Goal: Task Accomplishment & Management: Complete application form

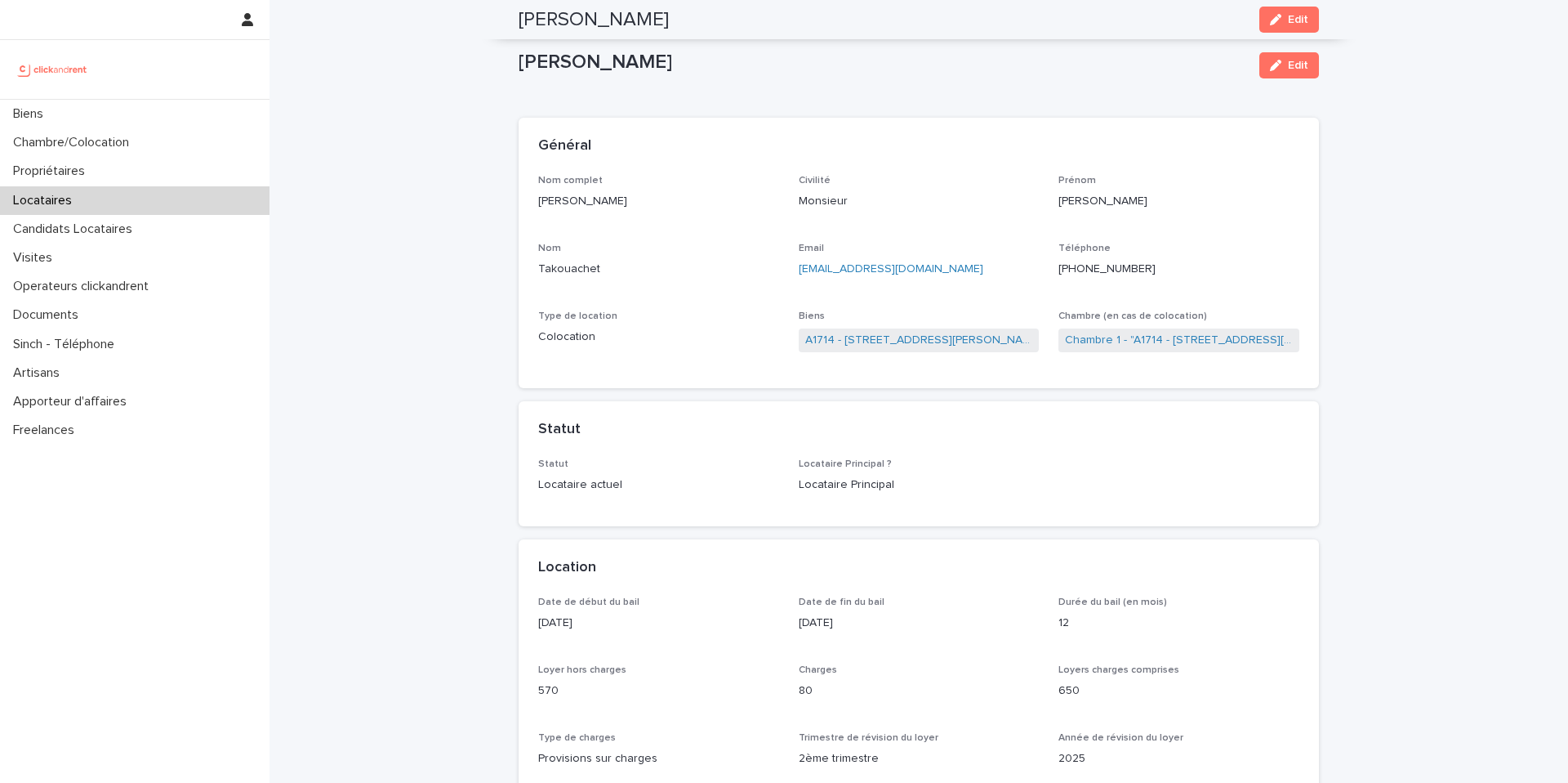
scroll to position [545, 0]
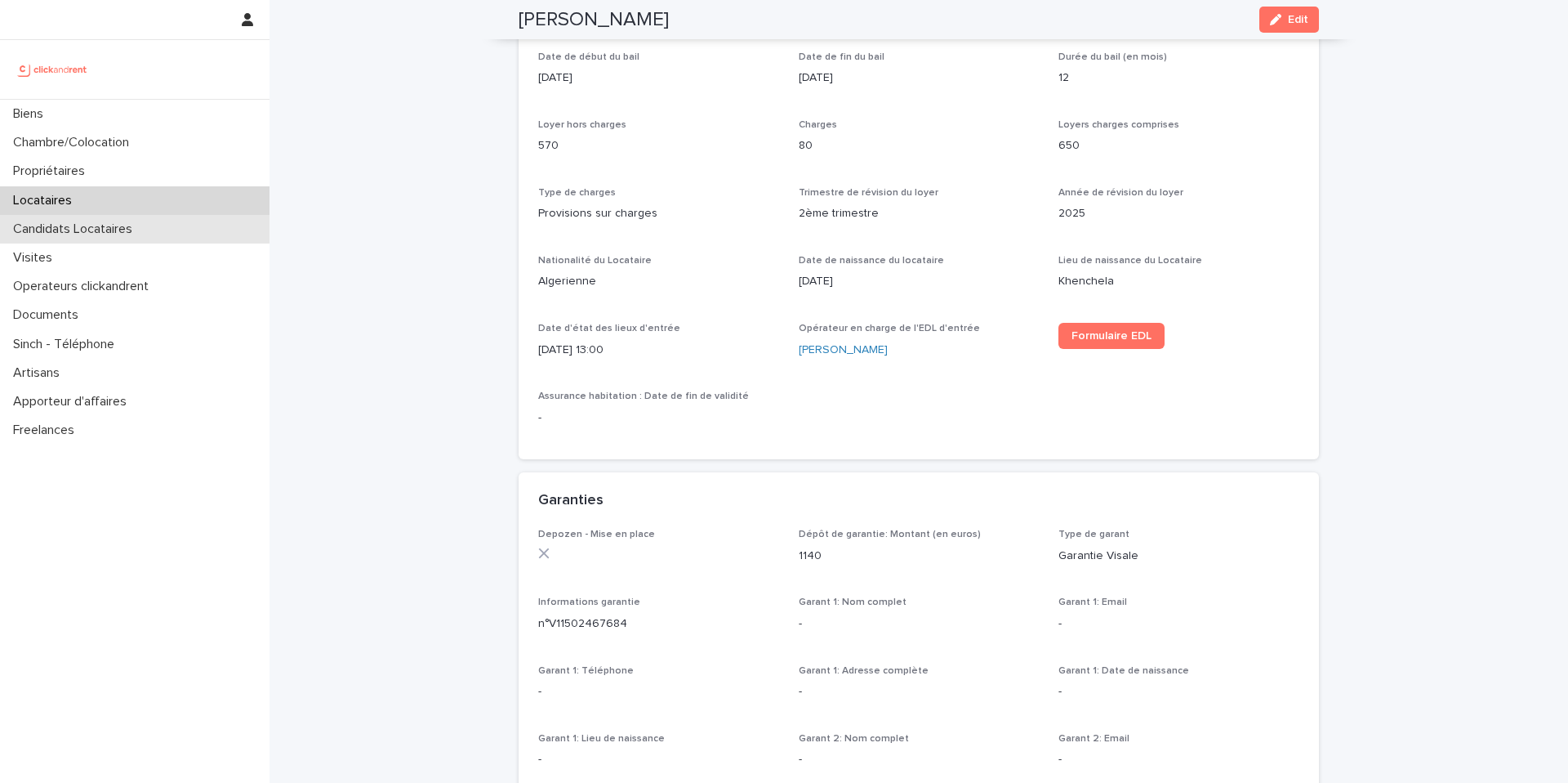
click at [99, 227] on p "Candidats Locataires" at bounding box center [75, 228] width 139 height 15
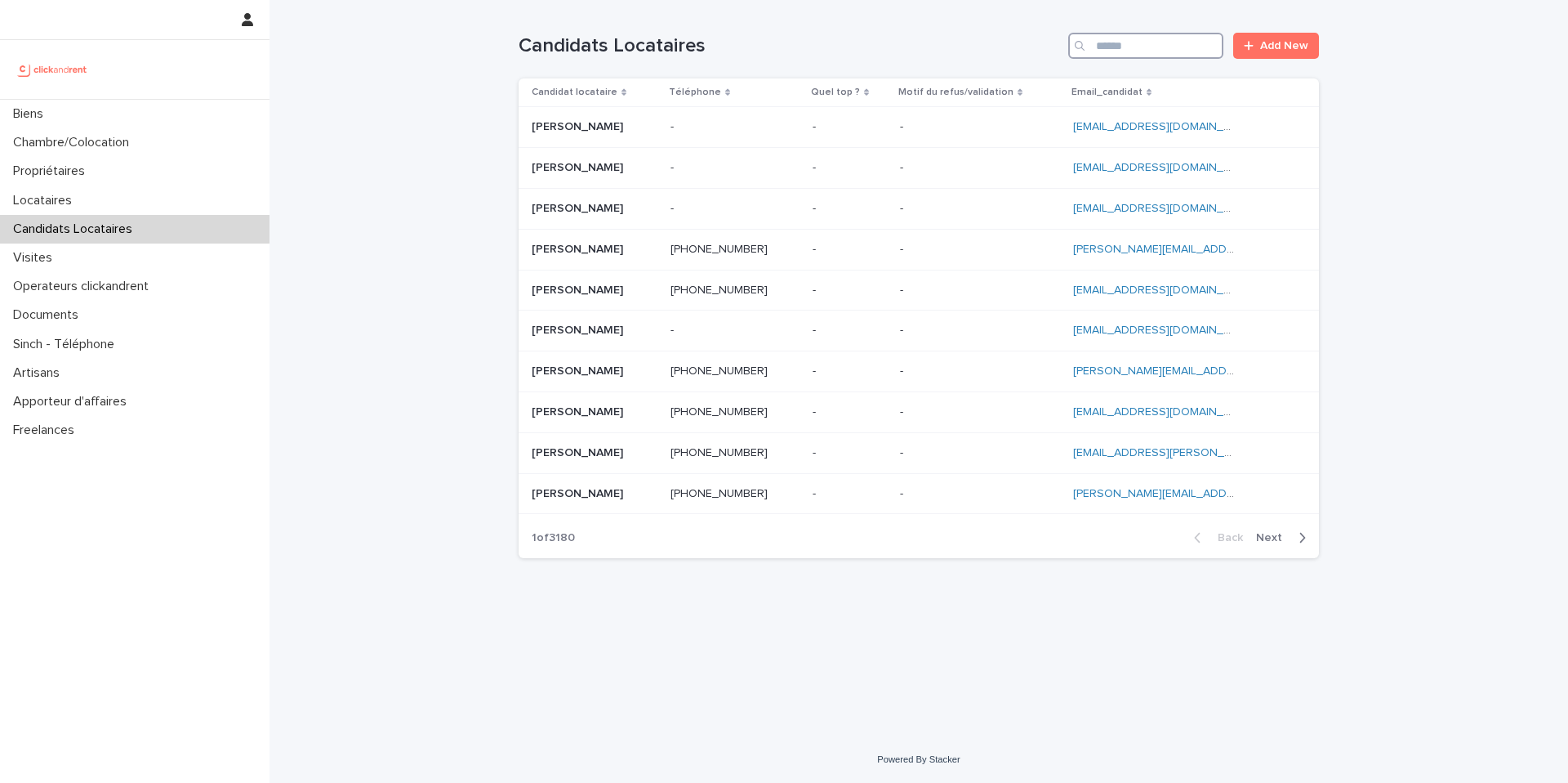
click at [1146, 51] on input "Search" at bounding box center [1145, 45] width 155 height 26
paste input "********"
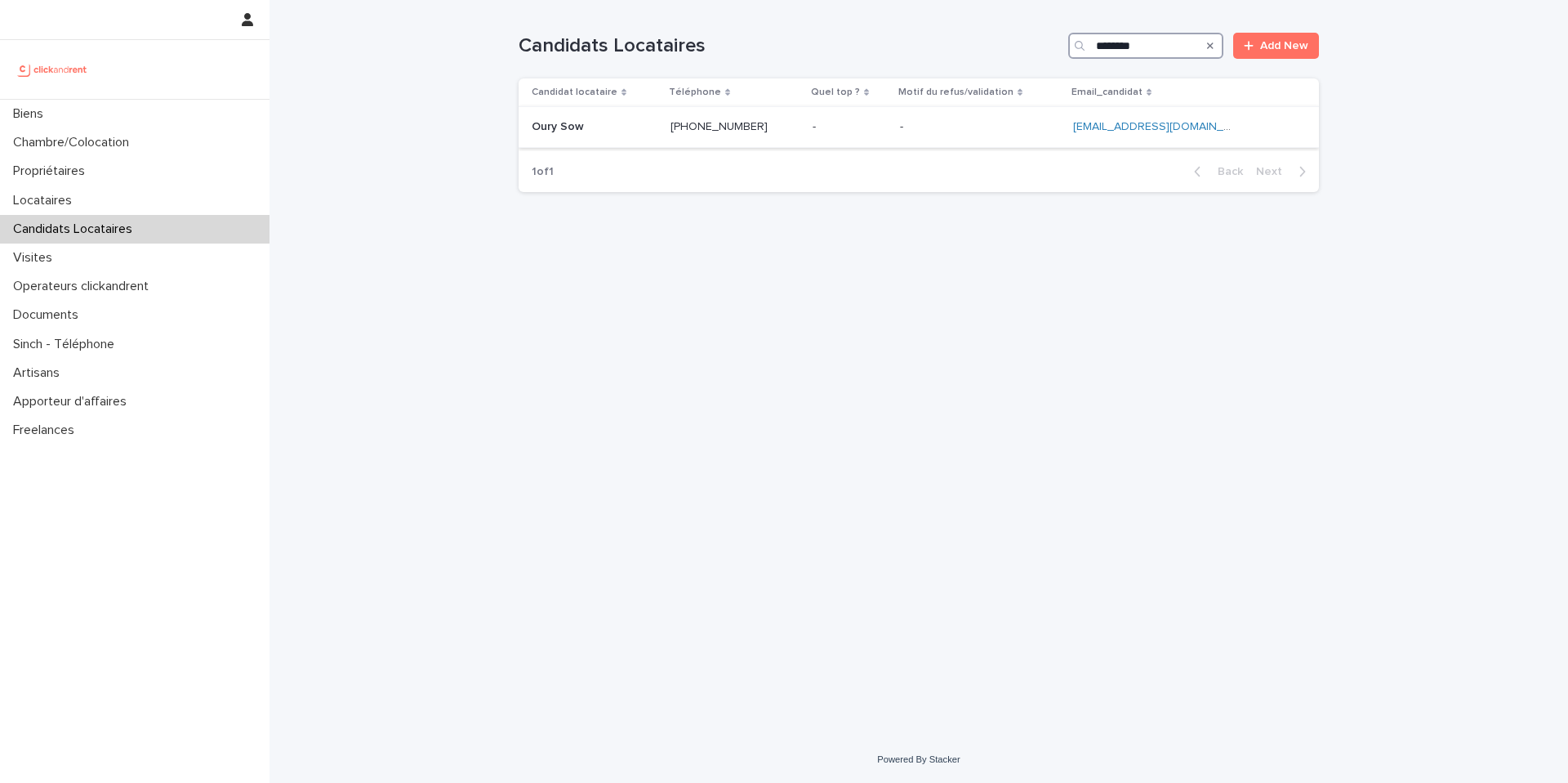
type input "********"
click at [800, 121] on p at bounding box center [735, 127] width 129 height 14
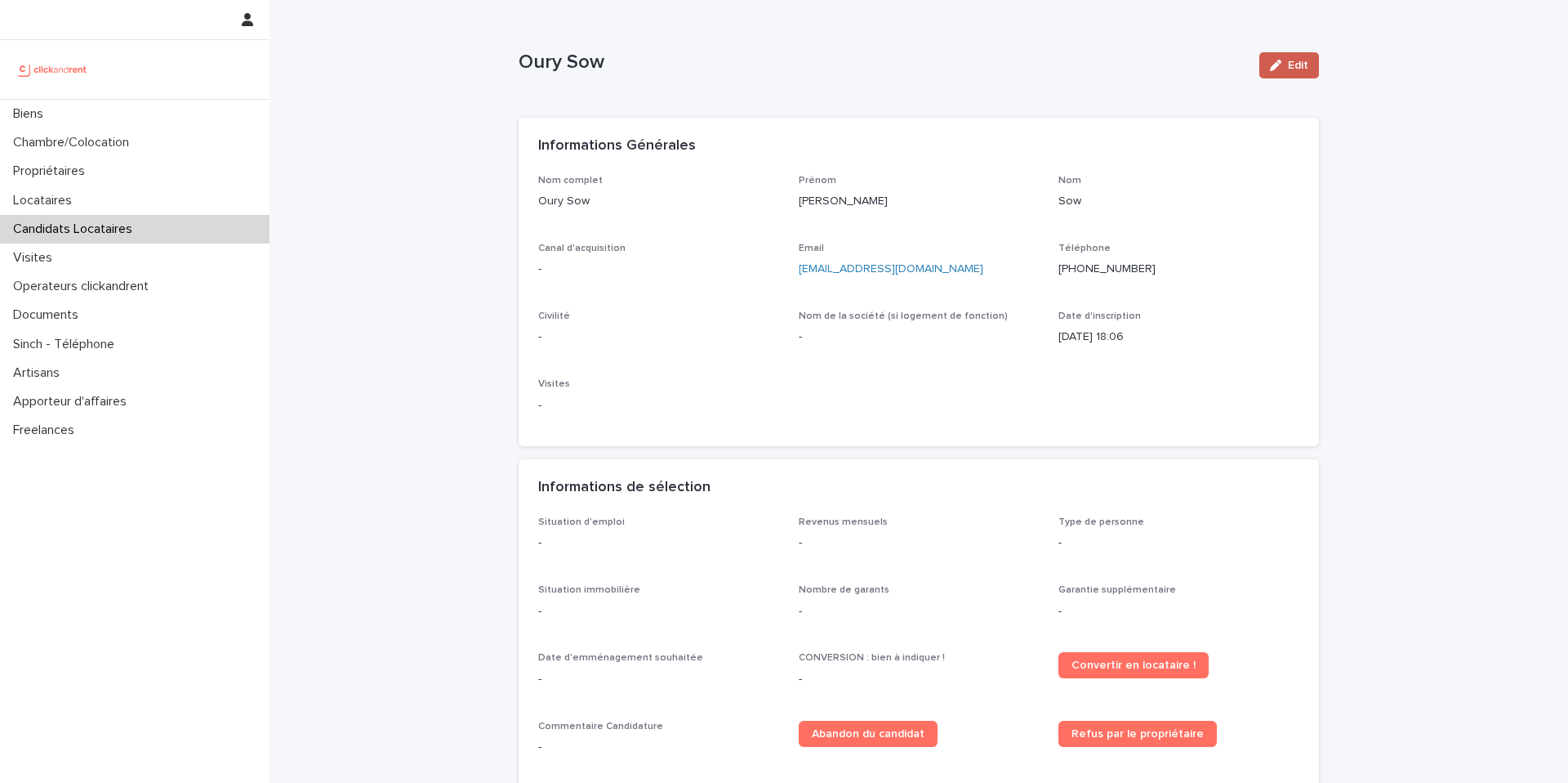
click at [1275, 66] on icon "button" at bounding box center [1275, 65] width 12 height 12
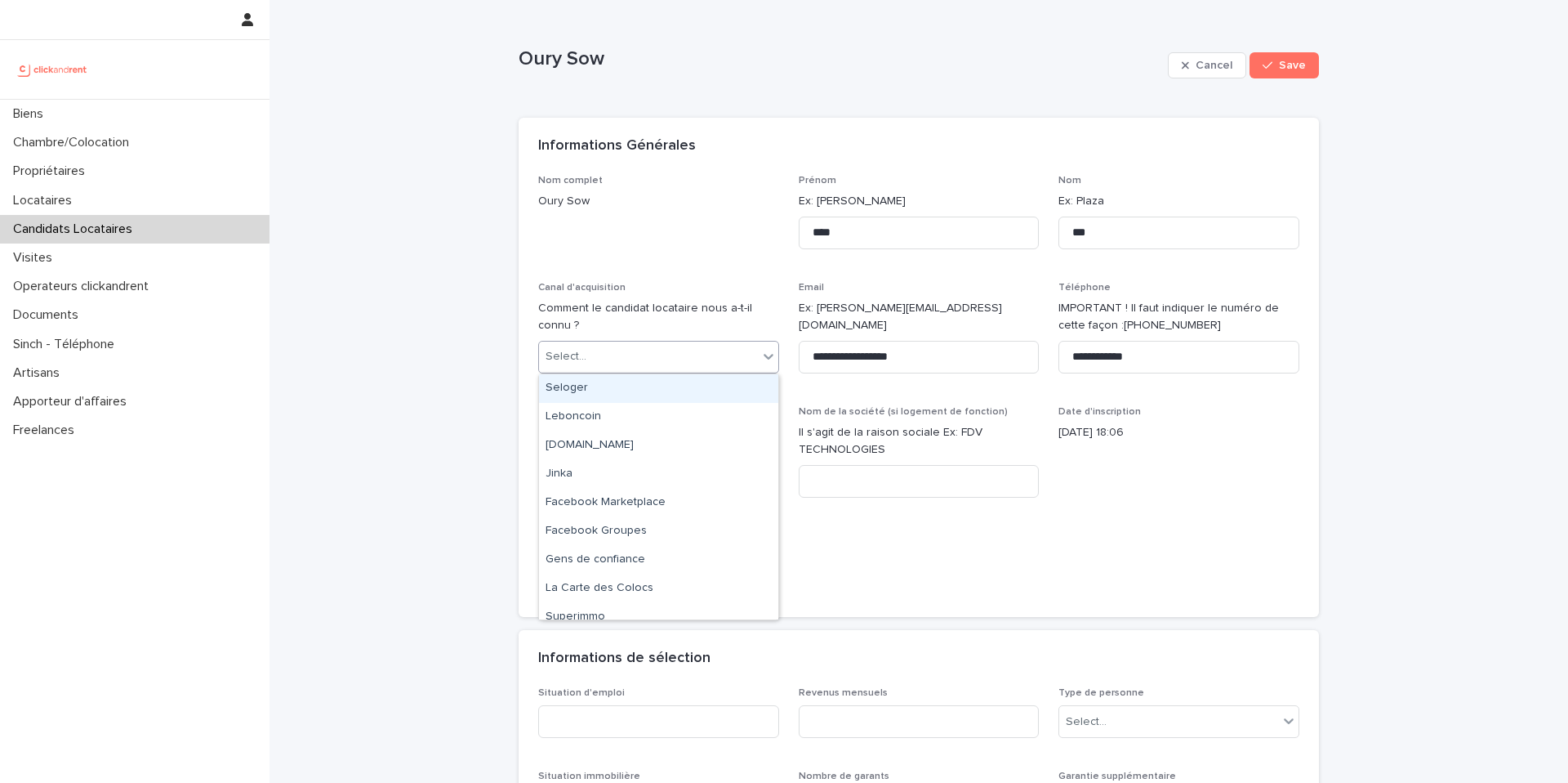
click at [665, 362] on div "Select..." at bounding box center [649, 357] width 219 height 27
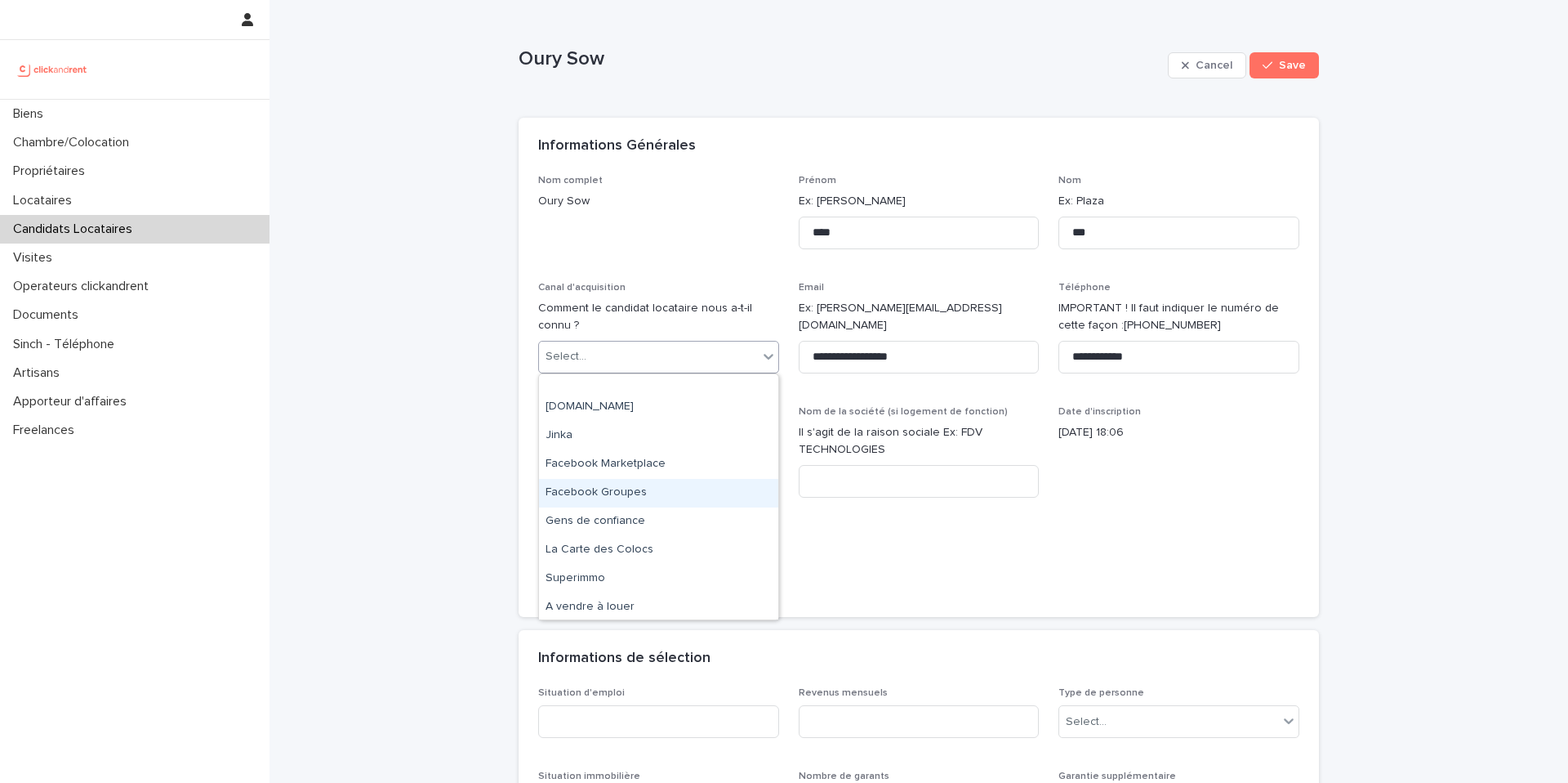
scroll to position [98, 0]
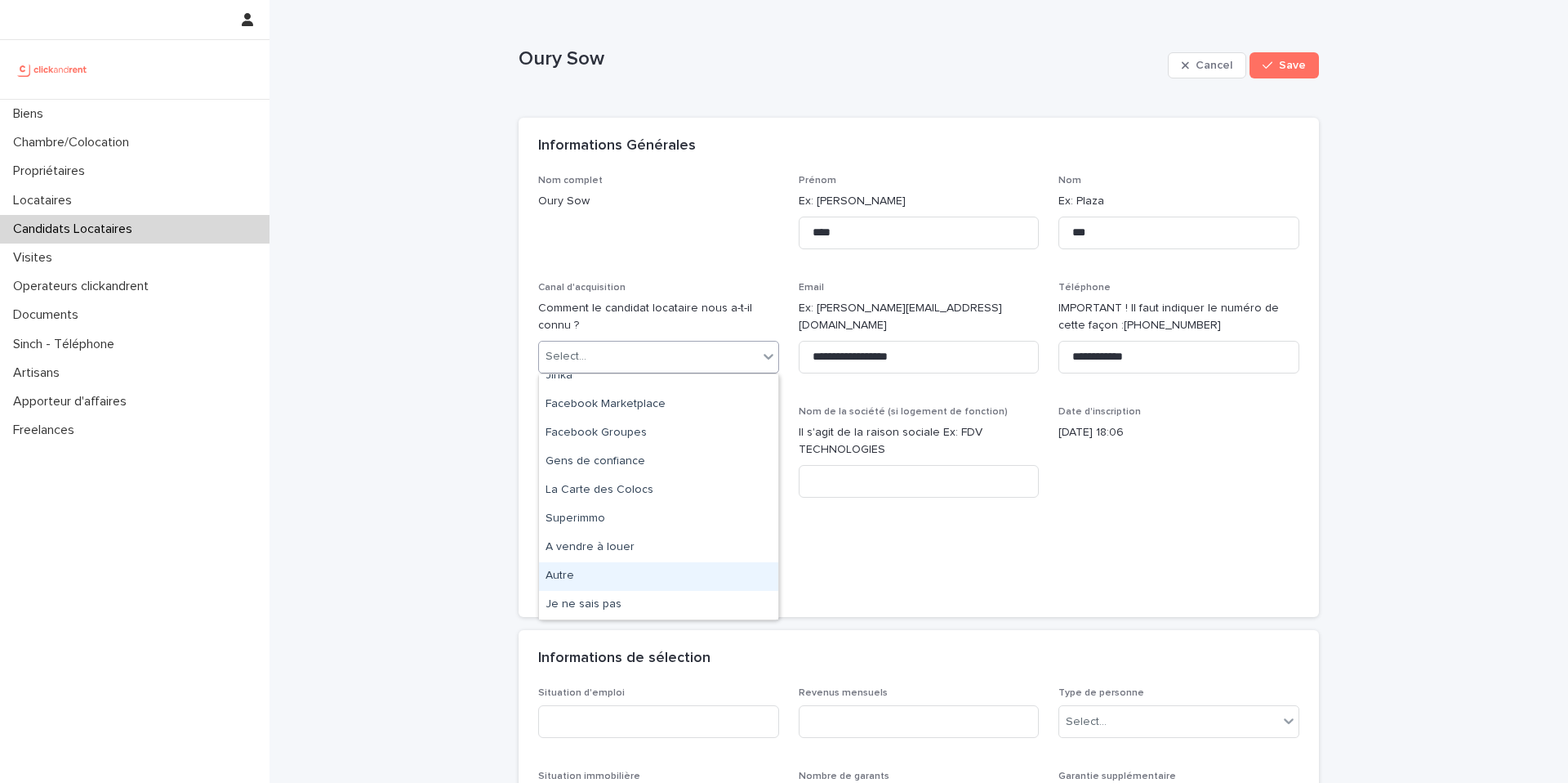
click at [608, 577] on div "Autre" at bounding box center [659, 576] width 239 height 29
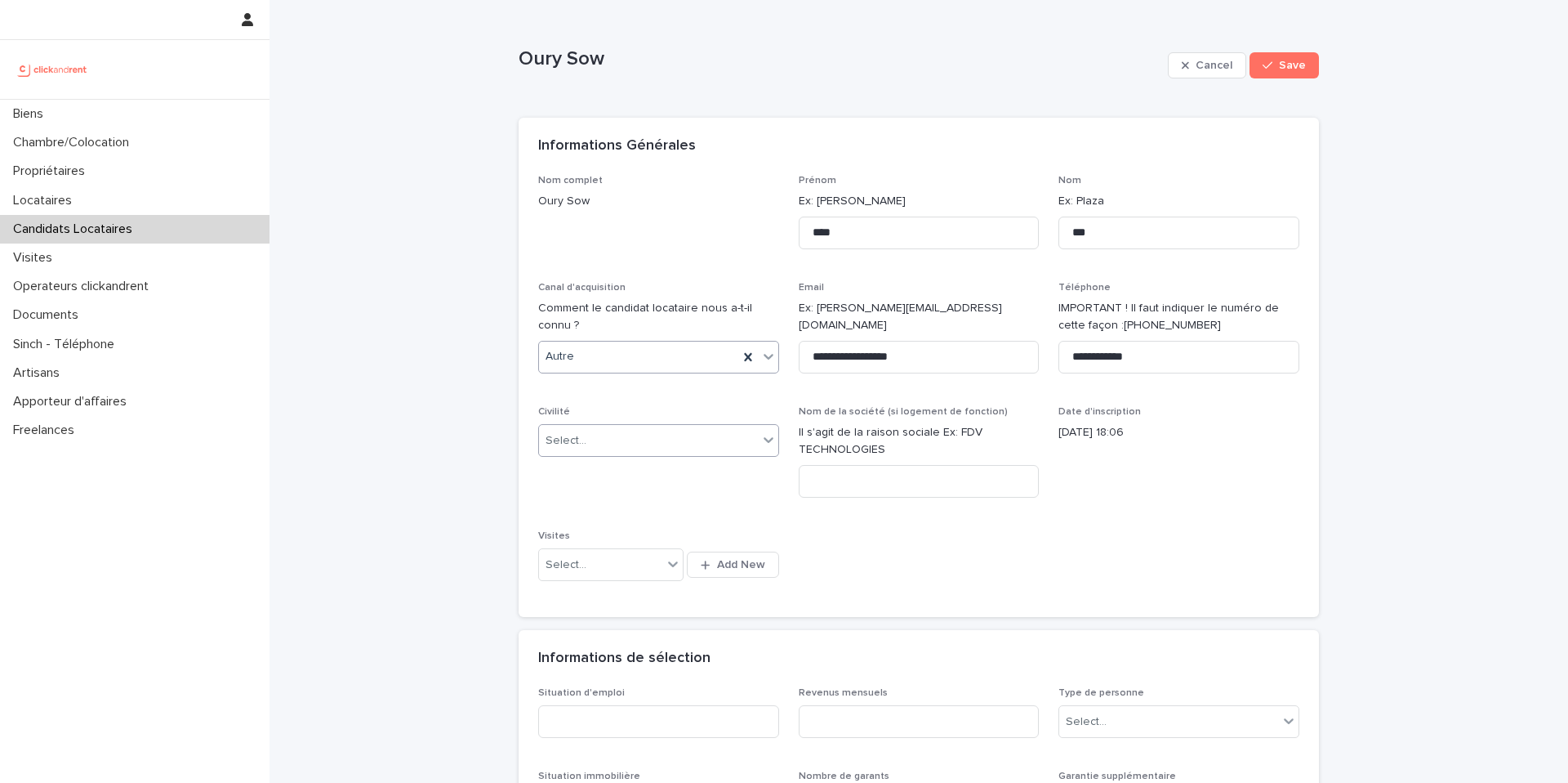
click at [700, 440] on div "Select..." at bounding box center [649, 441] width 219 height 27
click at [669, 500] on div "Monsieur" at bounding box center [659, 501] width 239 height 29
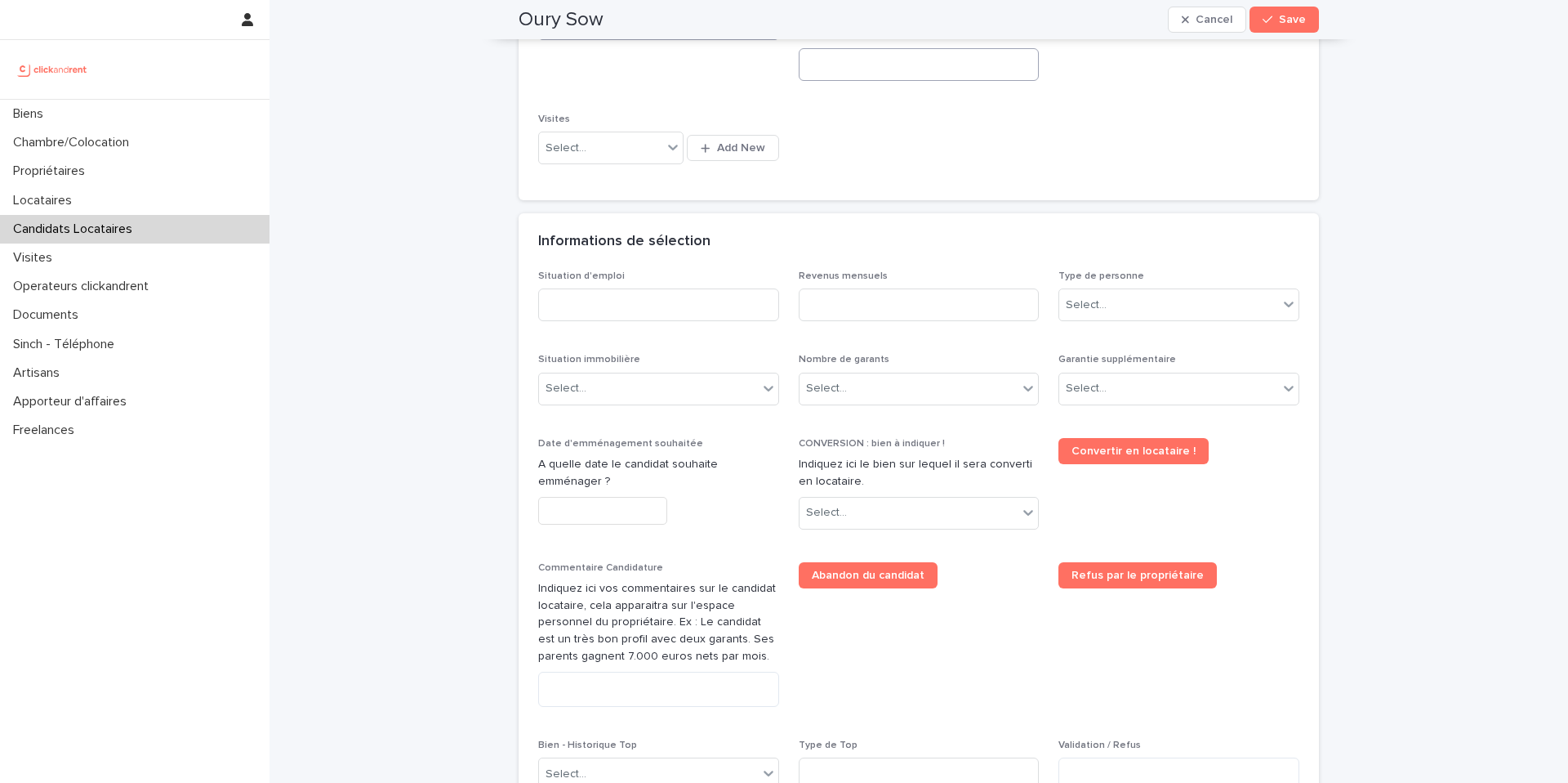
scroll to position [423, 0]
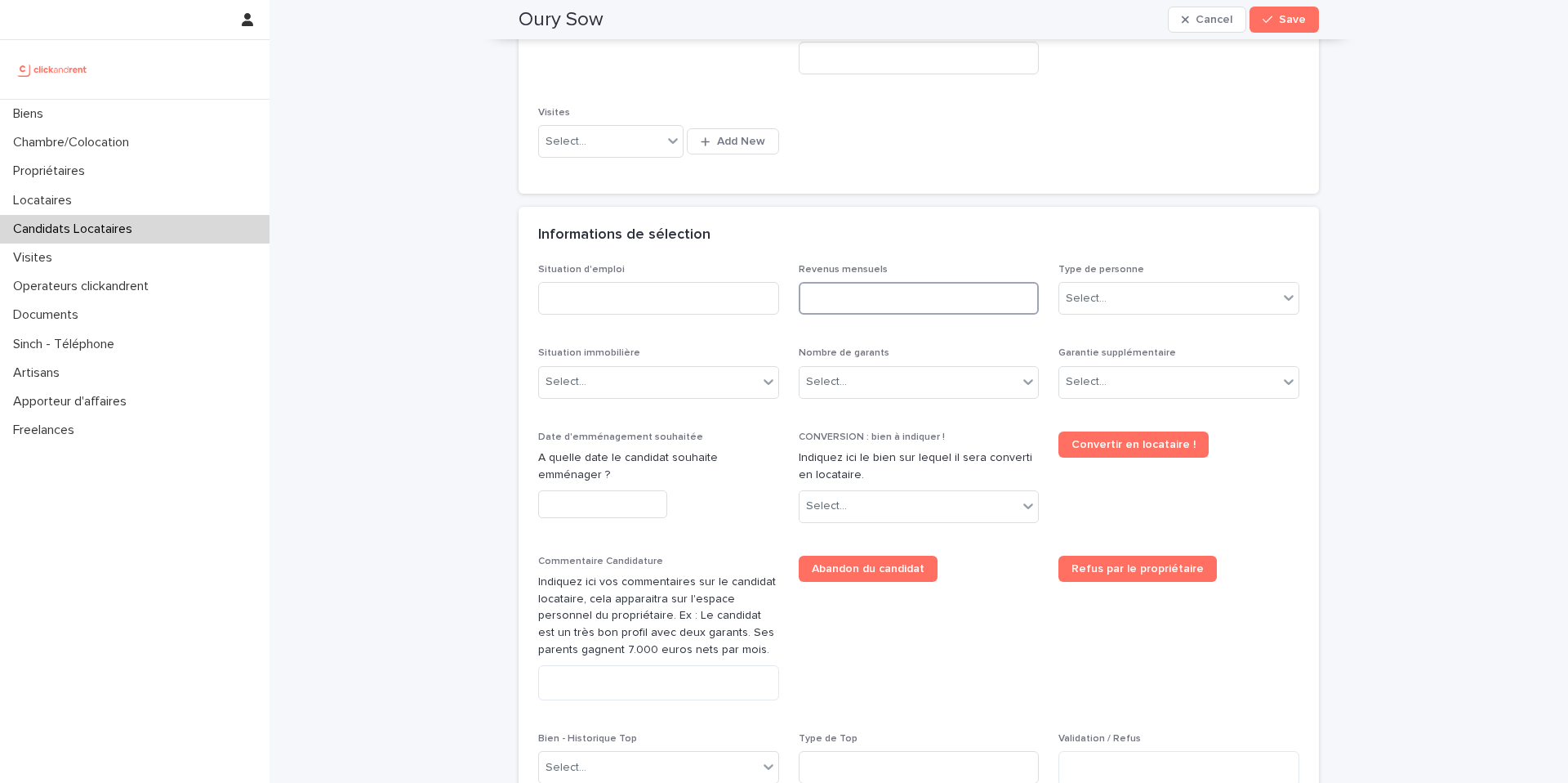
click at [849, 296] on input at bounding box center [919, 298] width 241 height 33
type input "****"
click at [575, 303] on input at bounding box center [659, 298] width 241 height 33
type input "********"
click at [1148, 304] on div "Select..." at bounding box center [1169, 299] width 219 height 27
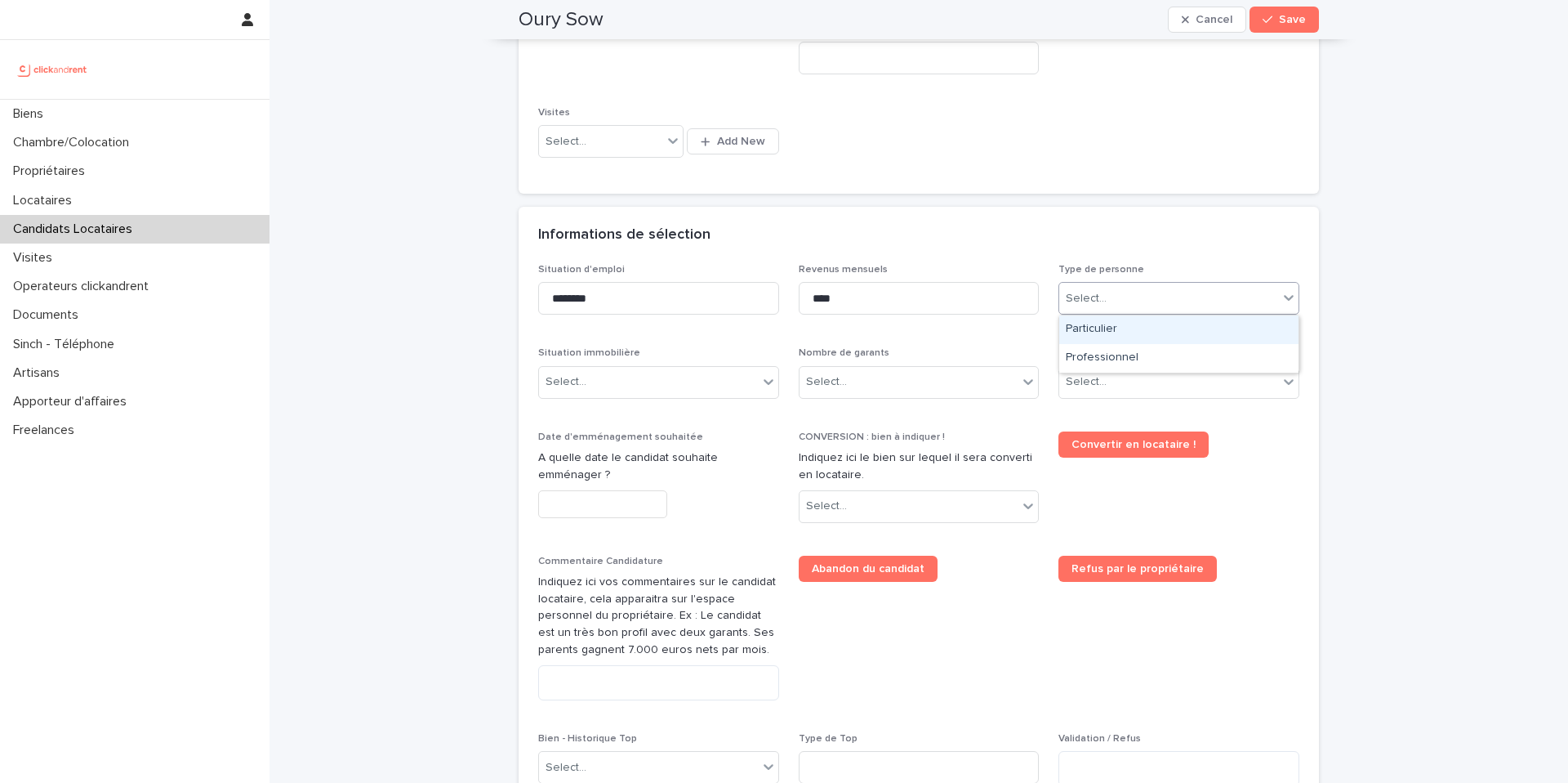
click at [1138, 327] on div "Particulier" at bounding box center [1179, 330] width 239 height 29
click at [585, 384] on div "Select..." at bounding box center [649, 382] width 219 height 27
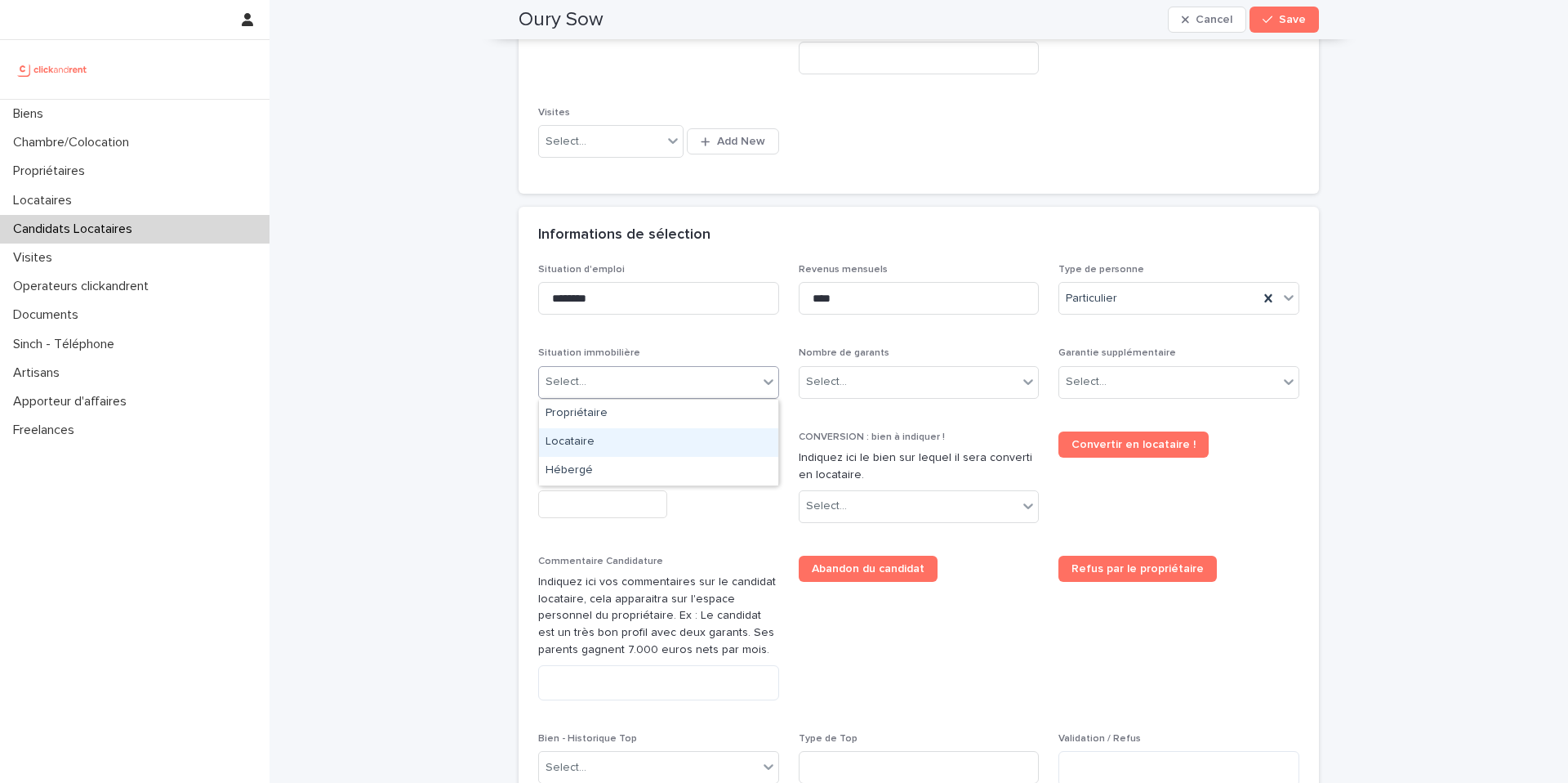
click at [592, 448] on div "Locataire" at bounding box center [659, 443] width 239 height 29
click at [880, 378] on div "Select..." at bounding box center [909, 382] width 219 height 27
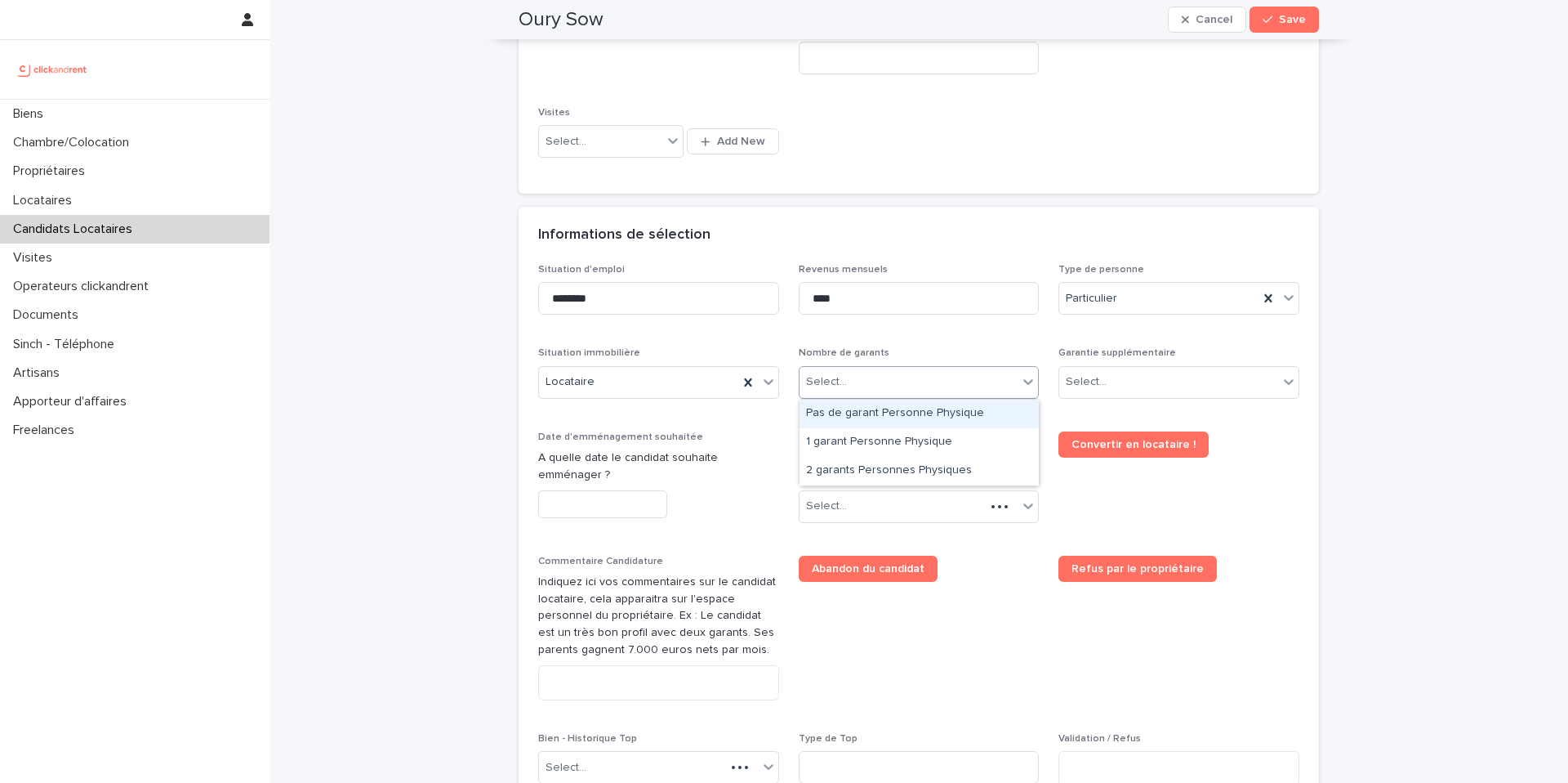
click at [898, 420] on div "Pas de garant Personne Physique" at bounding box center [919, 414] width 239 height 29
click at [1093, 382] on div "Select..." at bounding box center [1086, 382] width 41 height 17
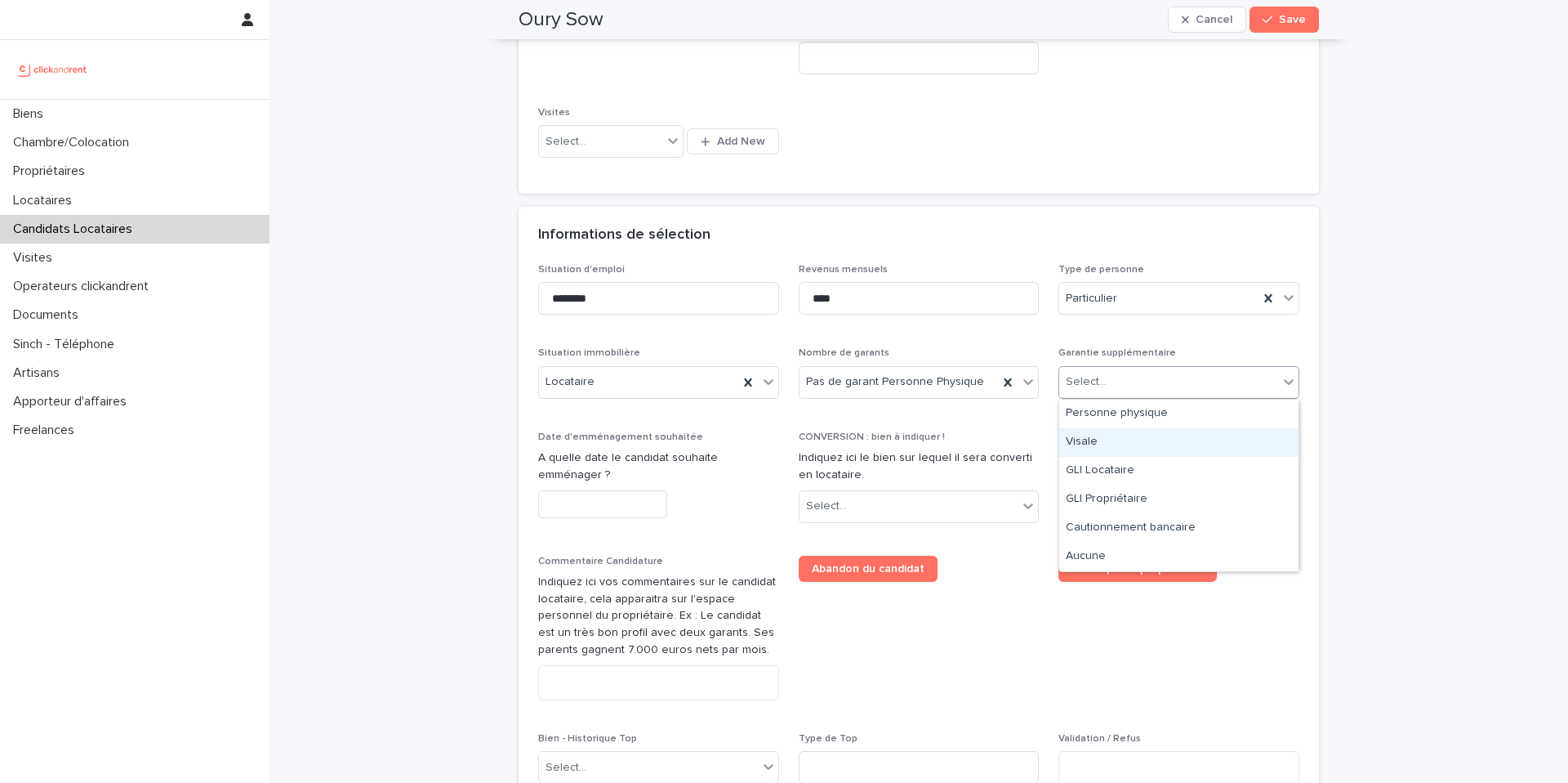
click at [1110, 453] on div "Visale" at bounding box center [1179, 443] width 239 height 29
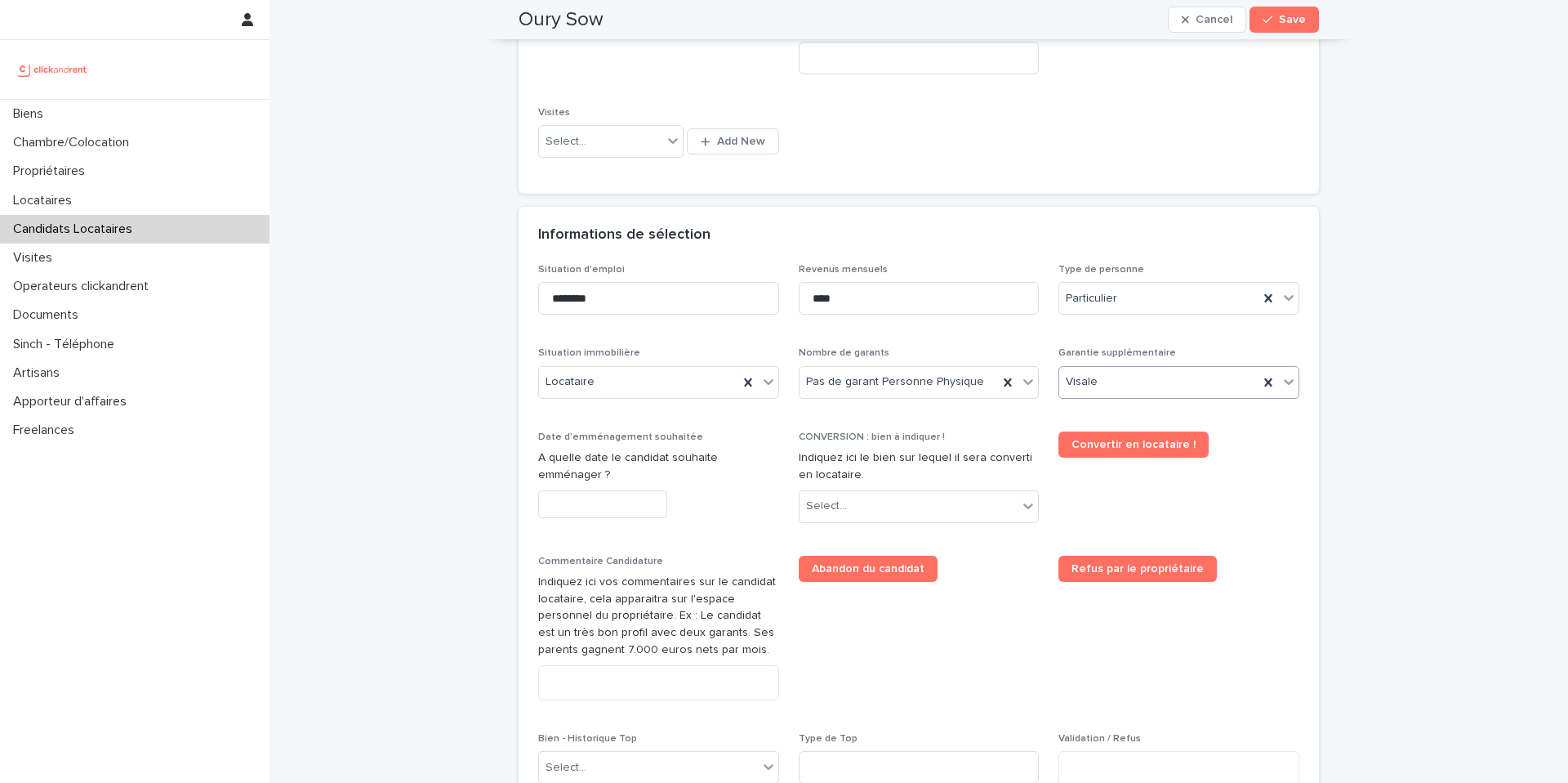
click at [575, 511] on input "text" at bounding box center [602, 505] width 129 height 29
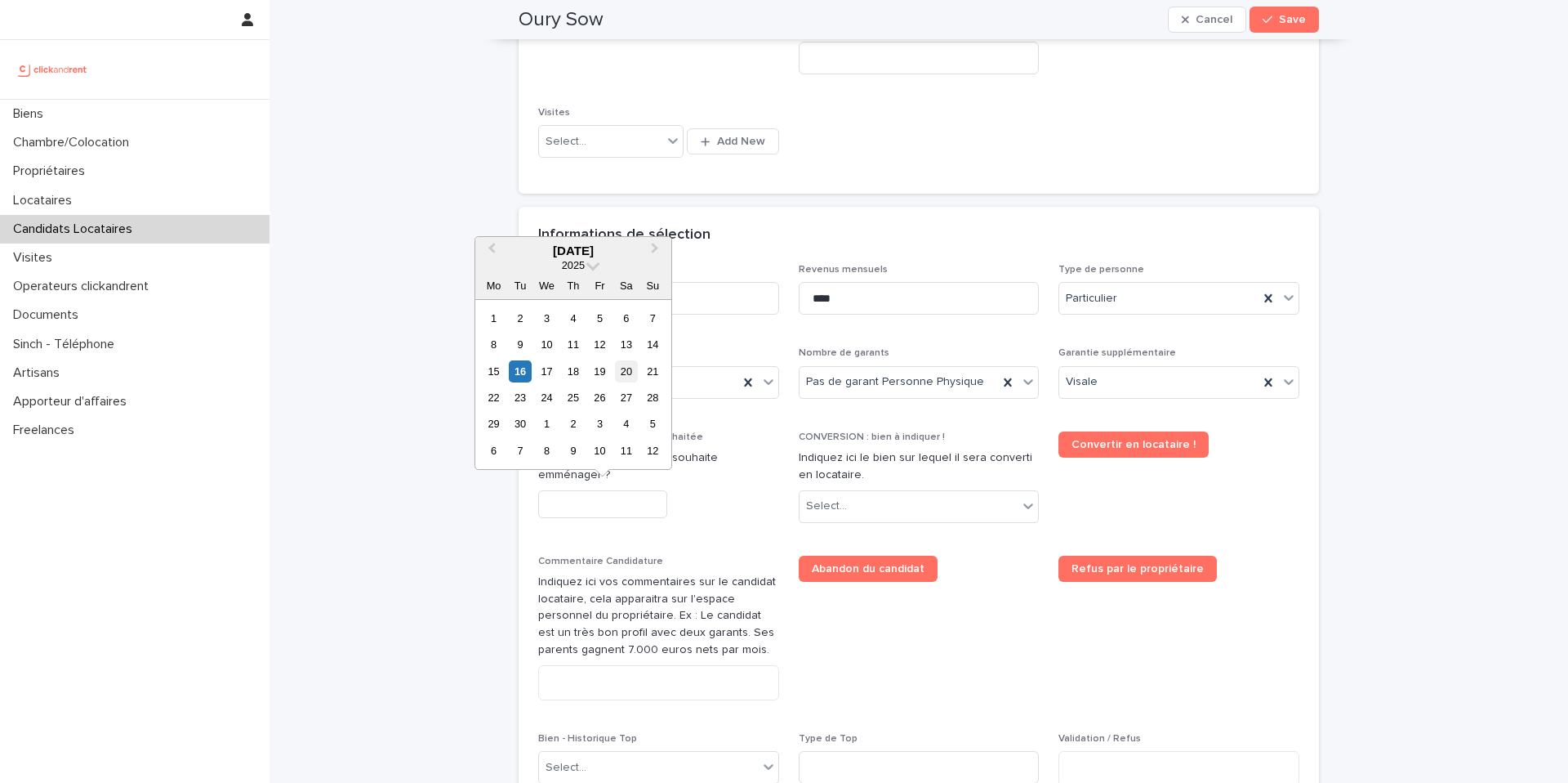
click at [630, 372] on div "20" at bounding box center [626, 372] width 22 height 22
type input "*********"
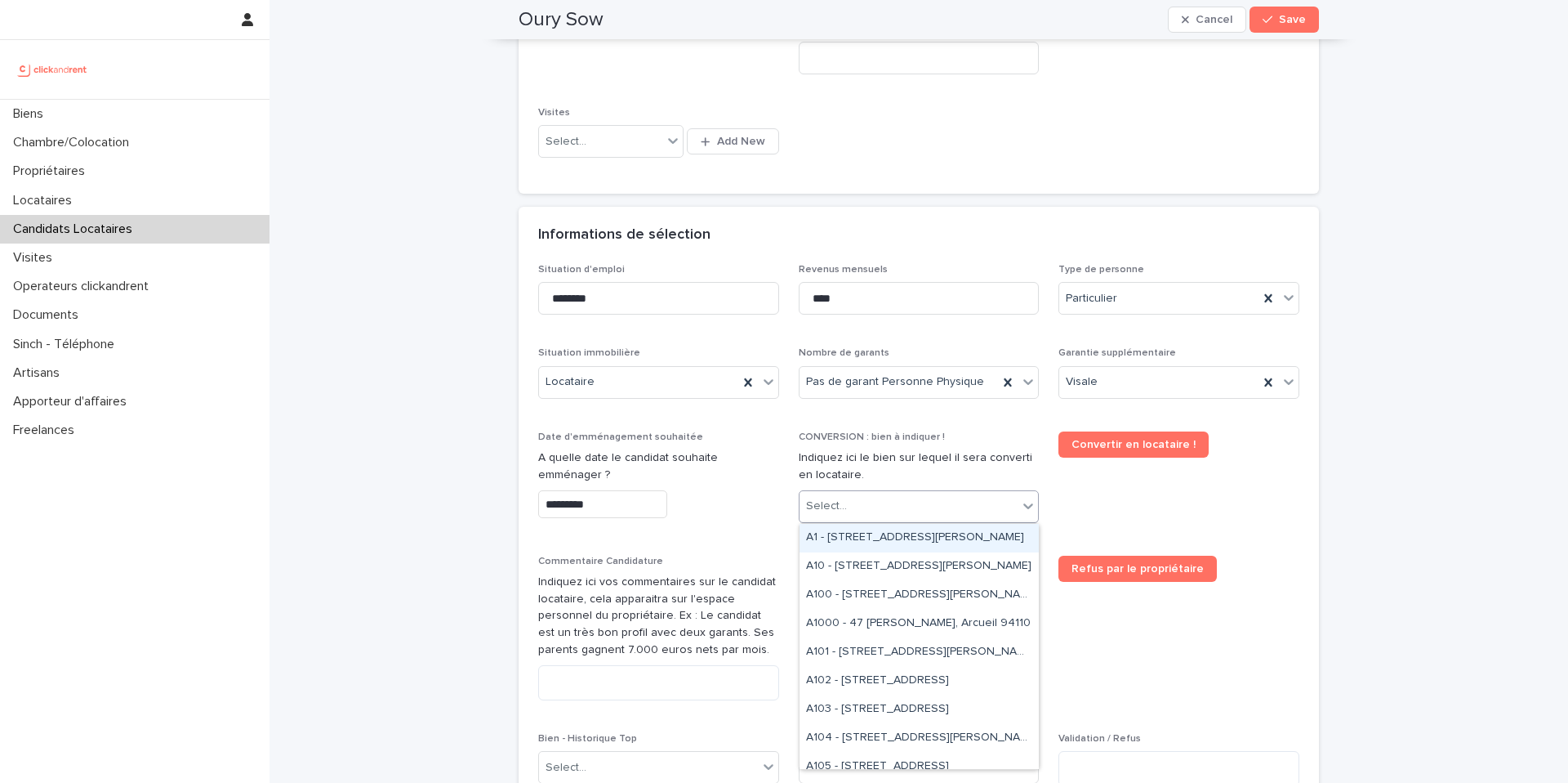
click at [843, 519] on div "Select..." at bounding box center [909, 507] width 219 height 27
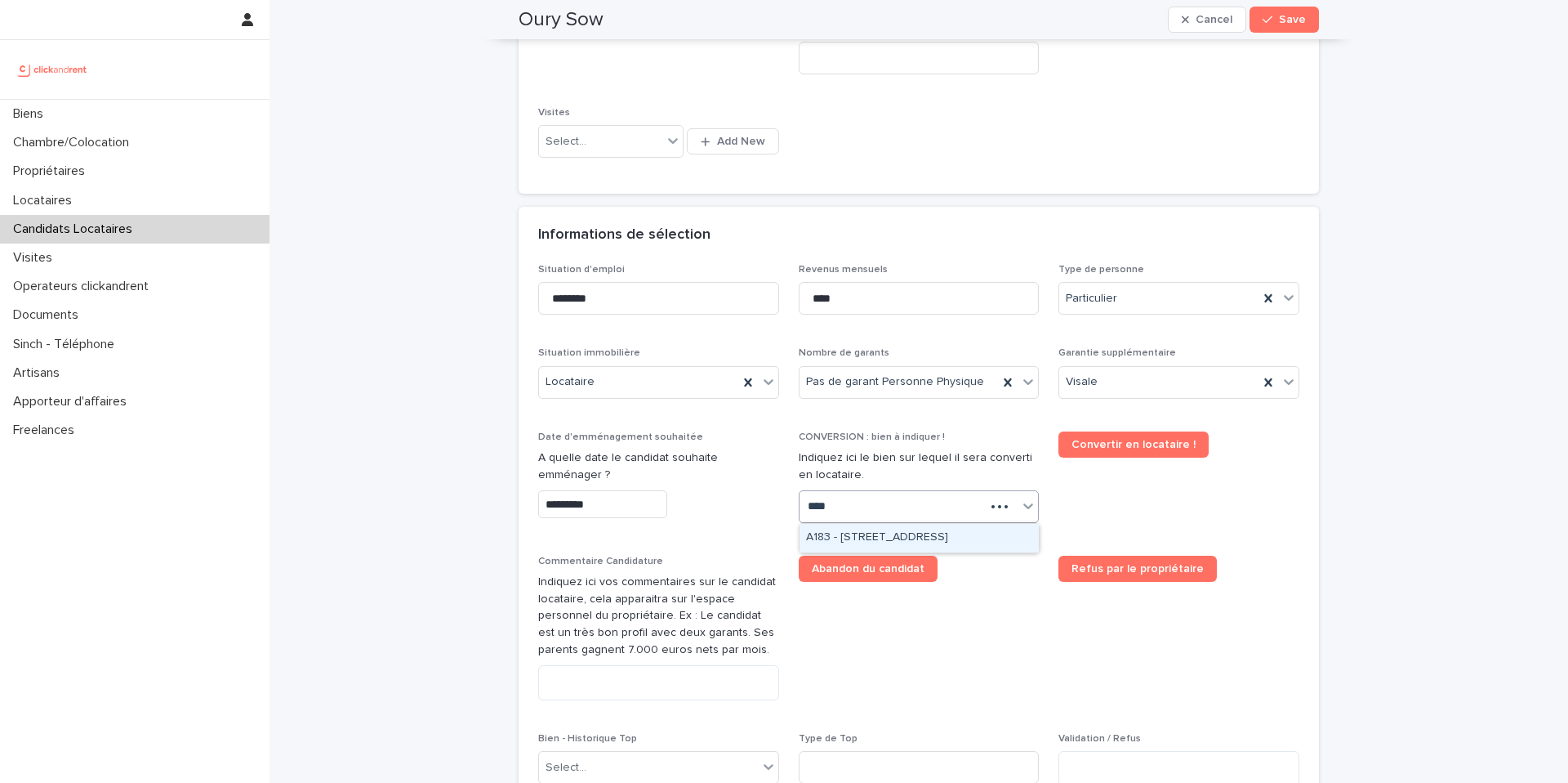
type input "*****"
click at [876, 534] on div "A1830 - [STREET_ADDRESS][PERSON_NAME]" at bounding box center [919, 538] width 239 height 29
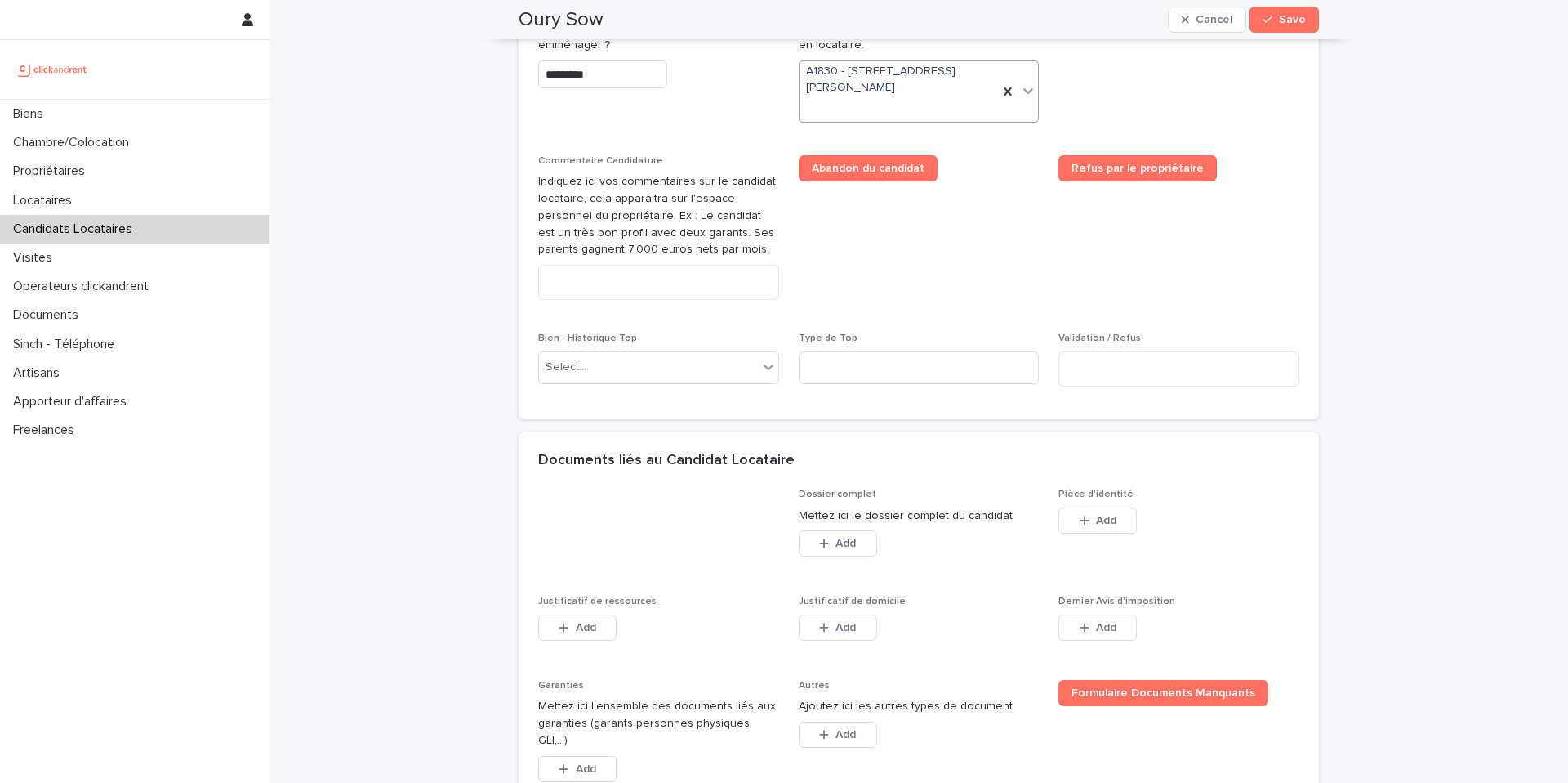
scroll to position [870, 0]
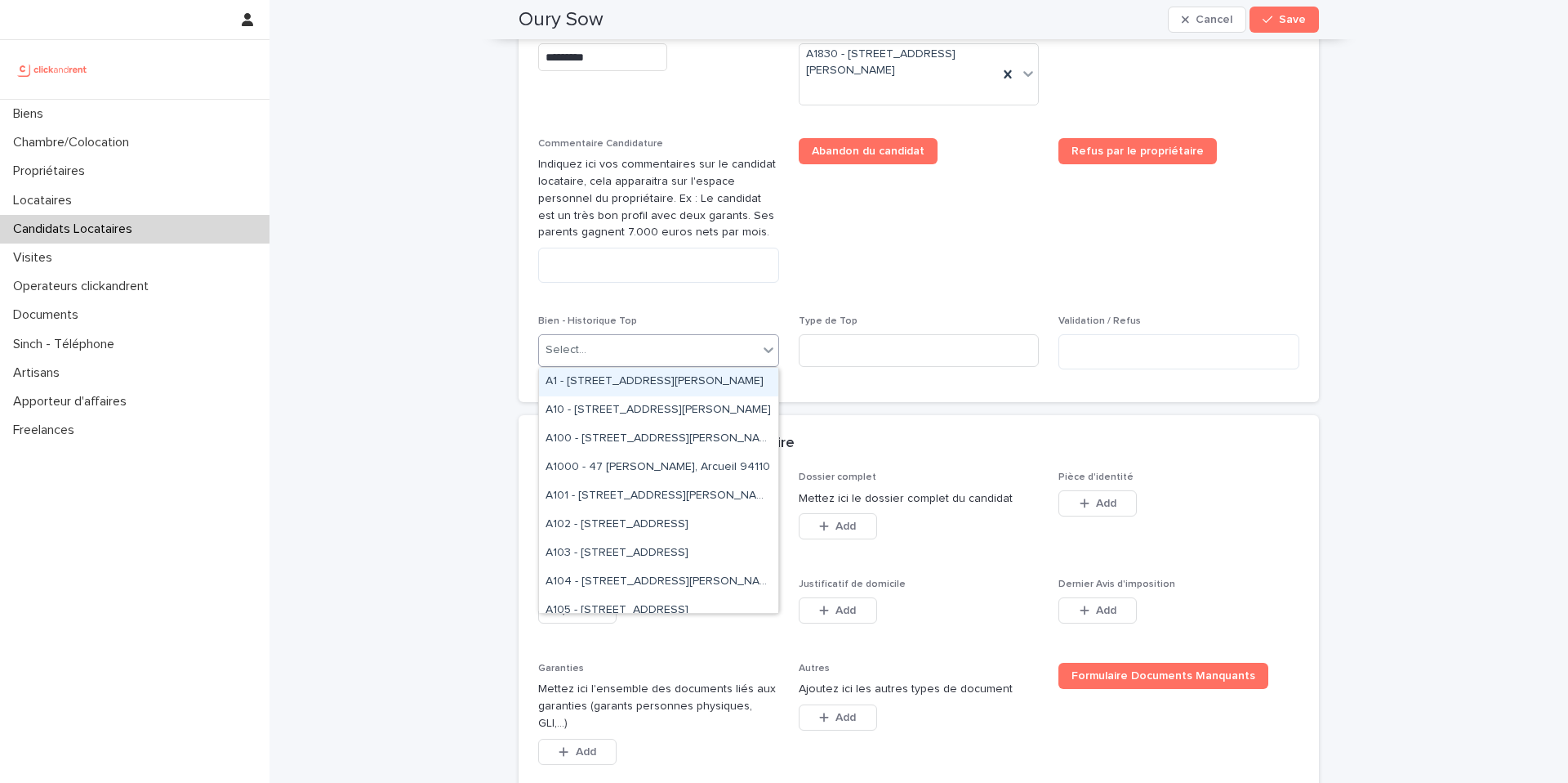
click at [645, 352] on div "Select..." at bounding box center [649, 351] width 219 height 27
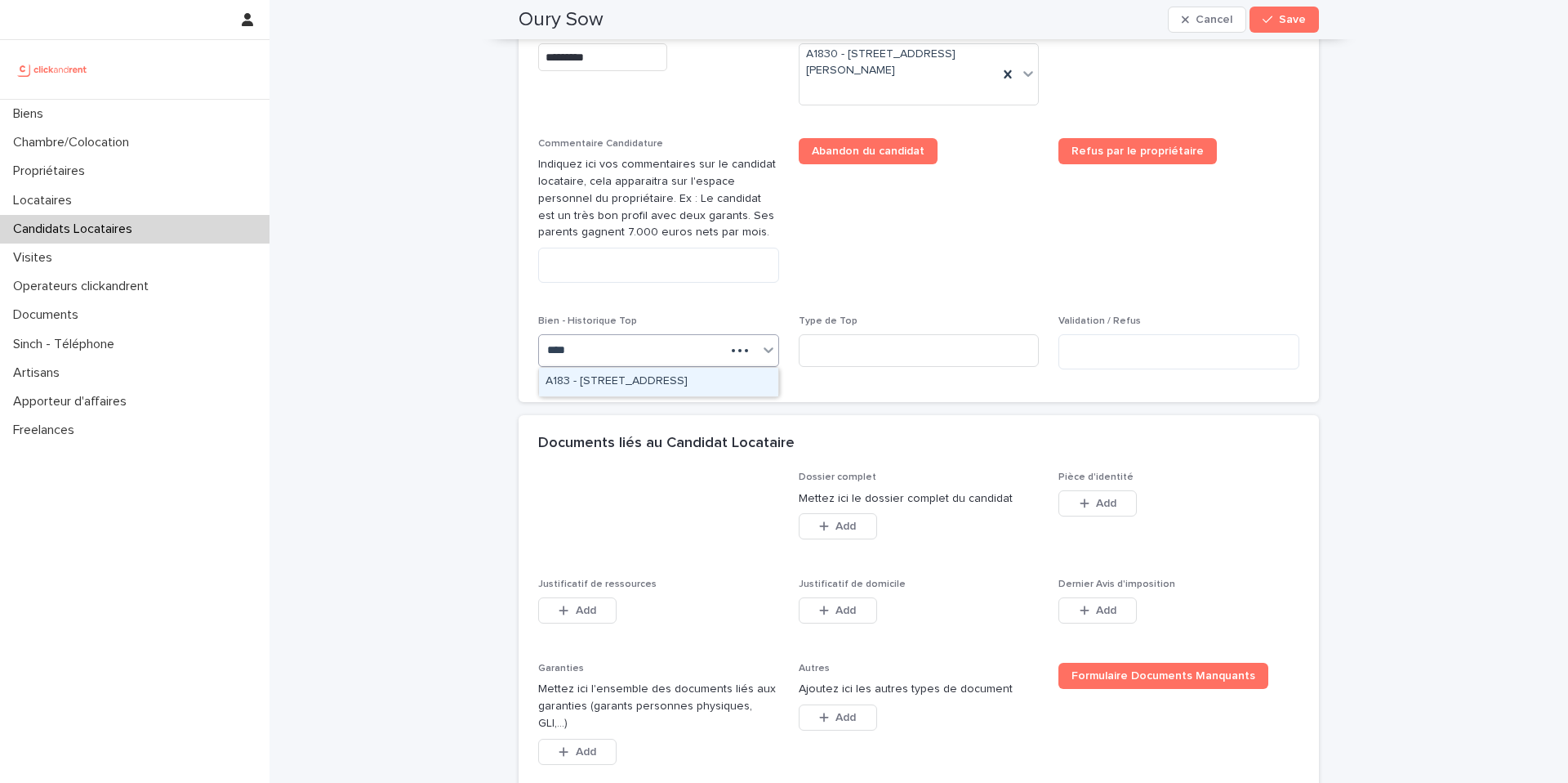
type input "*****"
click at [669, 381] on div "A1830 - [STREET_ADDRESS][PERSON_NAME]" at bounding box center [659, 382] width 239 height 29
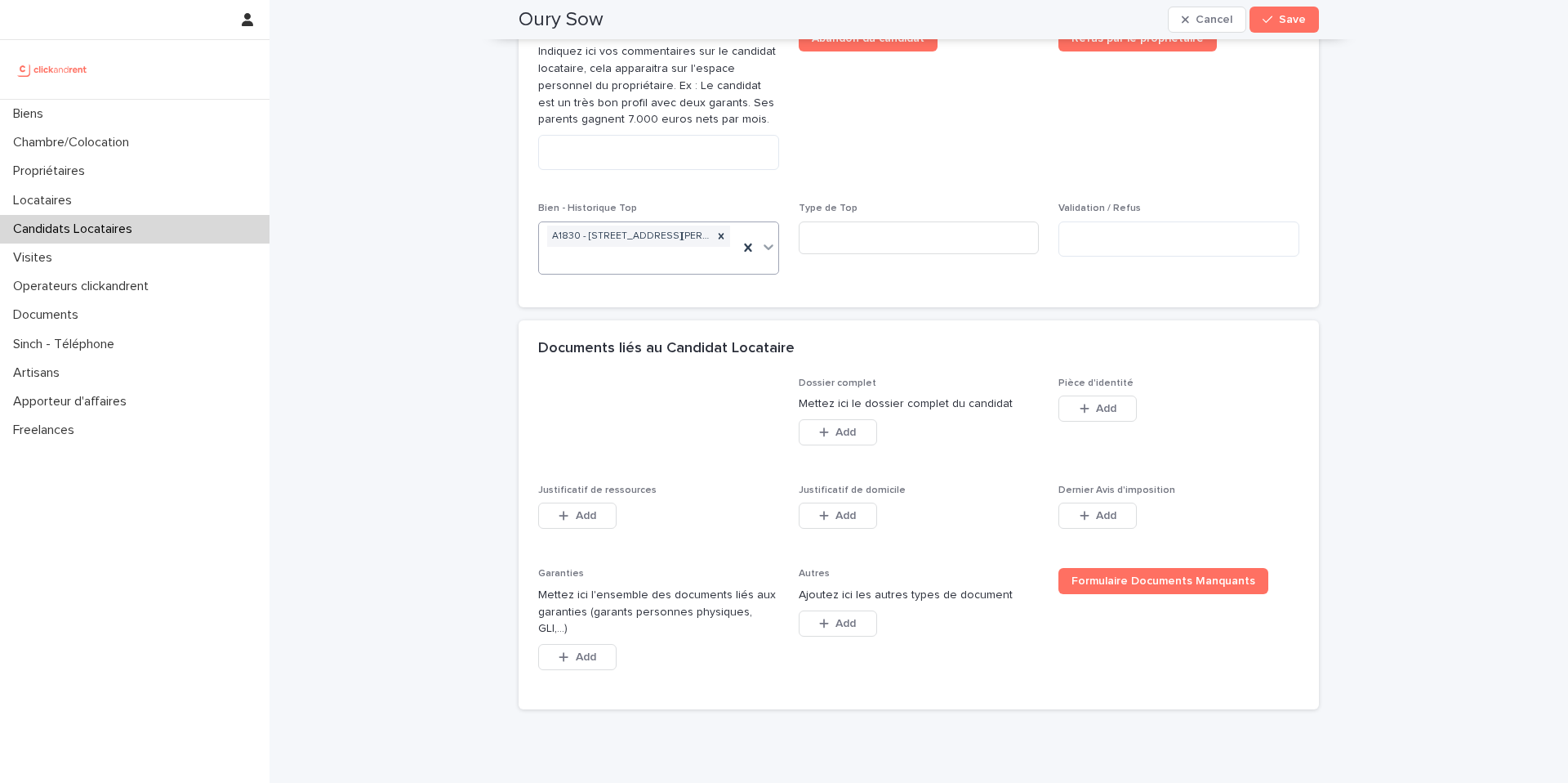
scroll to position [1034, 0]
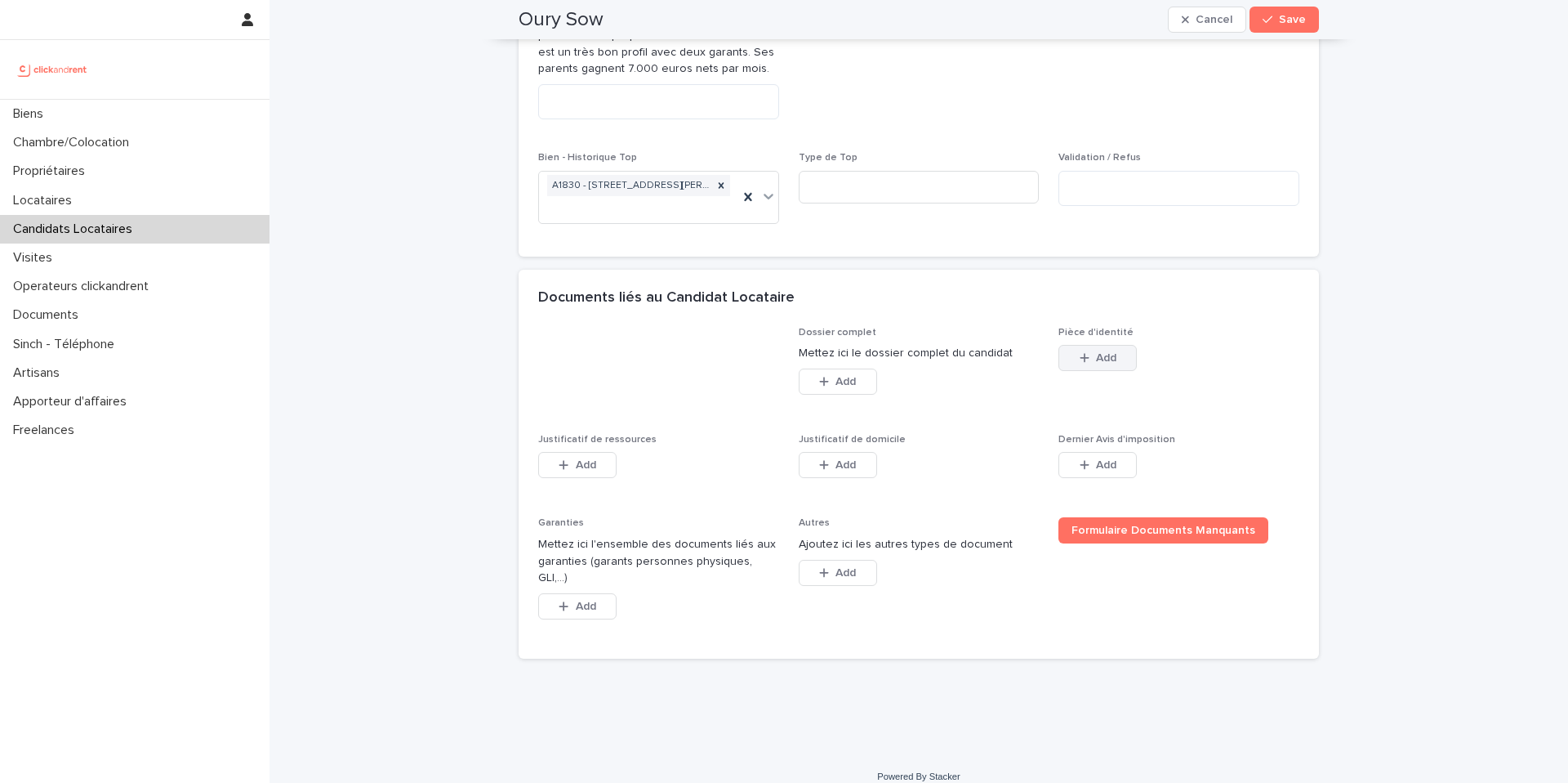
click at [1076, 367] on button "Add" at bounding box center [1098, 358] width 79 height 26
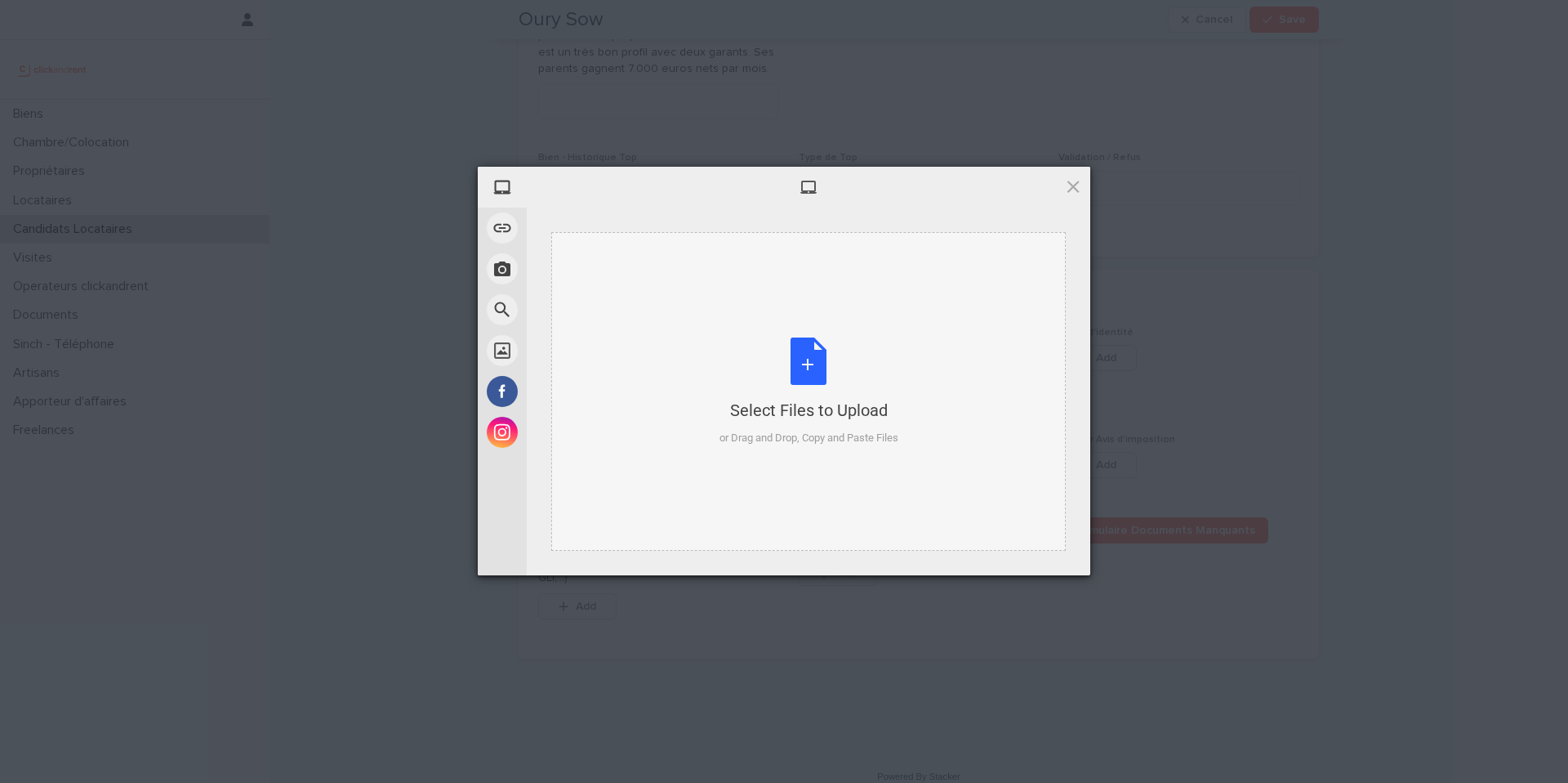
click at [800, 357] on div "Select Files to Upload or Drag and Drop, Copy and Paste Files" at bounding box center [808, 392] width 178 height 109
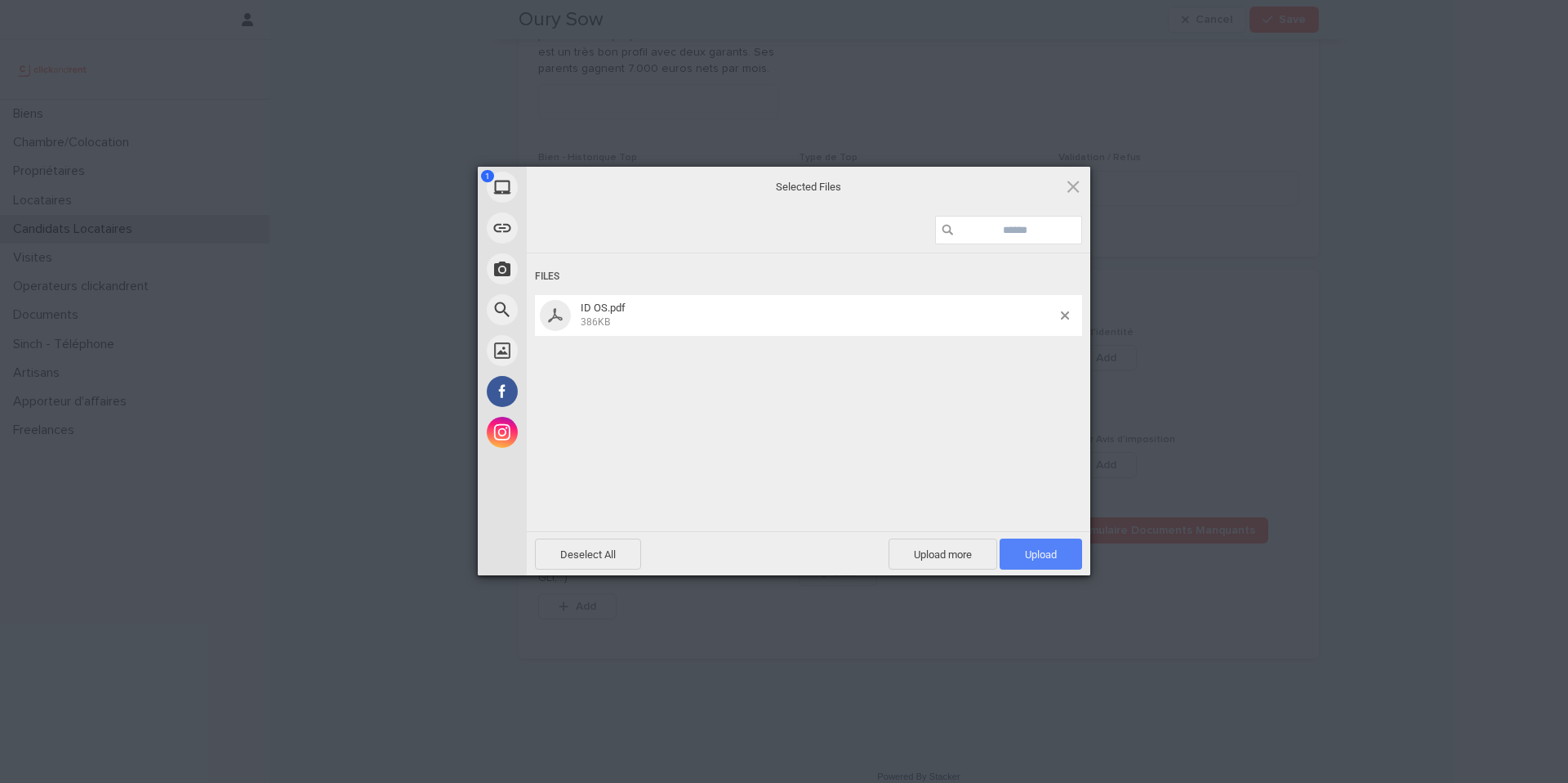
click at [1050, 556] on span "Upload 1" at bounding box center [1041, 555] width 32 height 13
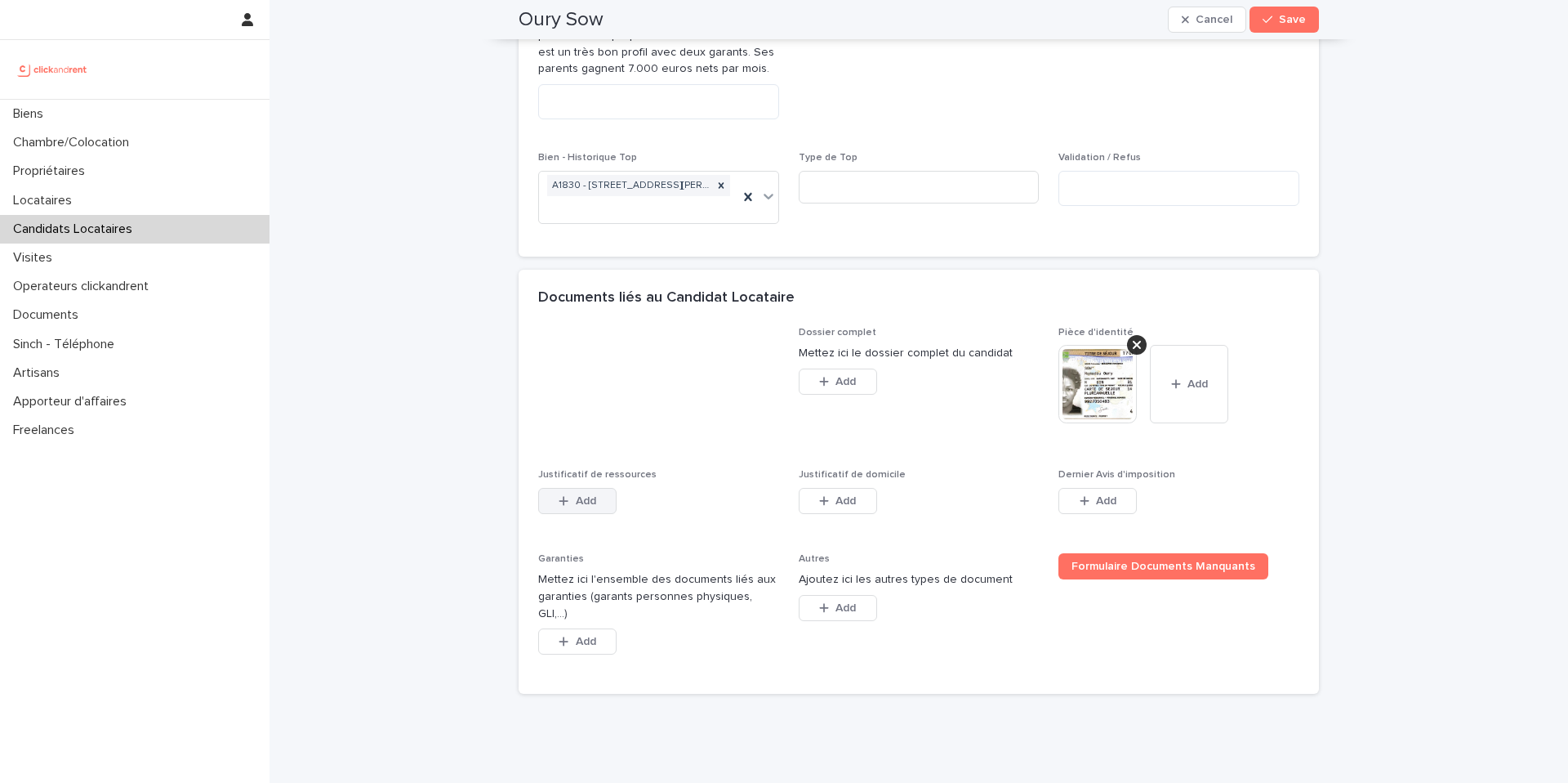
click at [583, 505] on span "Add" at bounding box center [586, 500] width 21 height 12
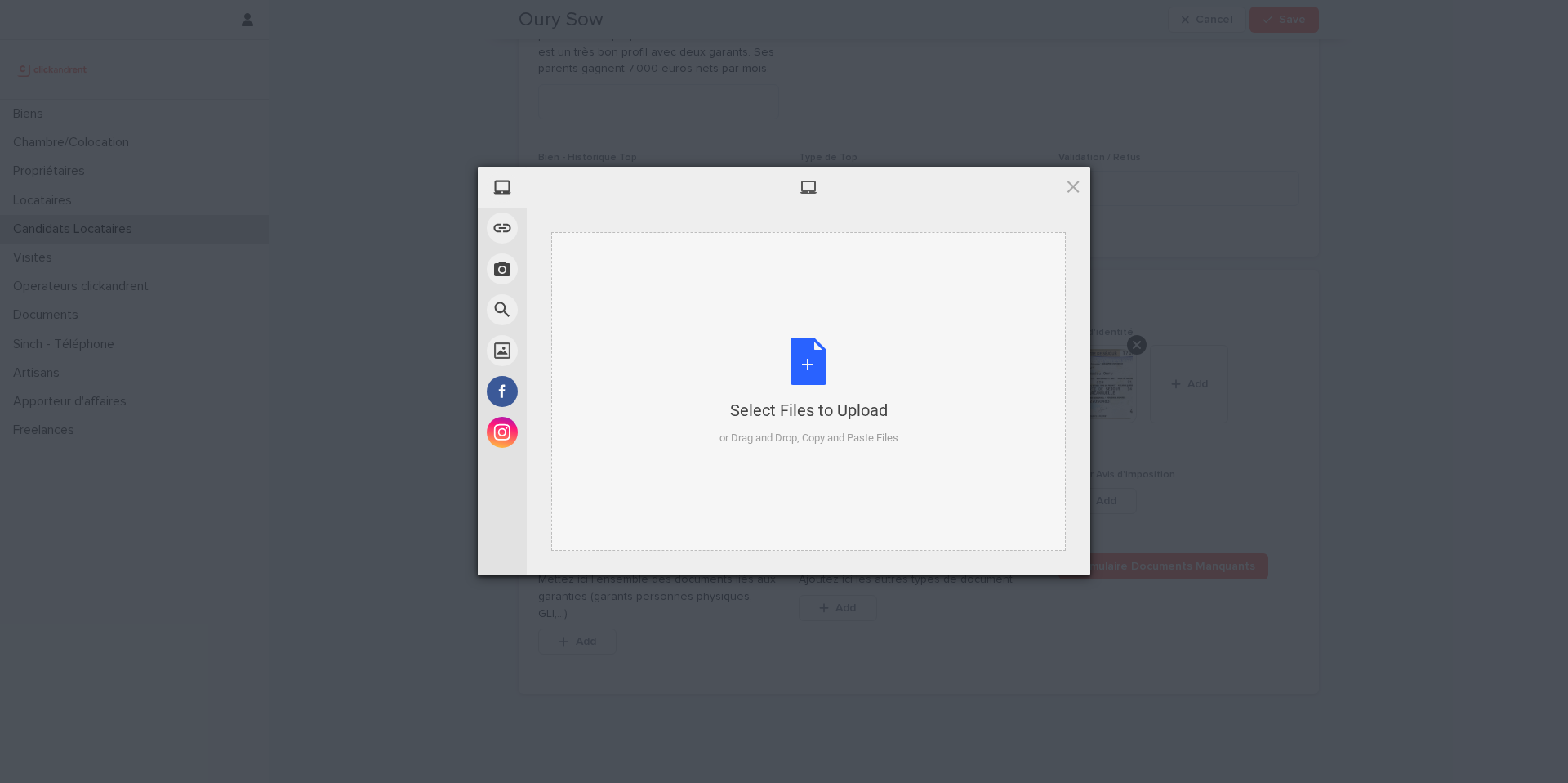
click at [803, 366] on div "Select Files to Upload or Drag and Drop, Copy and Paste Files" at bounding box center [808, 392] width 178 height 109
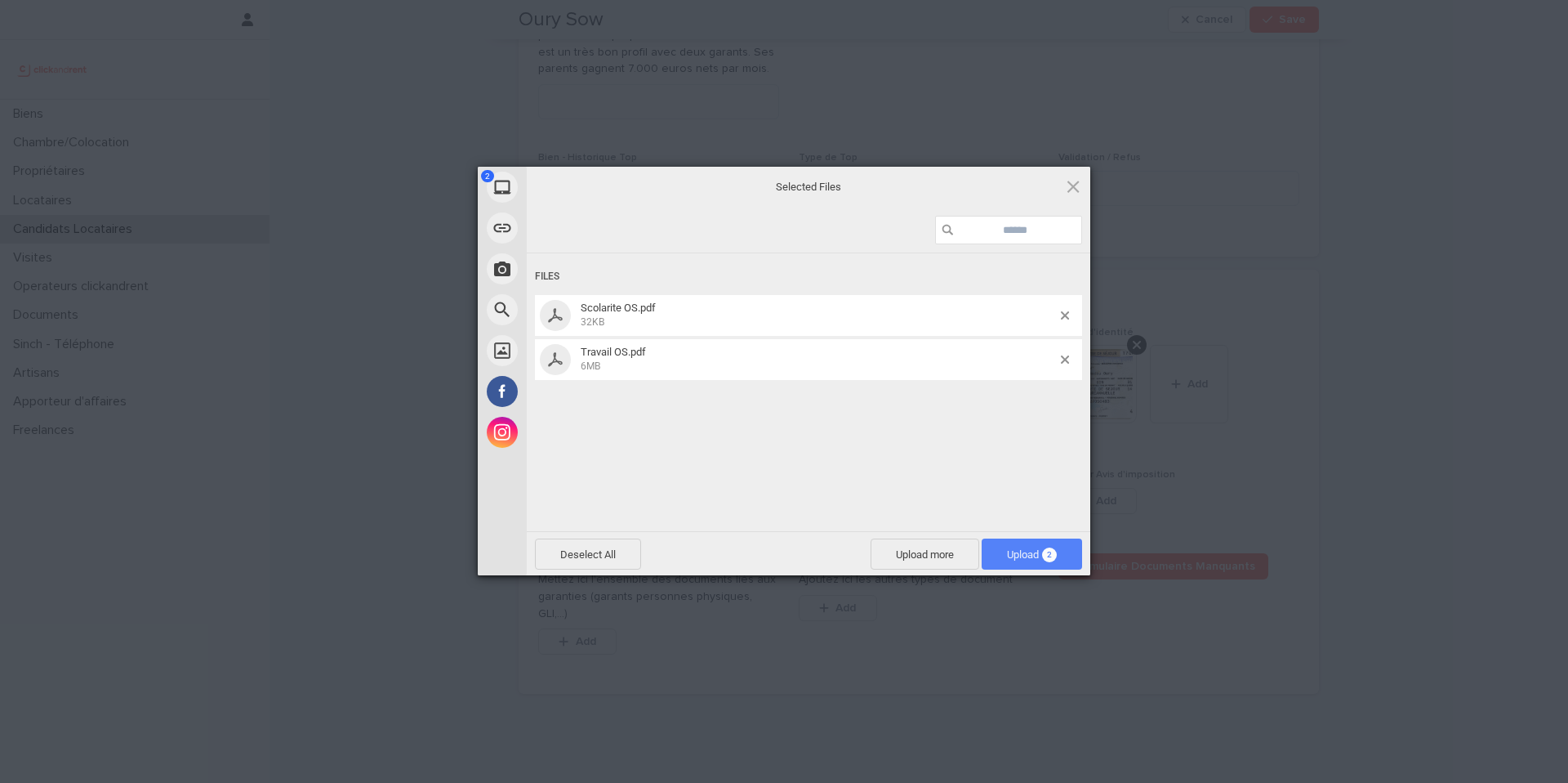
click at [1035, 550] on span "Upload 2" at bounding box center [1032, 555] width 50 height 13
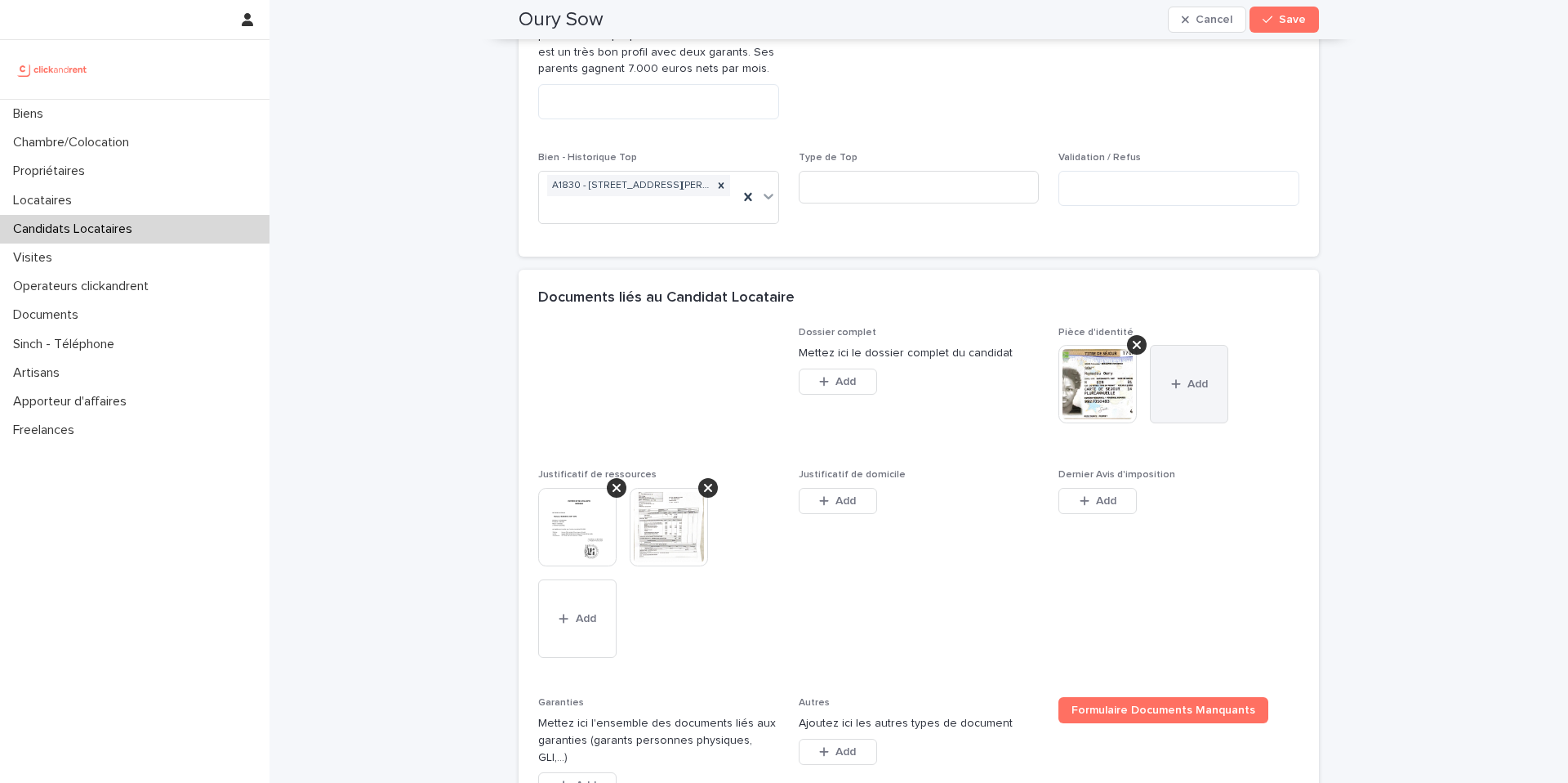
click at [1209, 384] on button "Add" at bounding box center [1189, 384] width 79 height 79
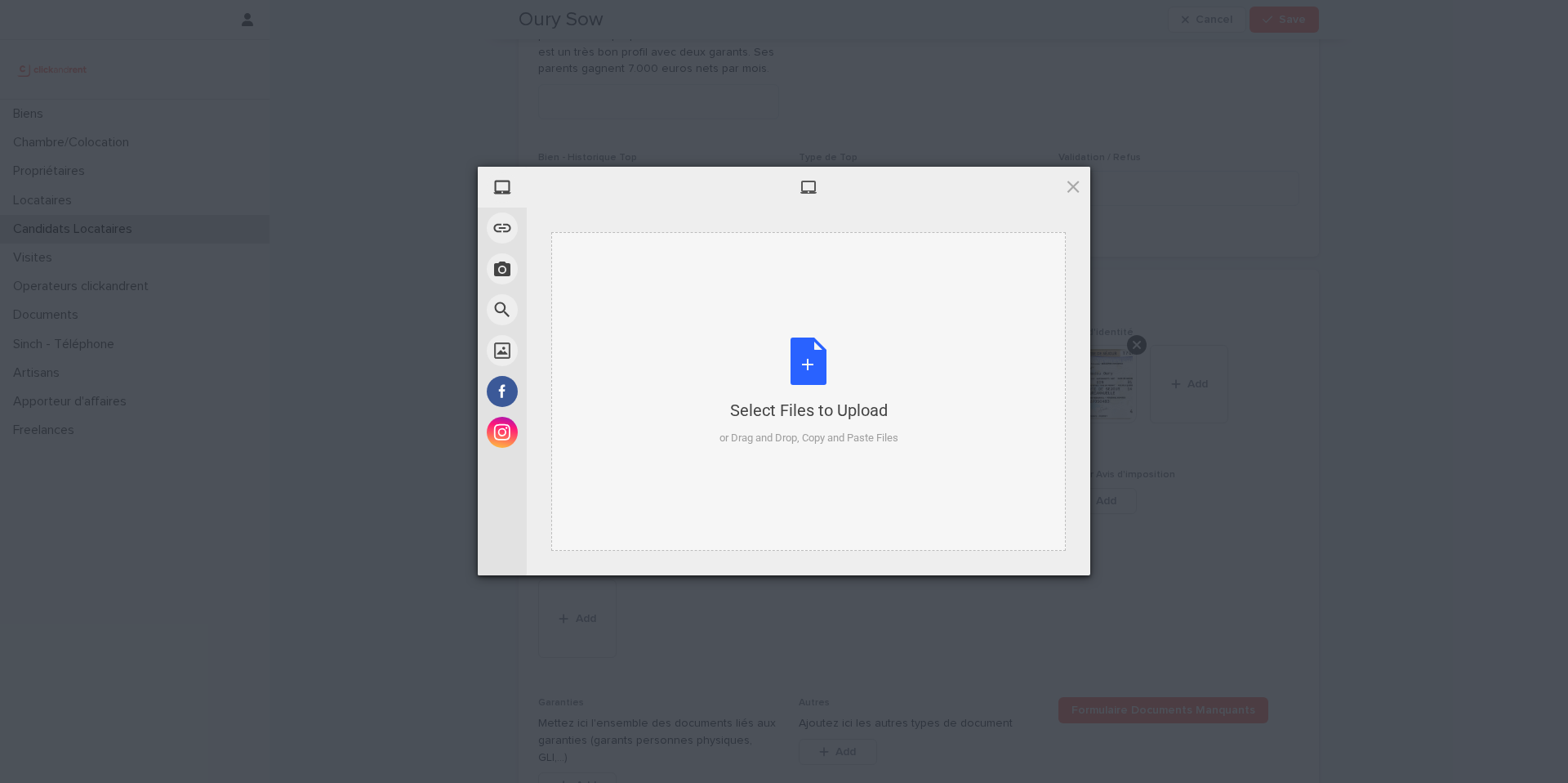
click at [803, 360] on div "Select Files to Upload or Drag and Drop, Copy and Paste Files" at bounding box center [808, 392] width 178 height 109
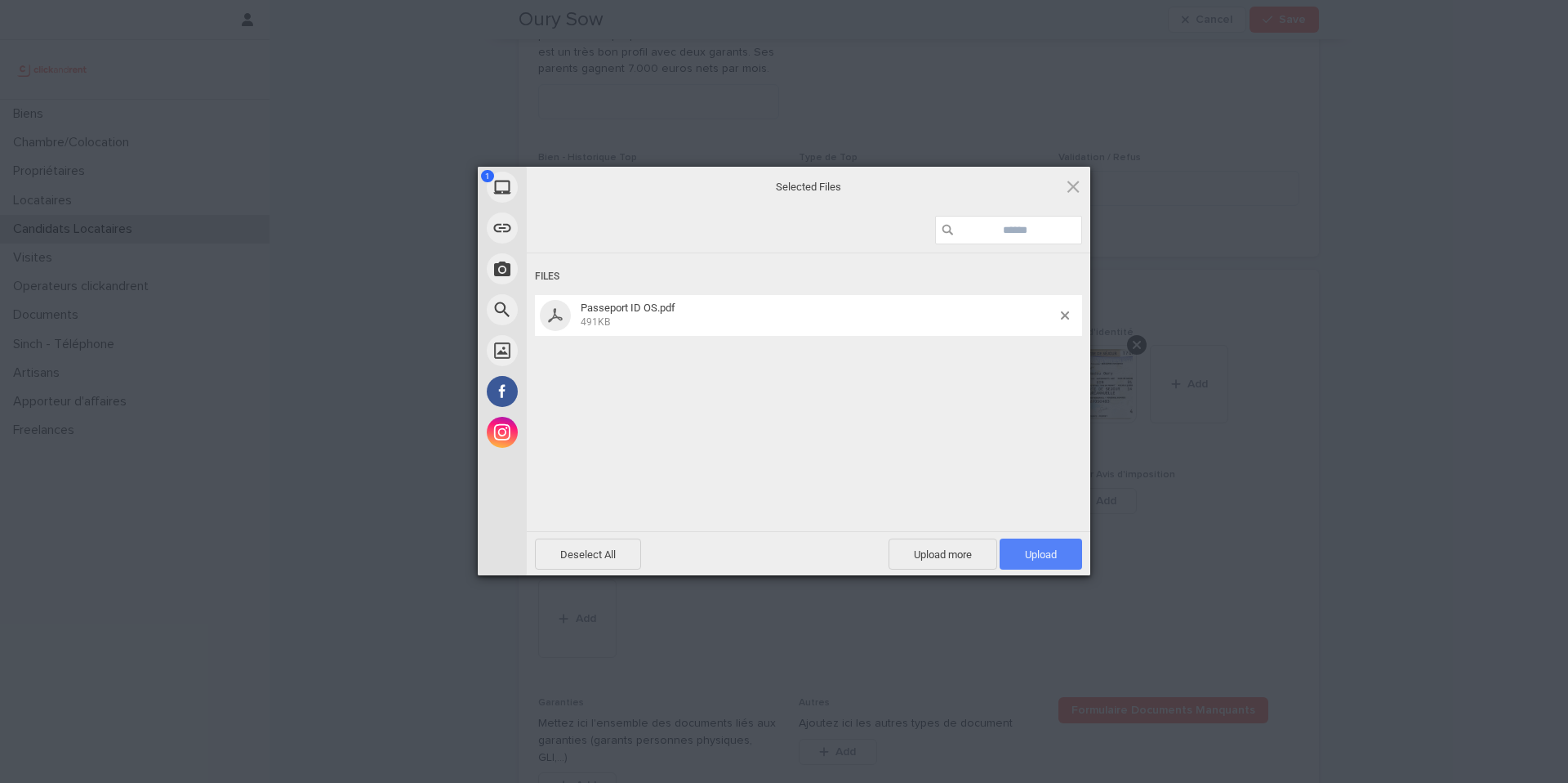
click at [1048, 554] on span "Upload 1" at bounding box center [1041, 555] width 32 height 13
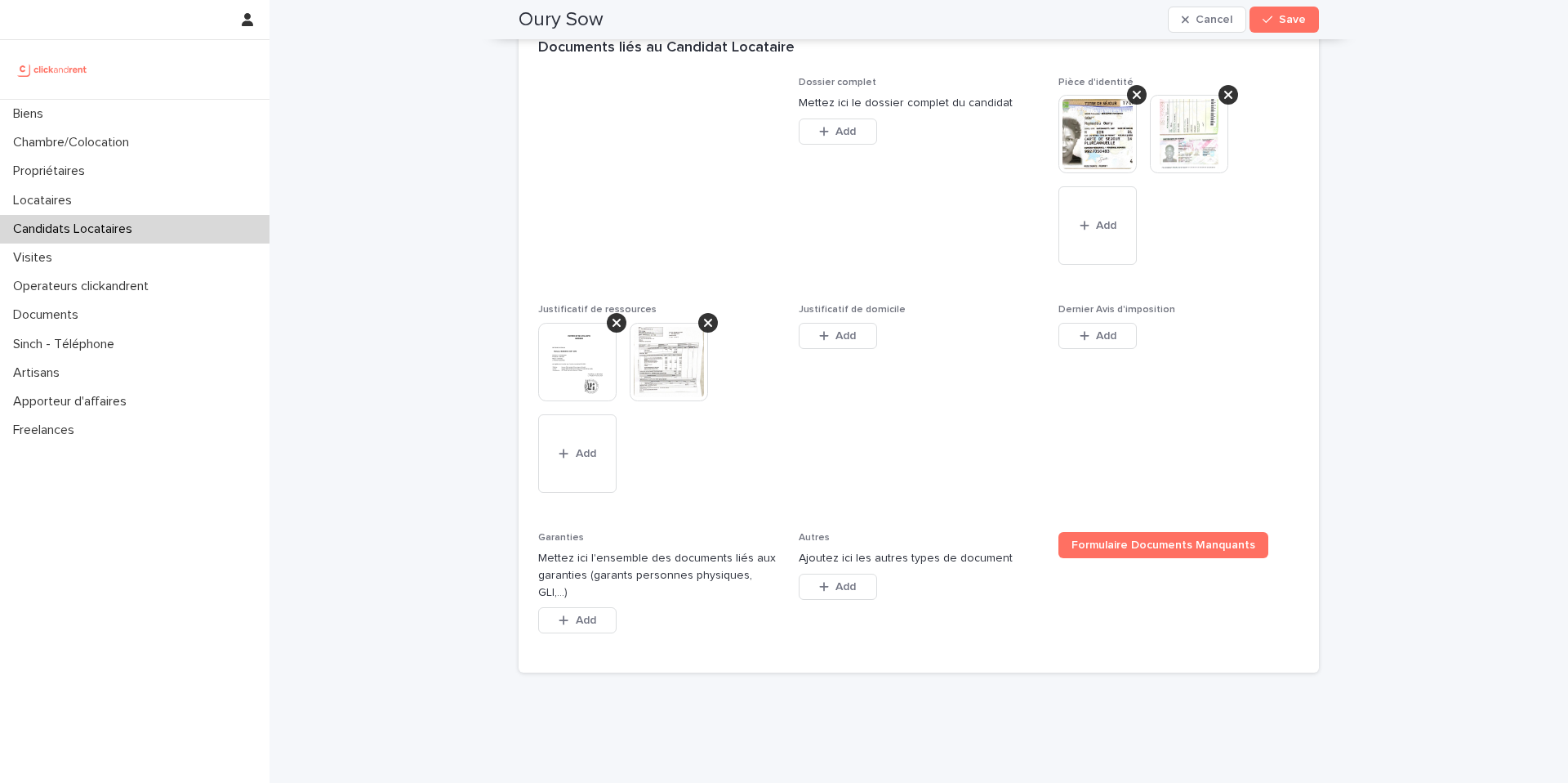
scroll to position [1285, 0]
click at [846, 337] on span "Add" at bounding box center [845, 334] width 21 height 12
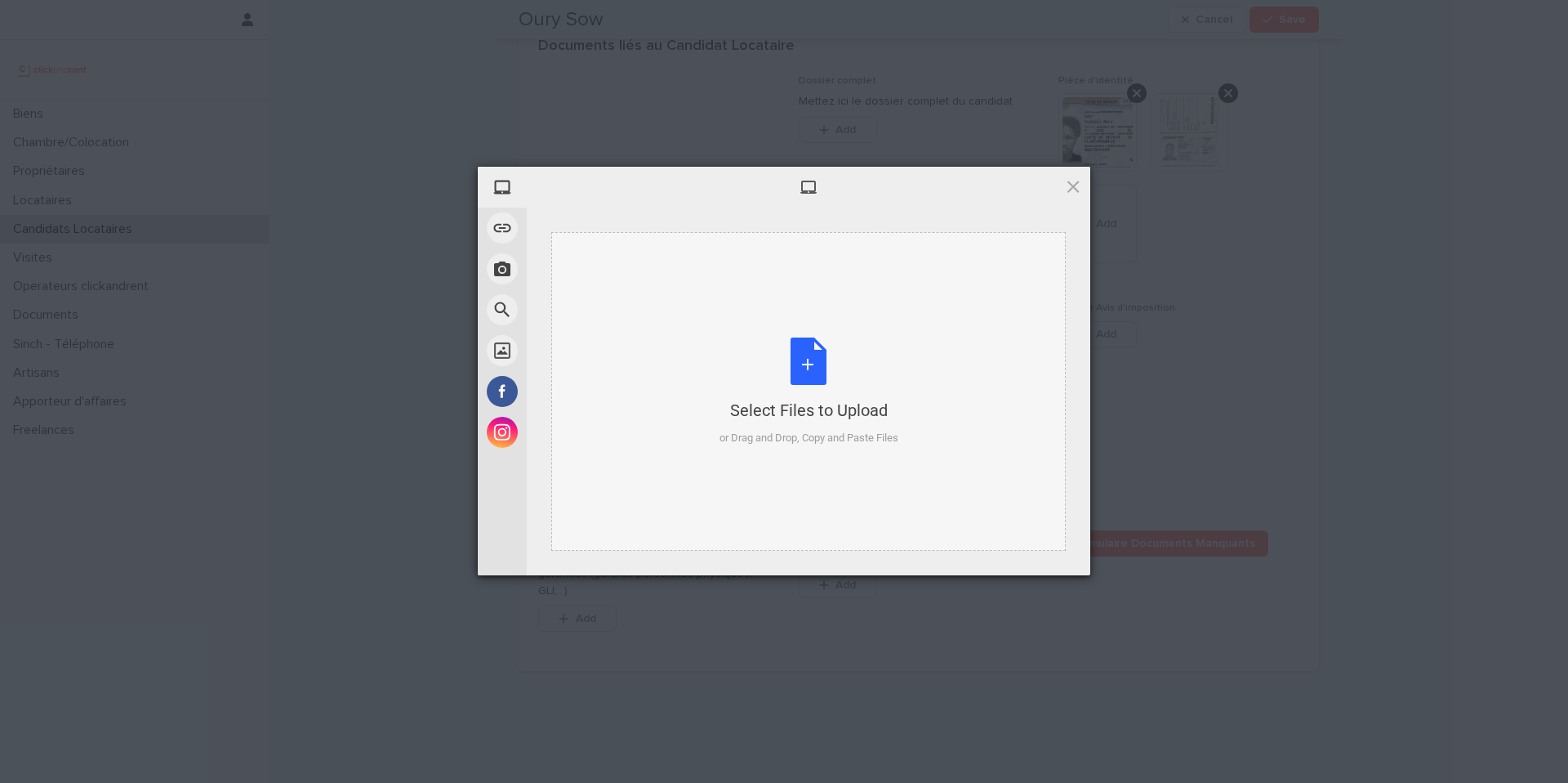
click at [807, 365] on div "Select Files to Upload or Drag and Drop, Copy and Paste Files" at bounding box center [808, 392] width 178 height 109
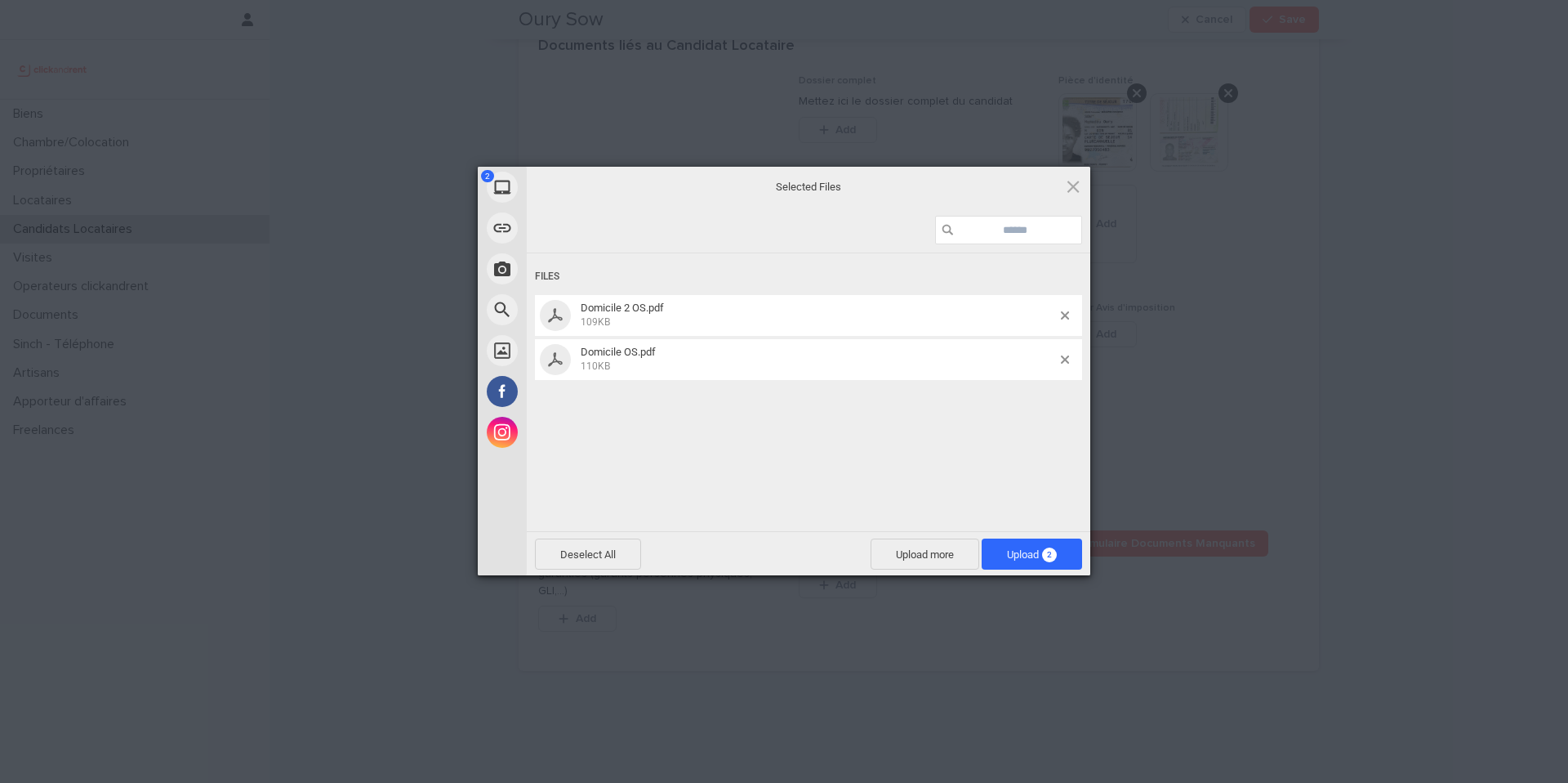
click at [1073, 553] on span "Upload 2" at bounding box center [1032, 554] width 101 height 31
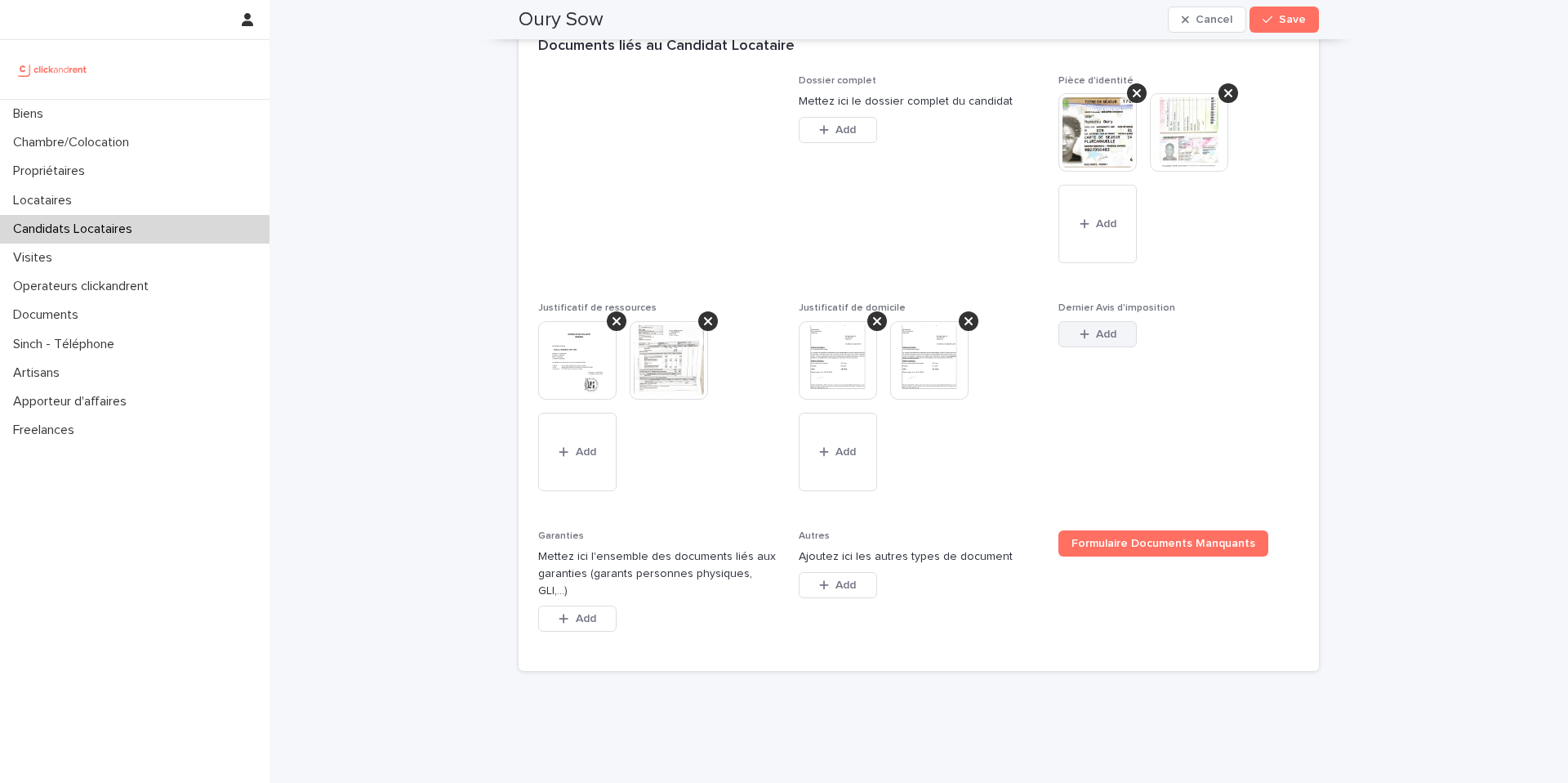
click at [1117, 340] on button "Add" at bounding box center [1098, 334] width 79 height 26
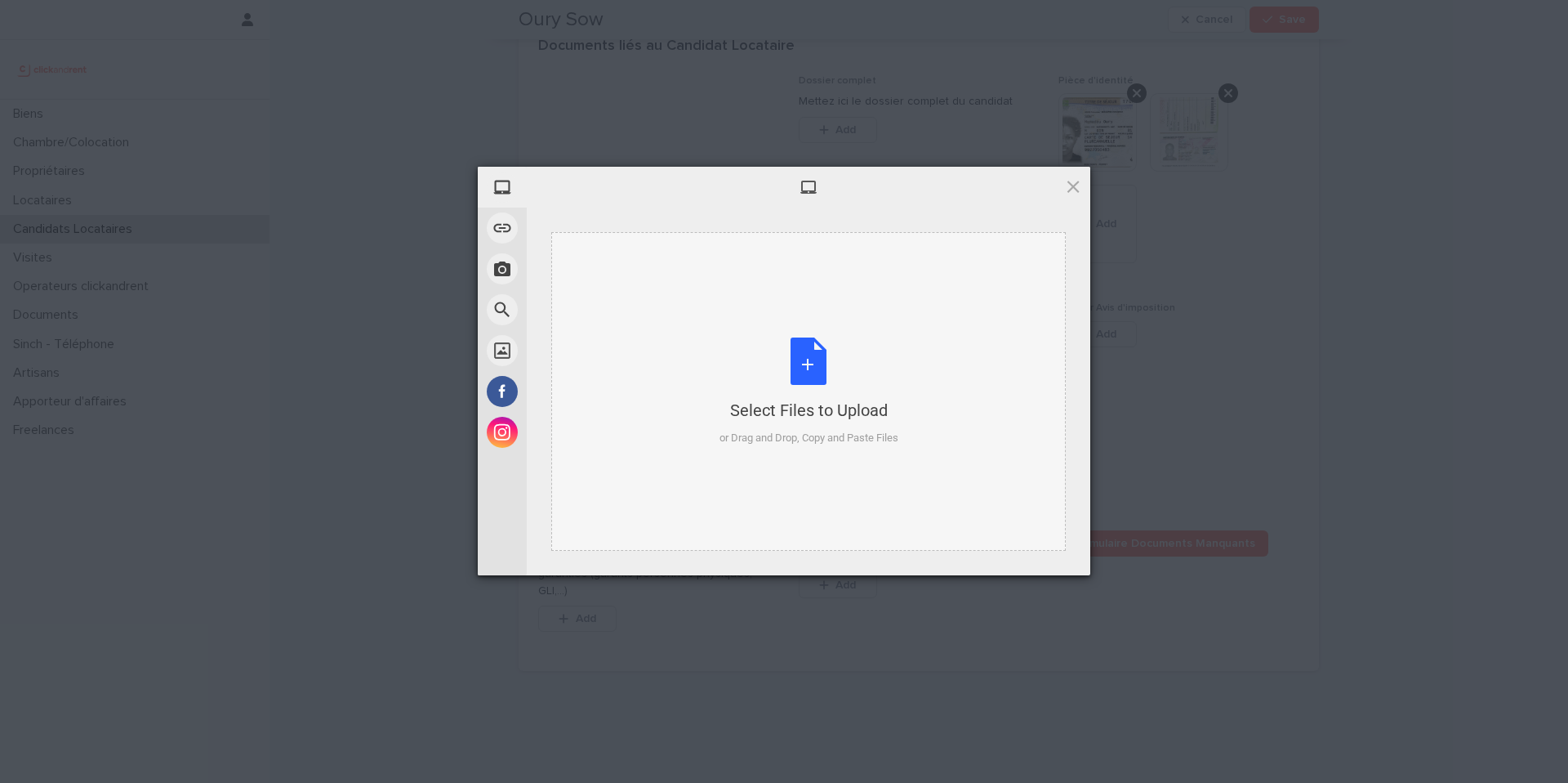
click at [805, 365] on div "Select Files to Upload or Drag and Drop, Copy and Paste Files" at bounding box center [808, 392] width 178 height 109
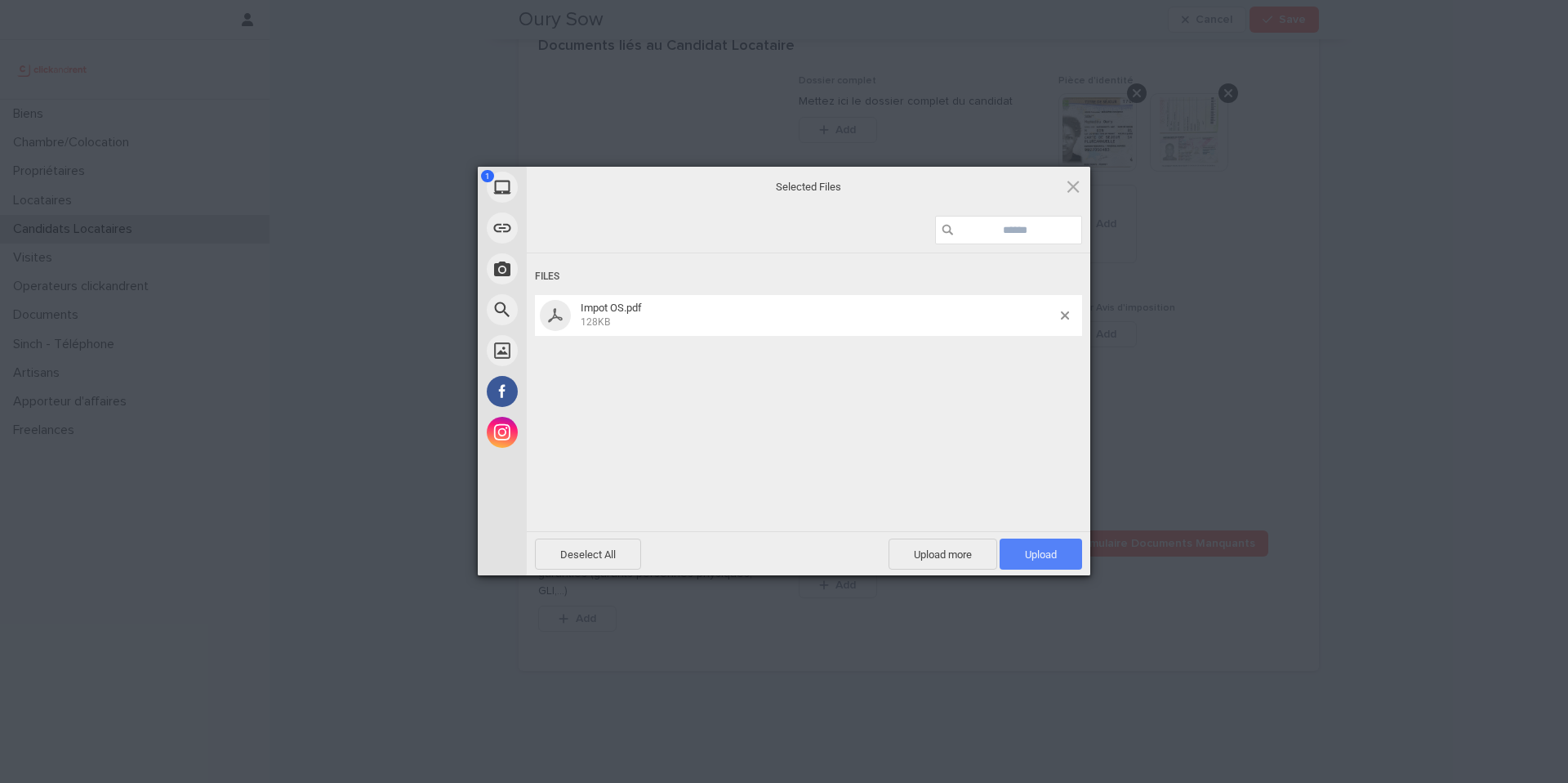
click at [1042, 553] on span "Upload 1" at bounding box center [1041, 555] width 32 height 13
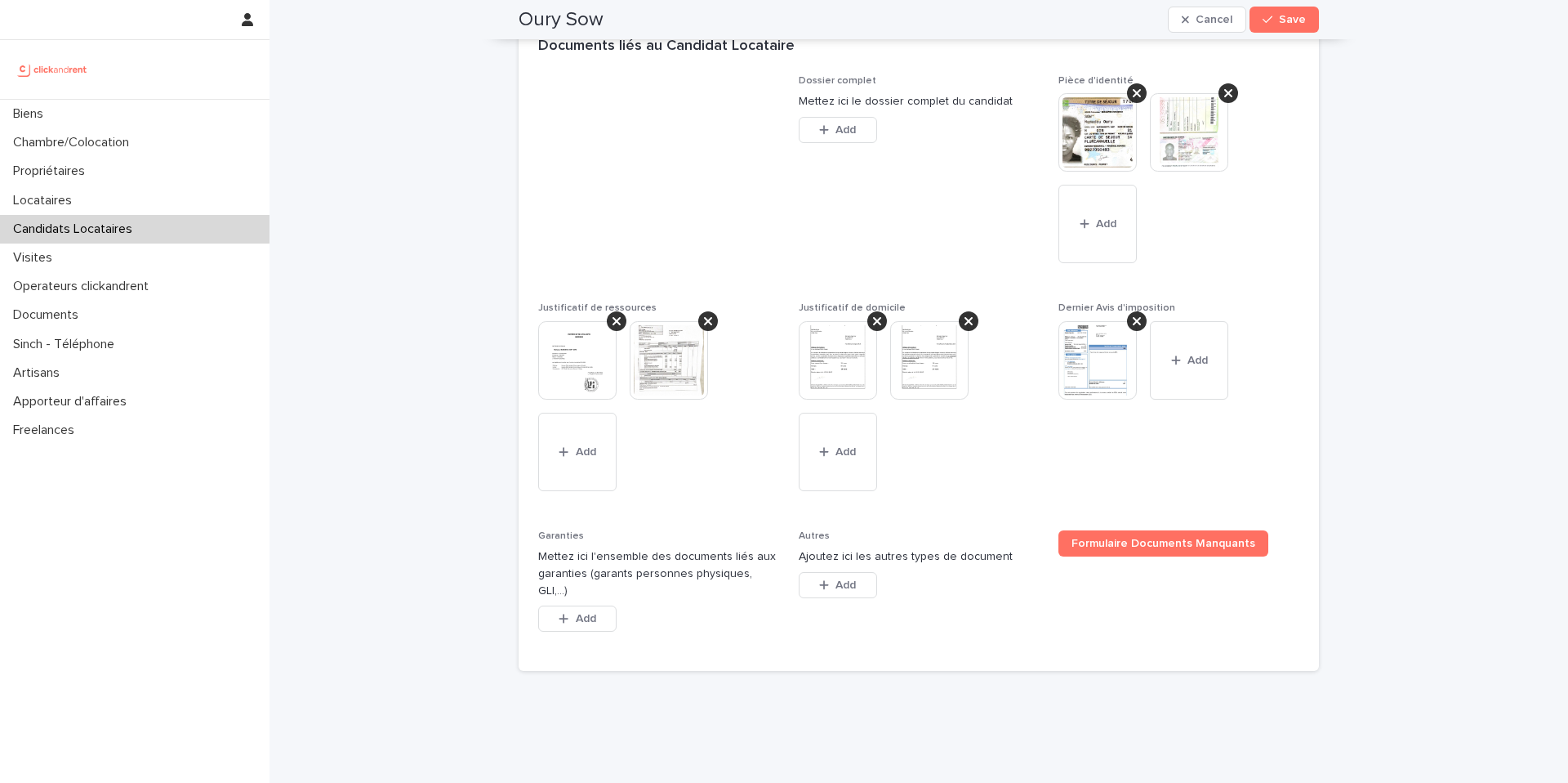
click at [675, 372] on img at bounding box center [669, 360] width 79 height 79
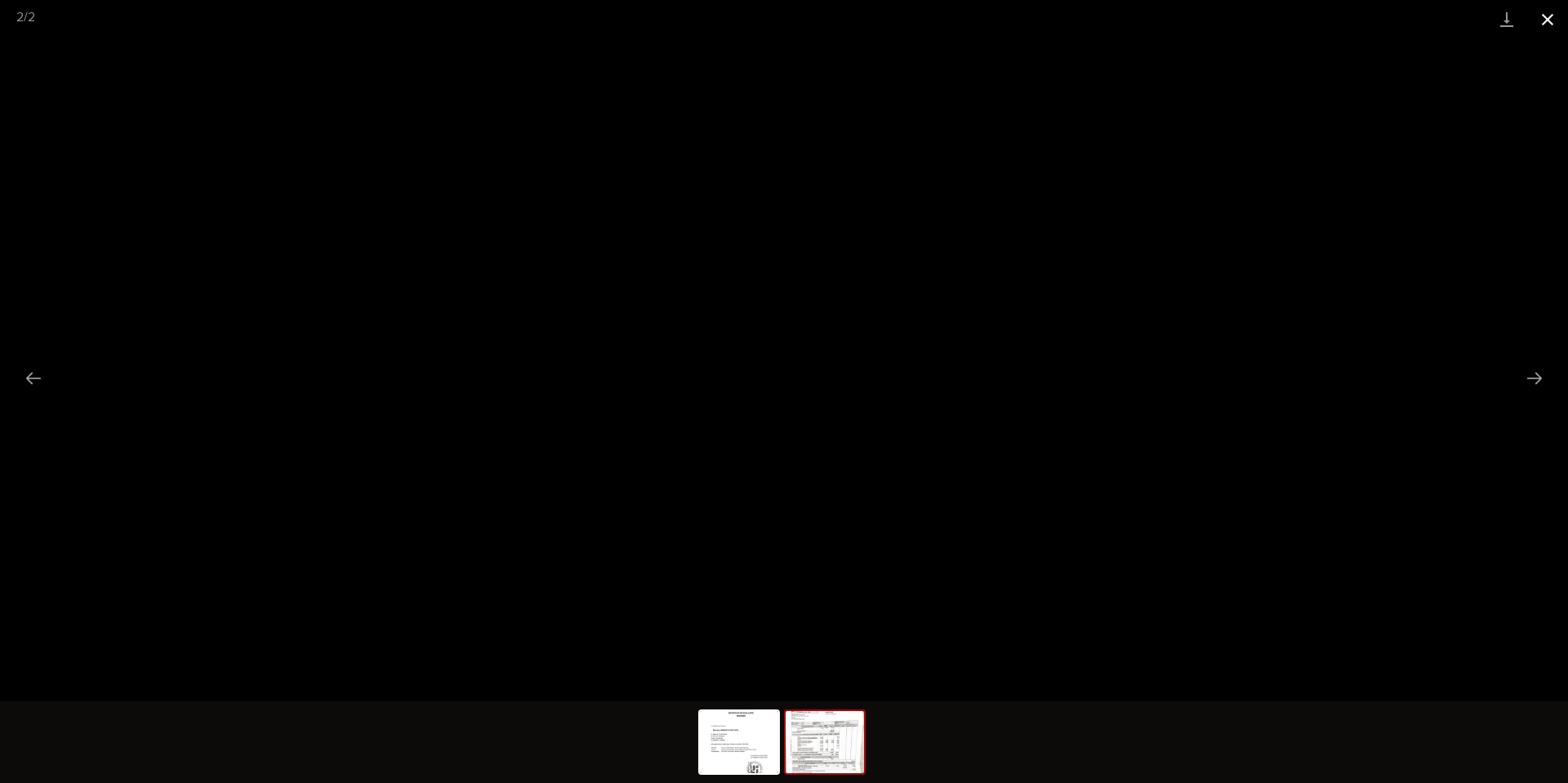
click at [1548, 24] on button "Close gallery" at bounding box center [1547, 19] width 41 height 38
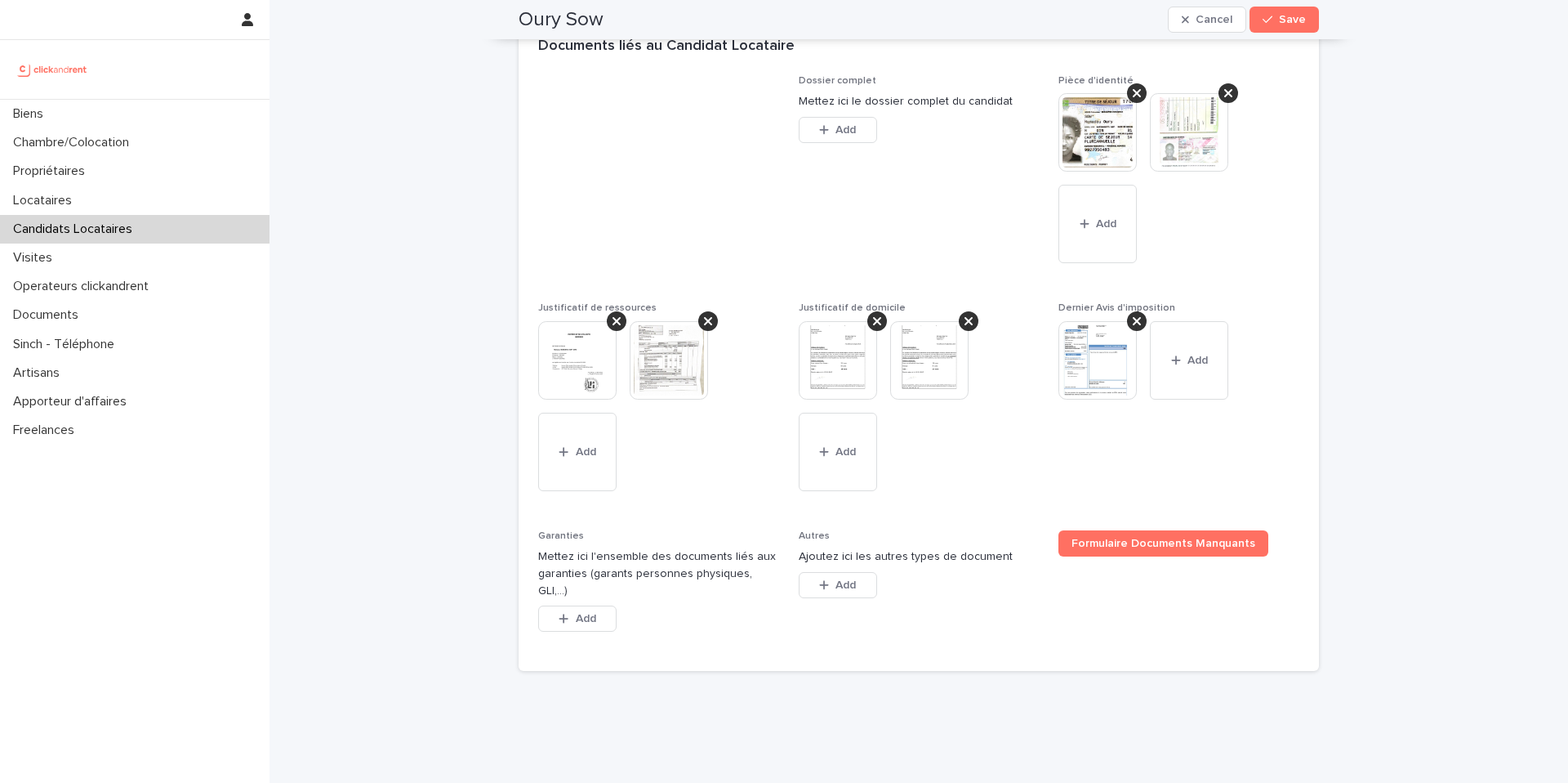
scroll to position [1298, 0]
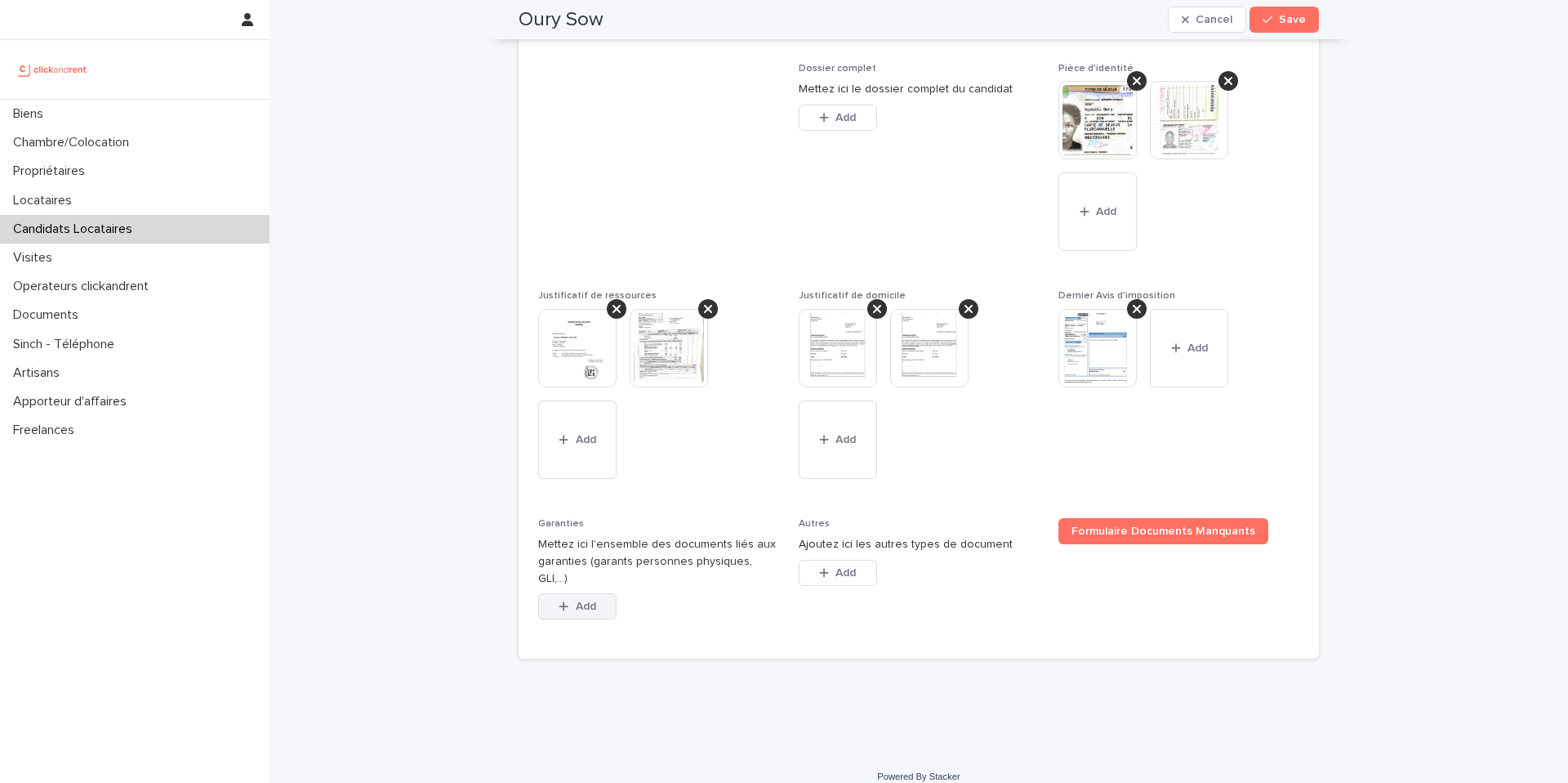
click at [582, 597] on button "Add" at bounding box center [577, 606] width 79 height 26
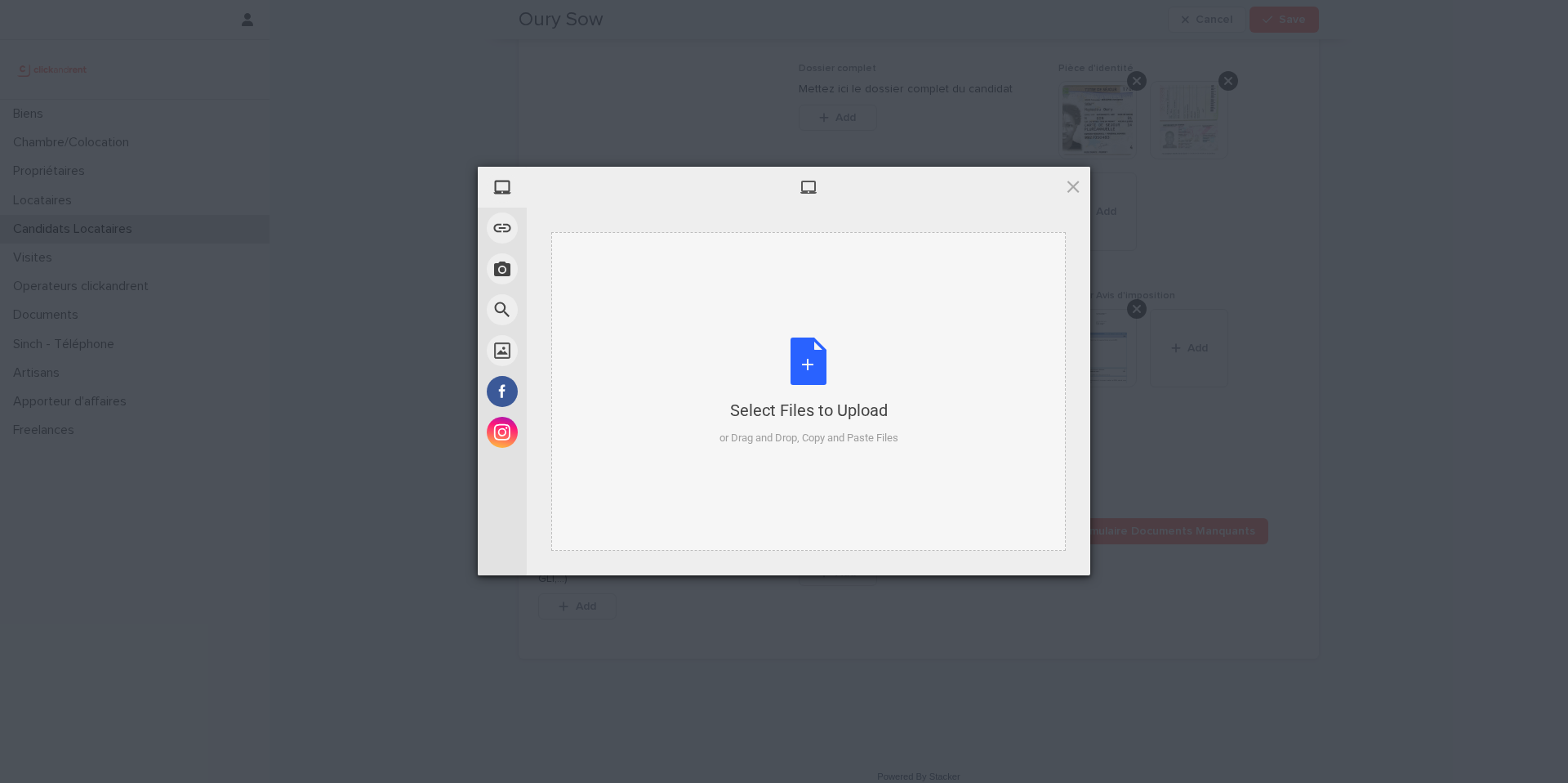
click at [796, 359] on div "Select Files to Upload or Drag and Drop, Copy and Paste Files" at bounding box center [808, 392] width 178 height 109
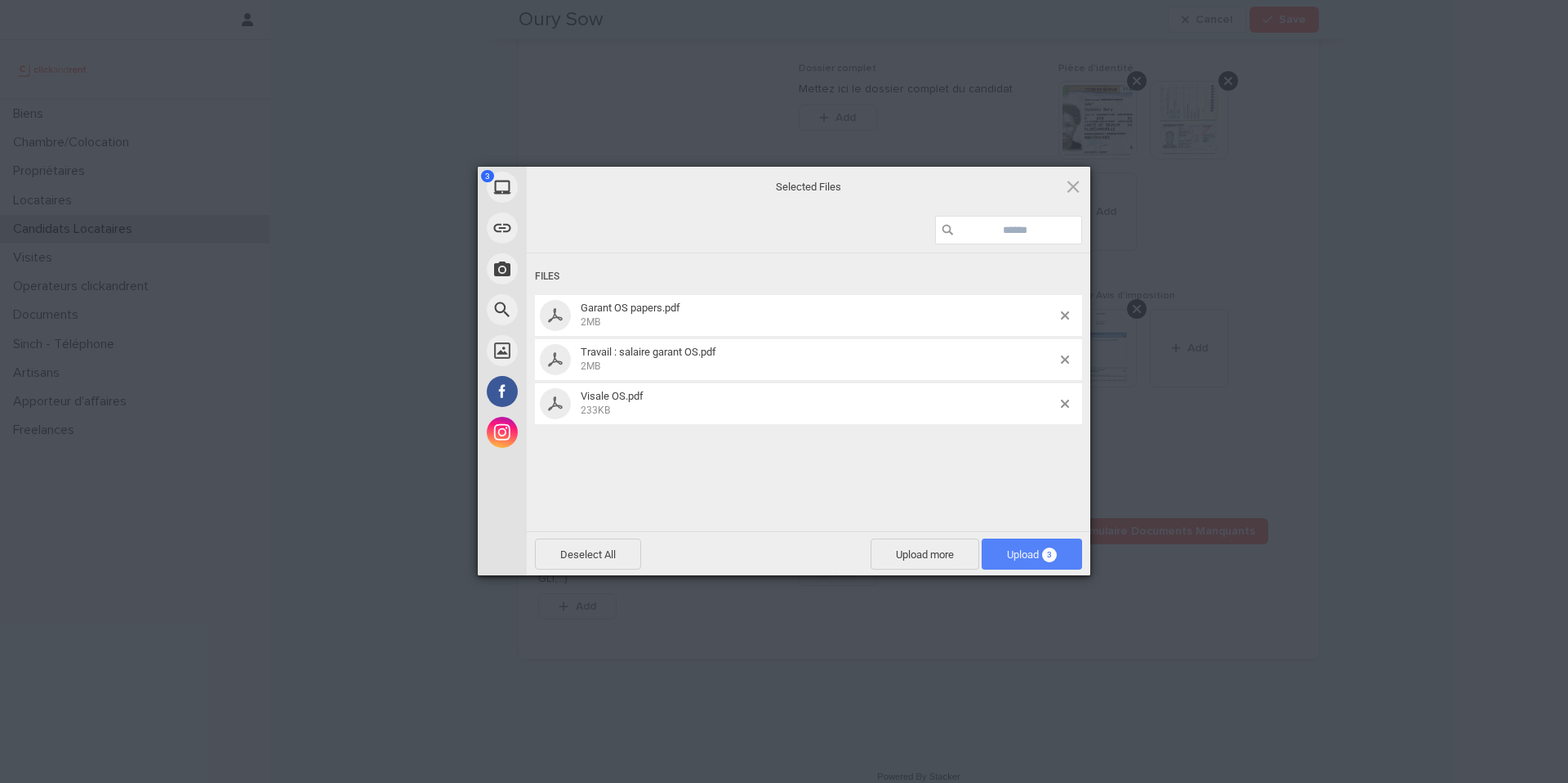
click at [1036, 554] on span "Upload 3" at bounding box center [1032, 555] width 50 height 13
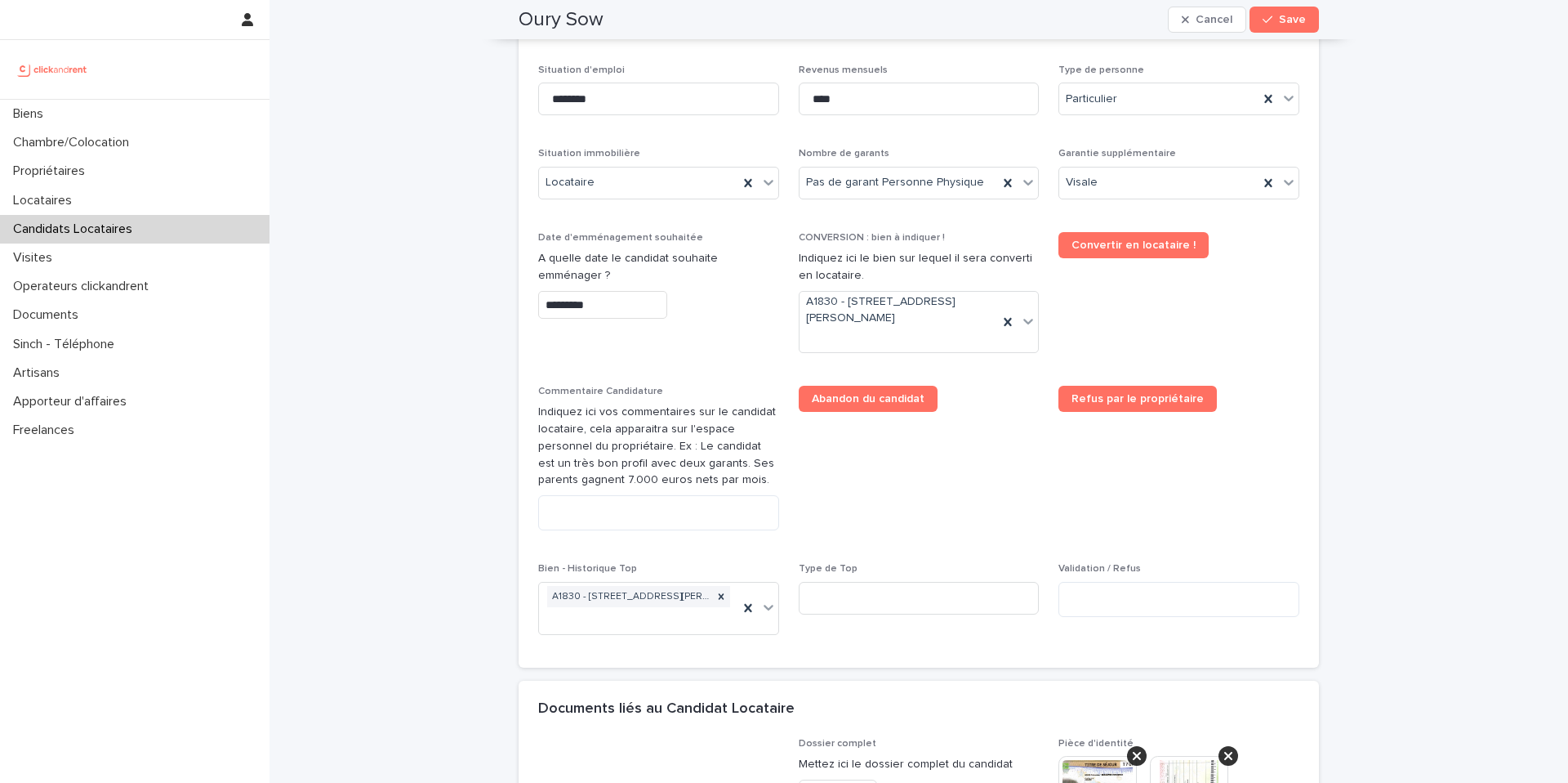
scroll to position [659, 0]
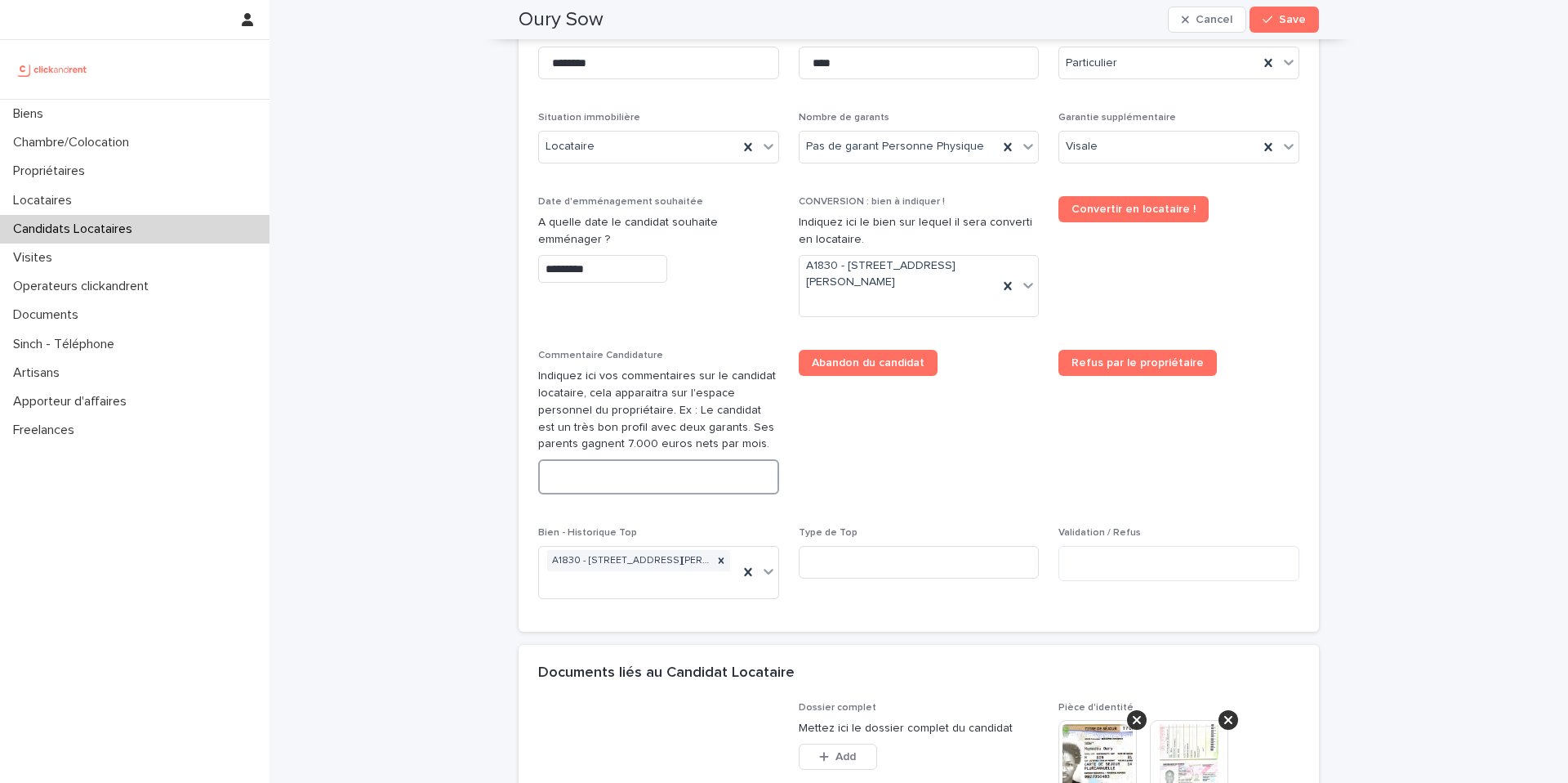
click at [596, 476] on textarea at bounding box center [659, 477] width 241 height 35
paste textarea "**********"
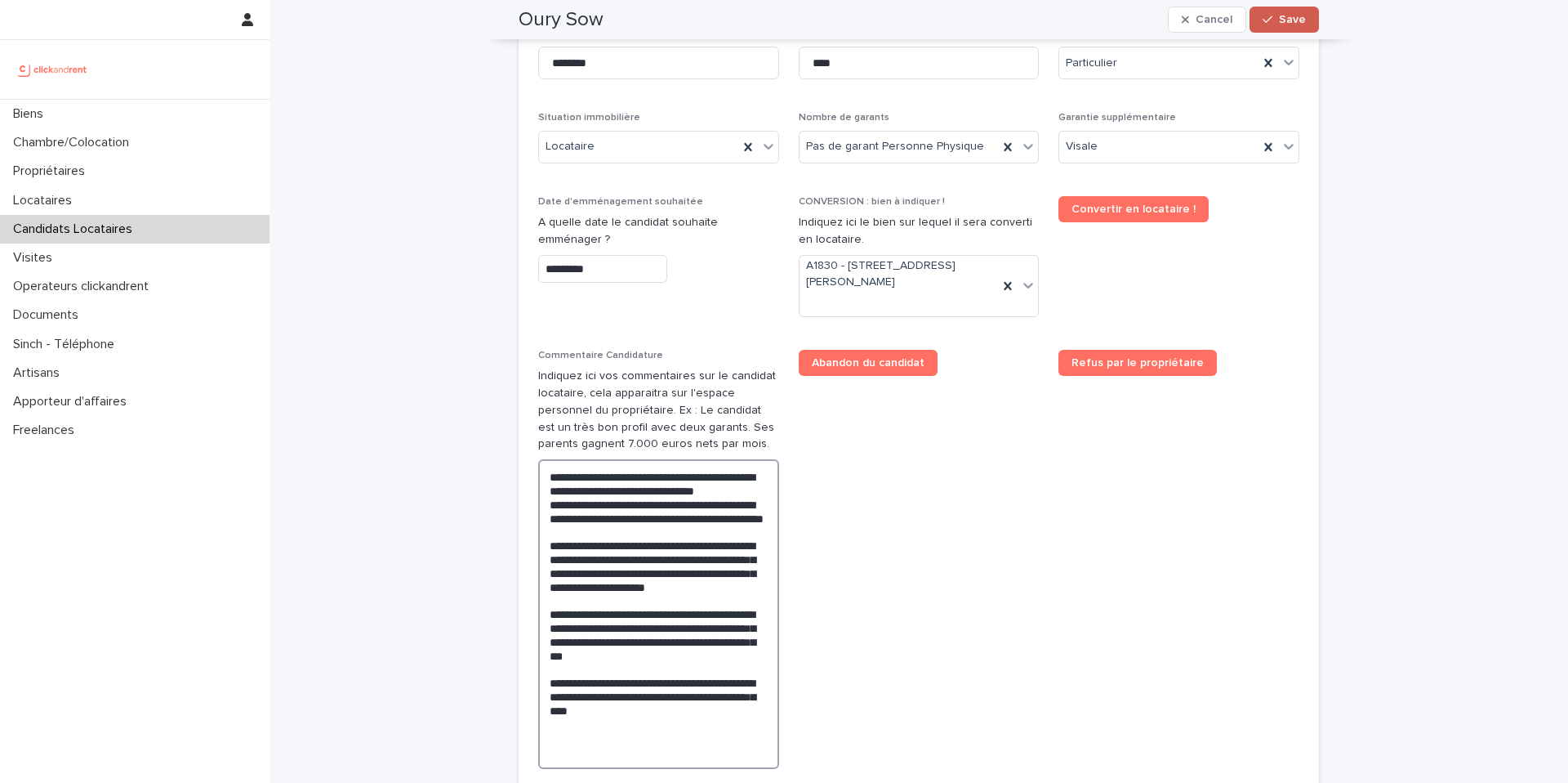
type textarea "**********"
click at [1293, 21] on span "Save" at bounding box center [1293, 19] width 27 height 12
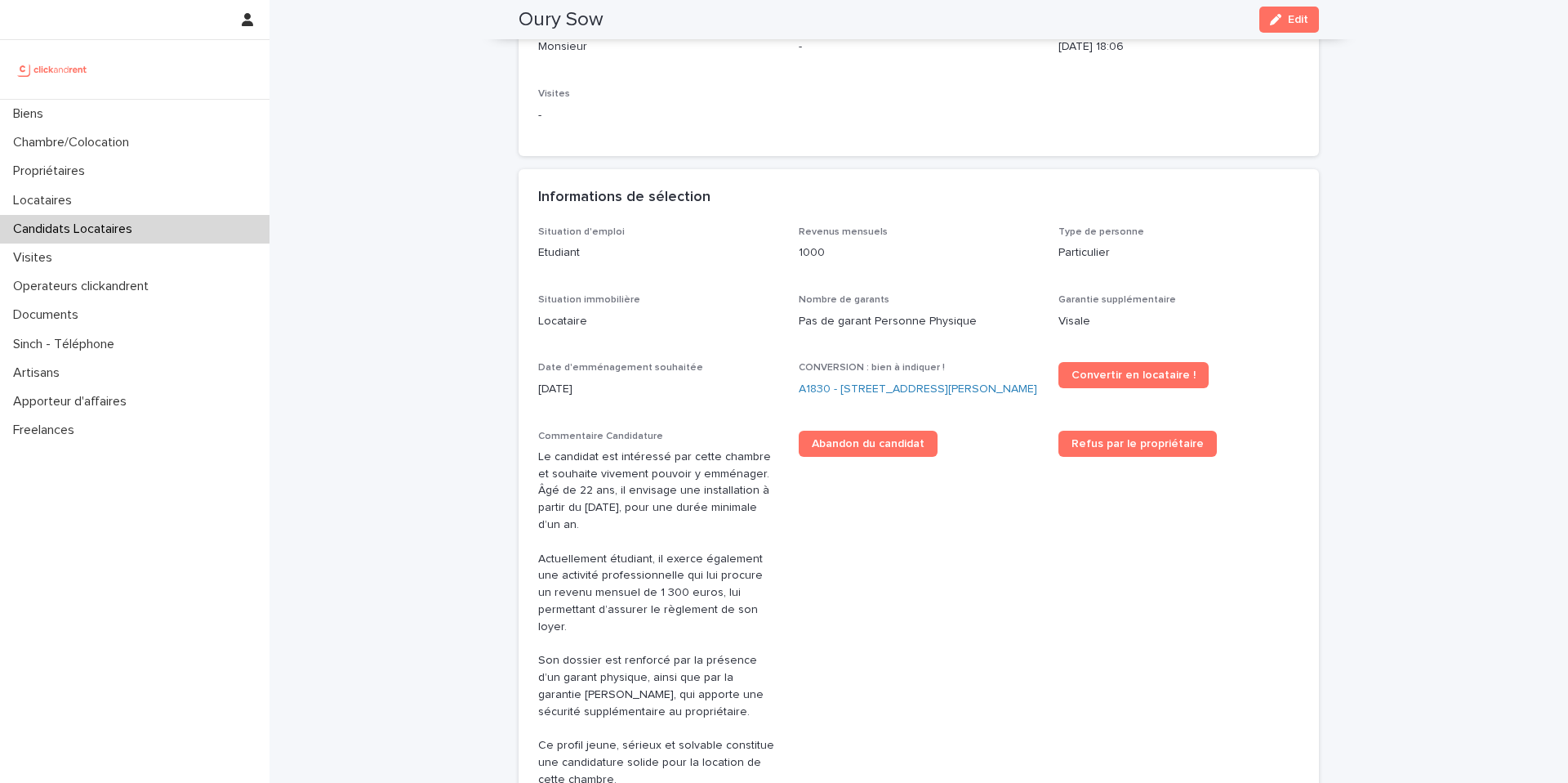
scroll to position [289, 0]
click at [889, 390] on link "A1830 - [STREET_ADDRESS][PERSON_NAME]" at bounding box center [918, 390] width 238 height 17
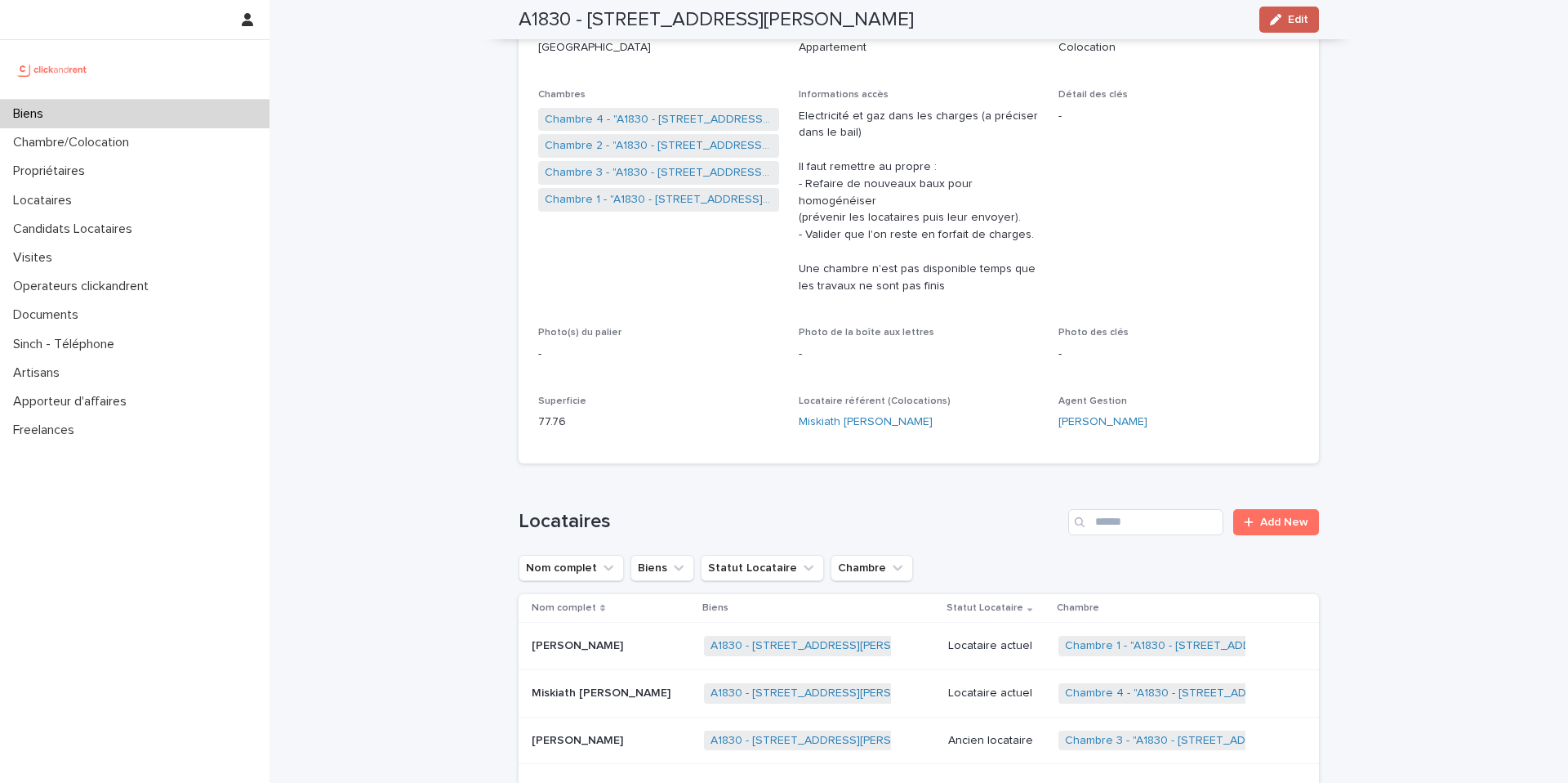
click at [1296, 14] on span "Edit" at bounding box center [1298, 19] width 21 height 12
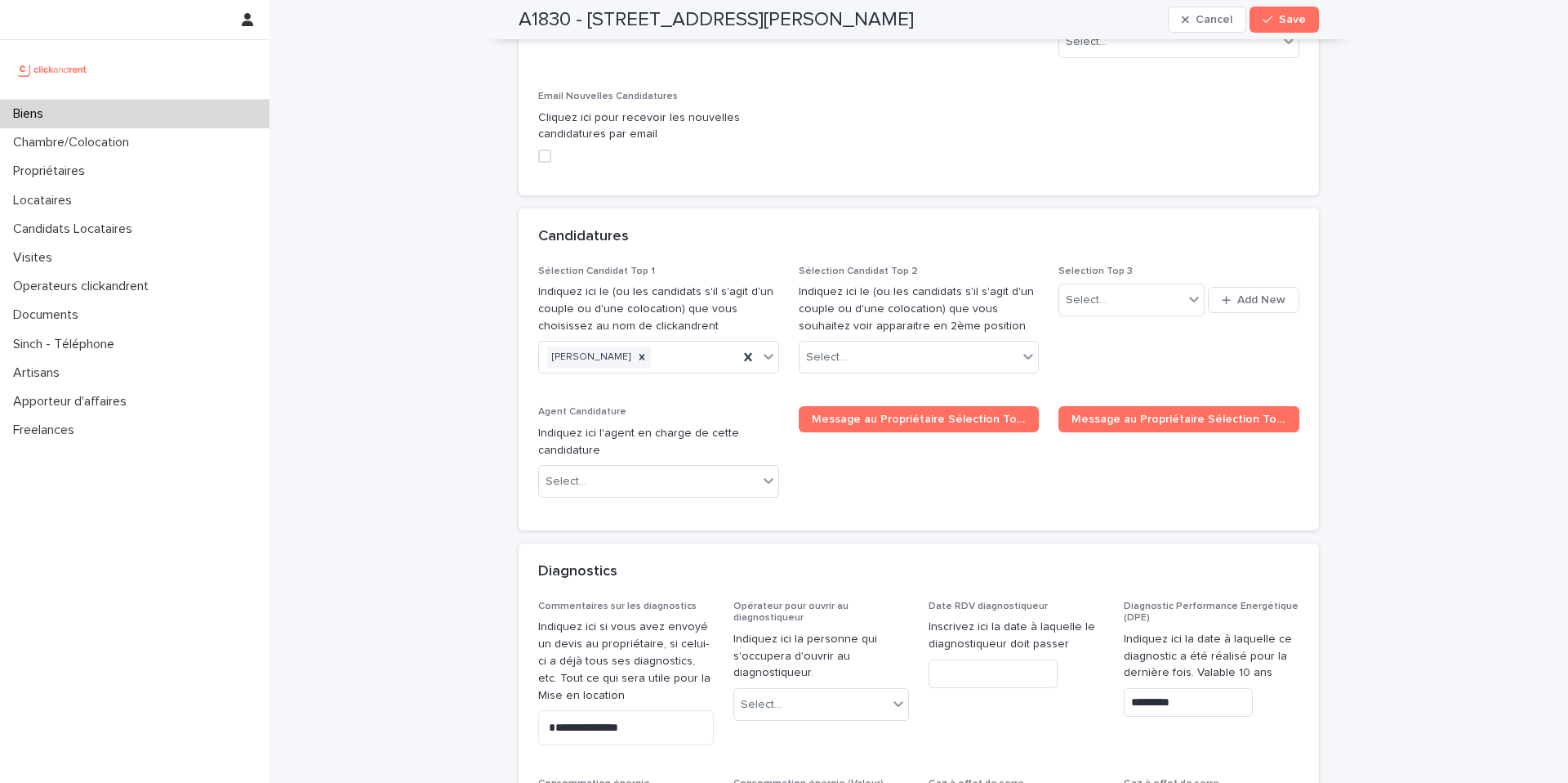
scroll to position [7661, 0]
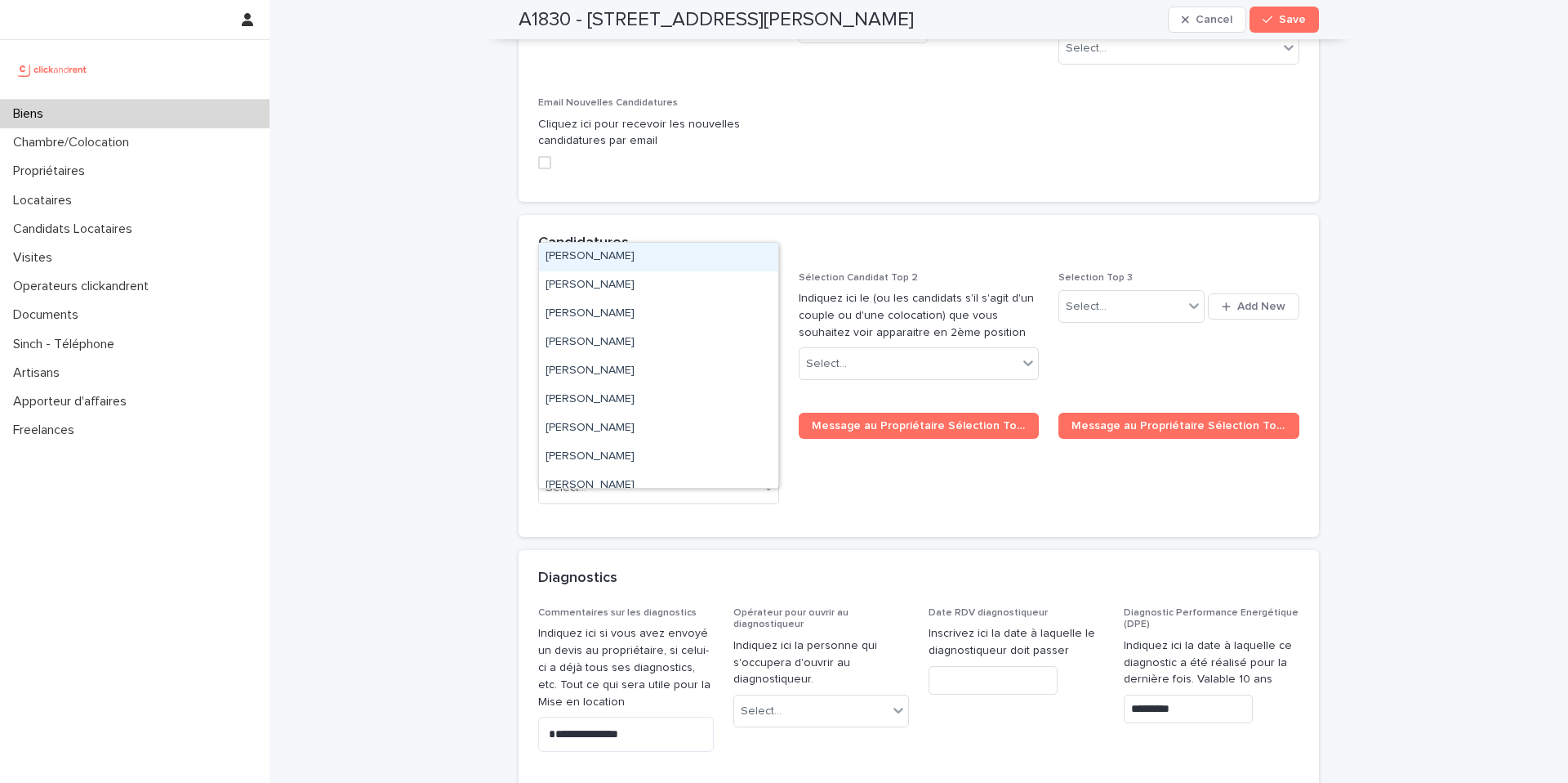
click at [580, 353] on div "[PERSON_NAME]" at bounding box center [590, 364] width 86 height 22
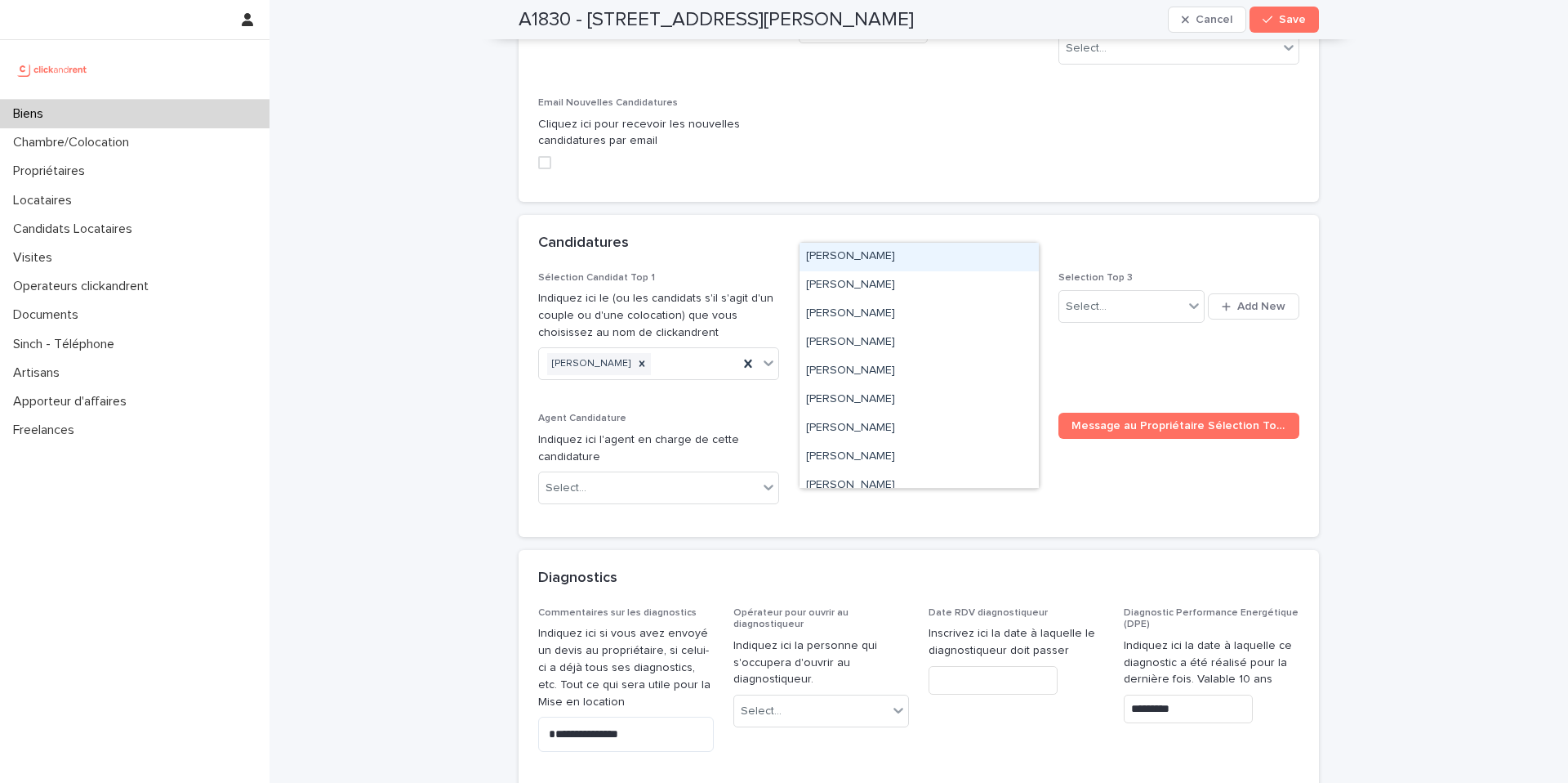
click at [848, 351] on div "Select..." at bounding box center [909, 364] width 219 height 27
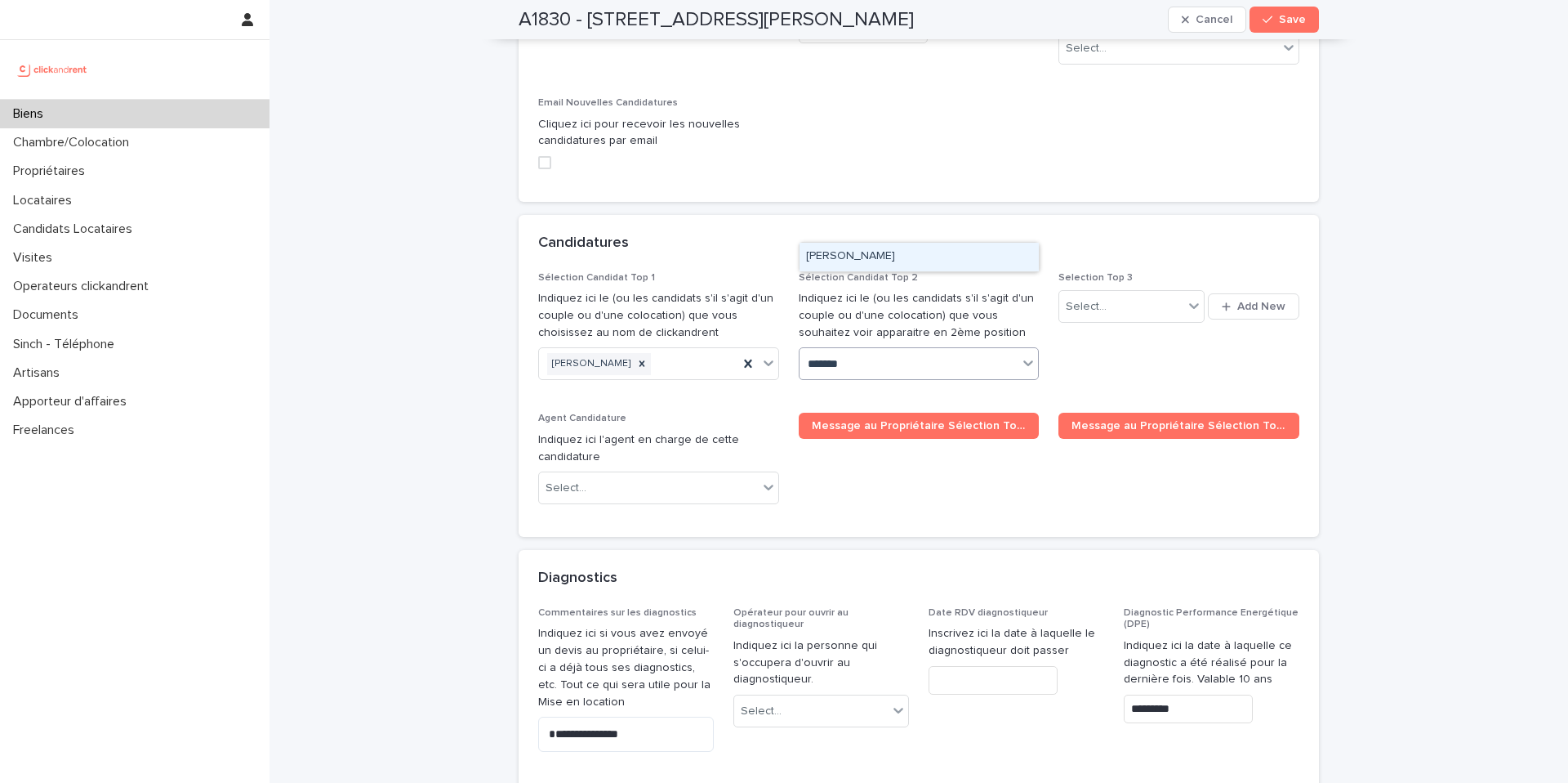
type input "********"
click at [905, 252] on div "[PERSON_NAME]" at bounding box center [919, 257] width 239 height 29
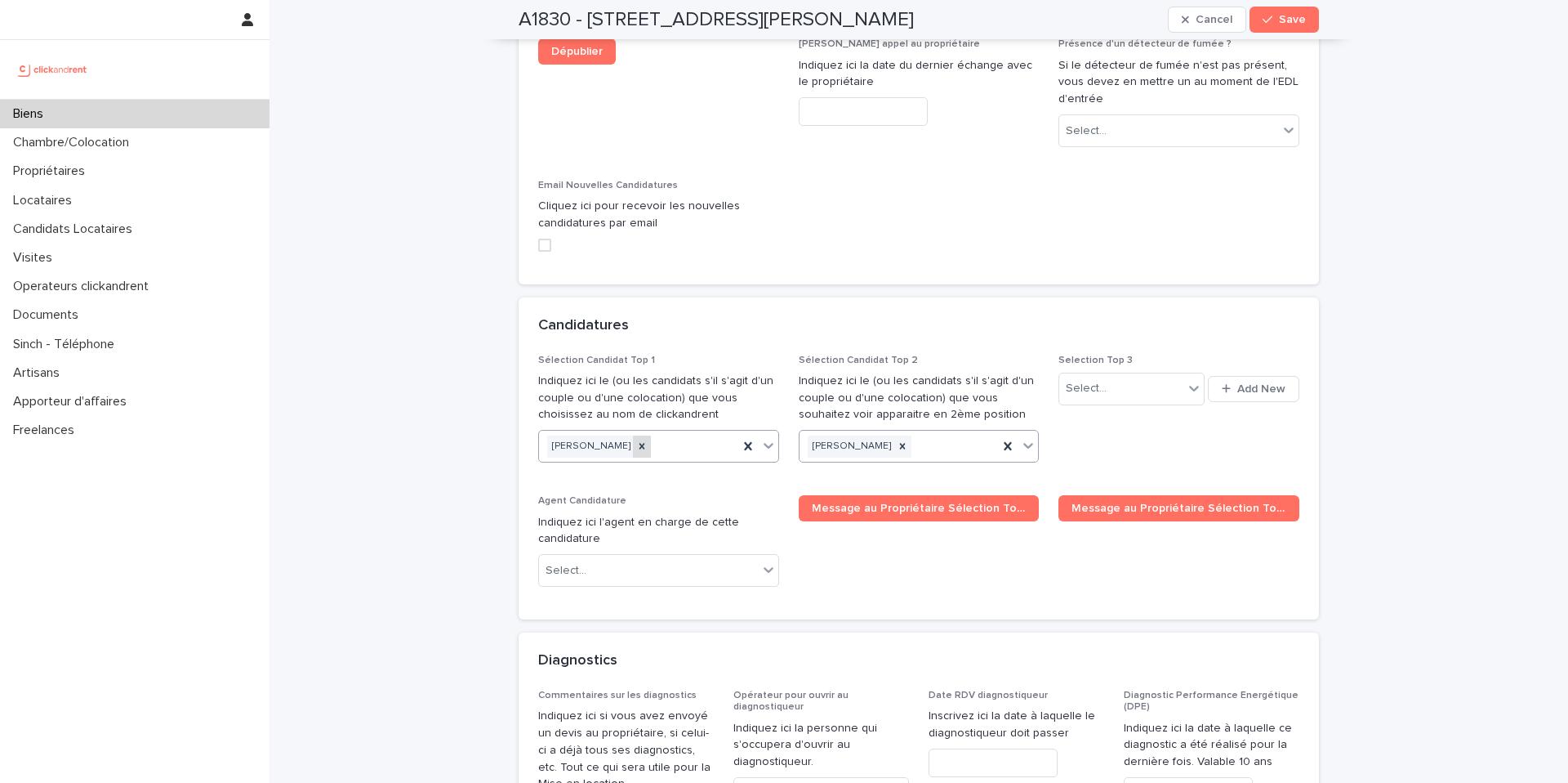
click at [636, 440] on icon at bounding box center [641, 446] width 12 height 12
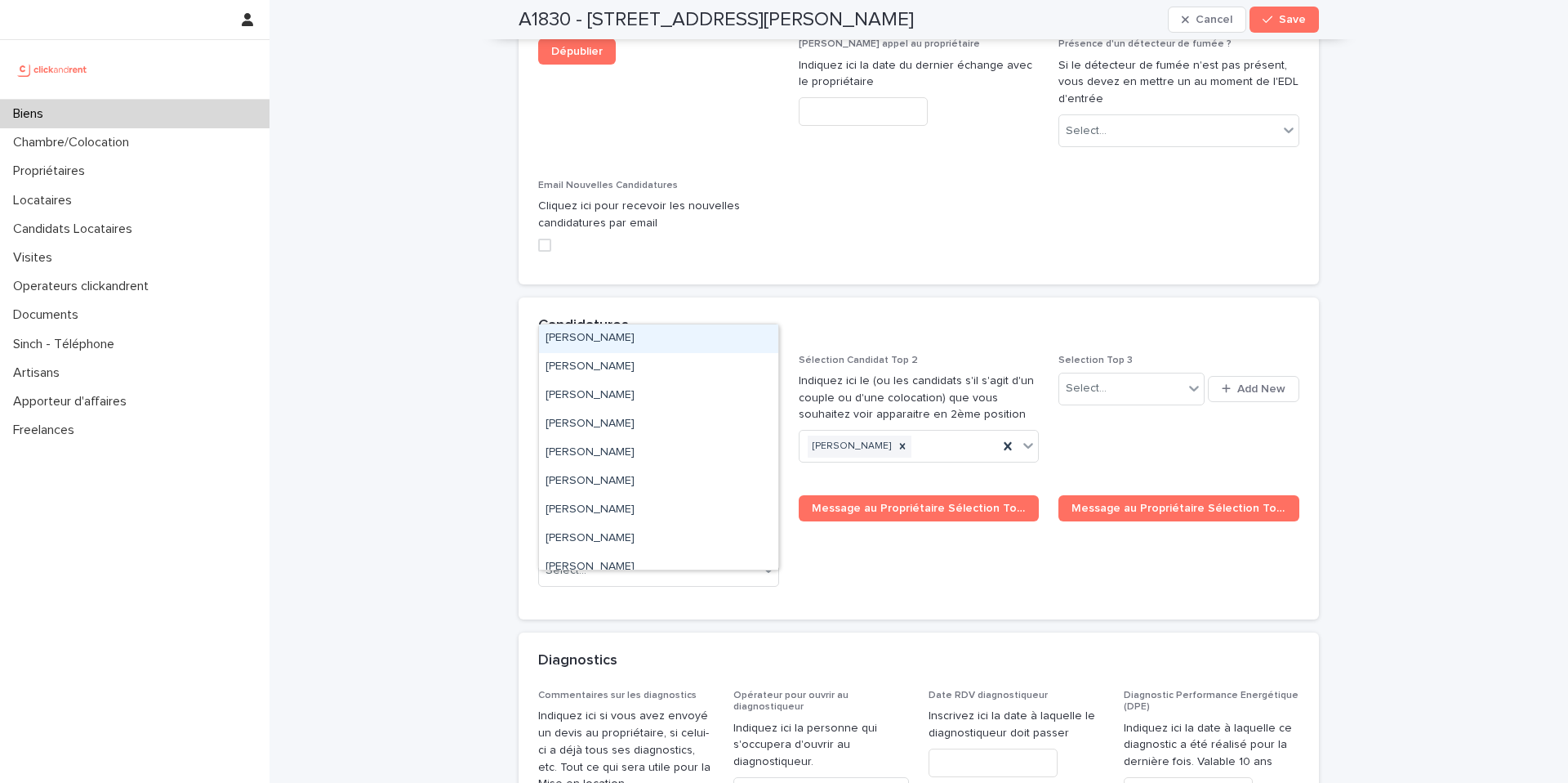
click at [619, 433] on div "Select..." at bounding box center [649, 447] width 219 height 27
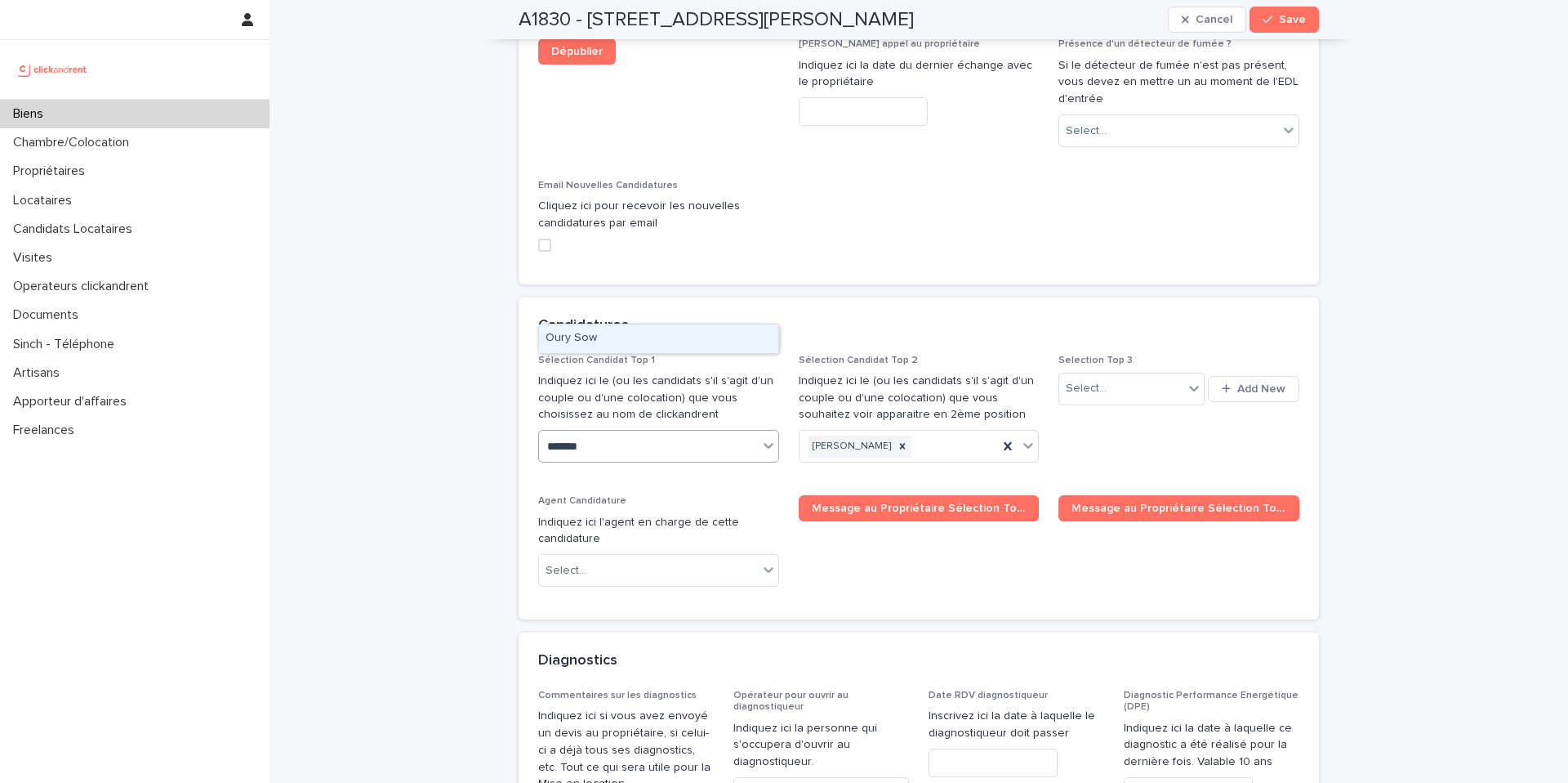
type input "********"
click at [640, 336] on div "Oury Sow" at bounding box center [659, 339] width 239 height 29
click at [1285, 21] on span "Save" at bounding box center [1293, 19] width 27 height 12
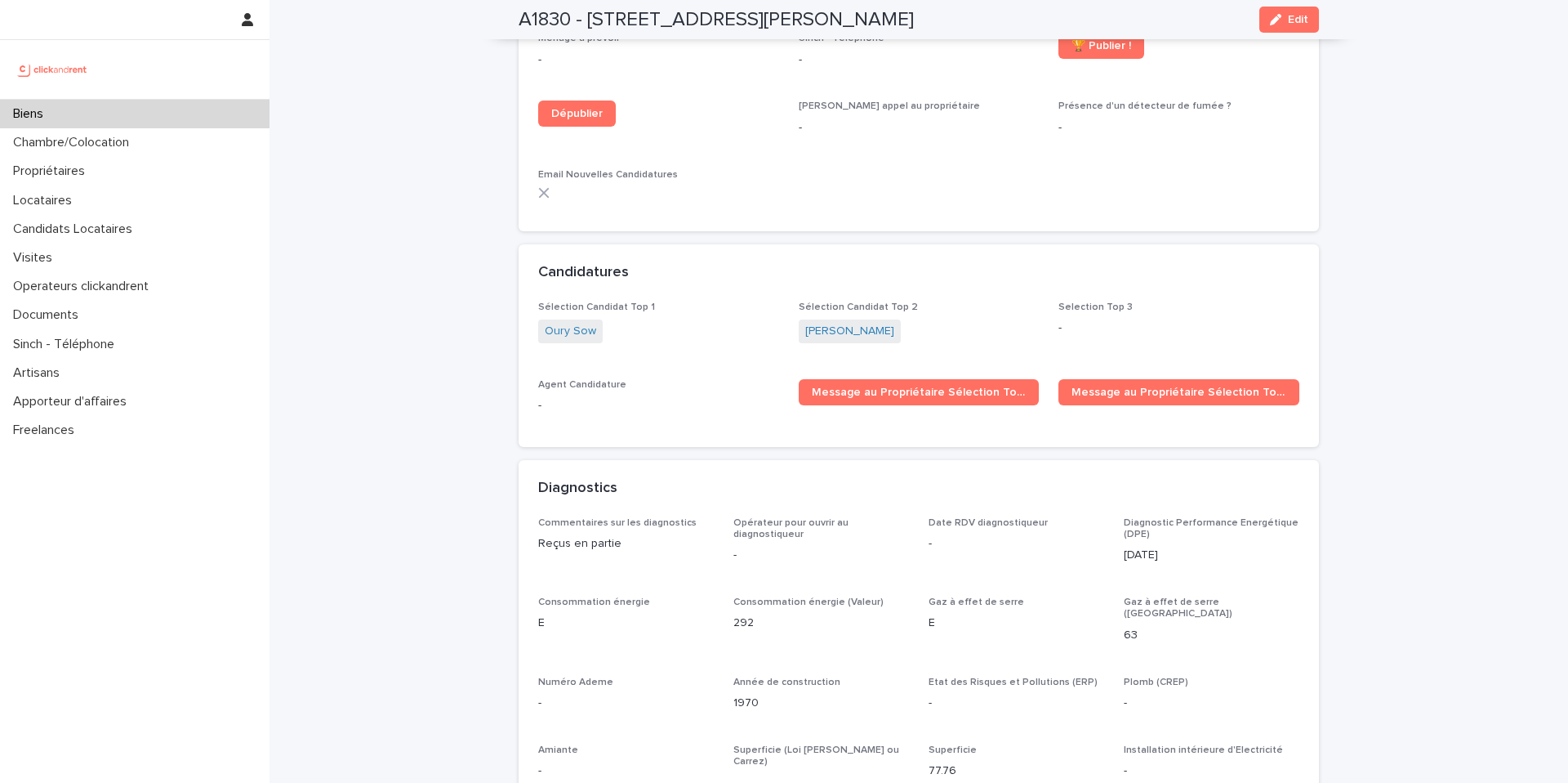
scroll to position [4574, 0]
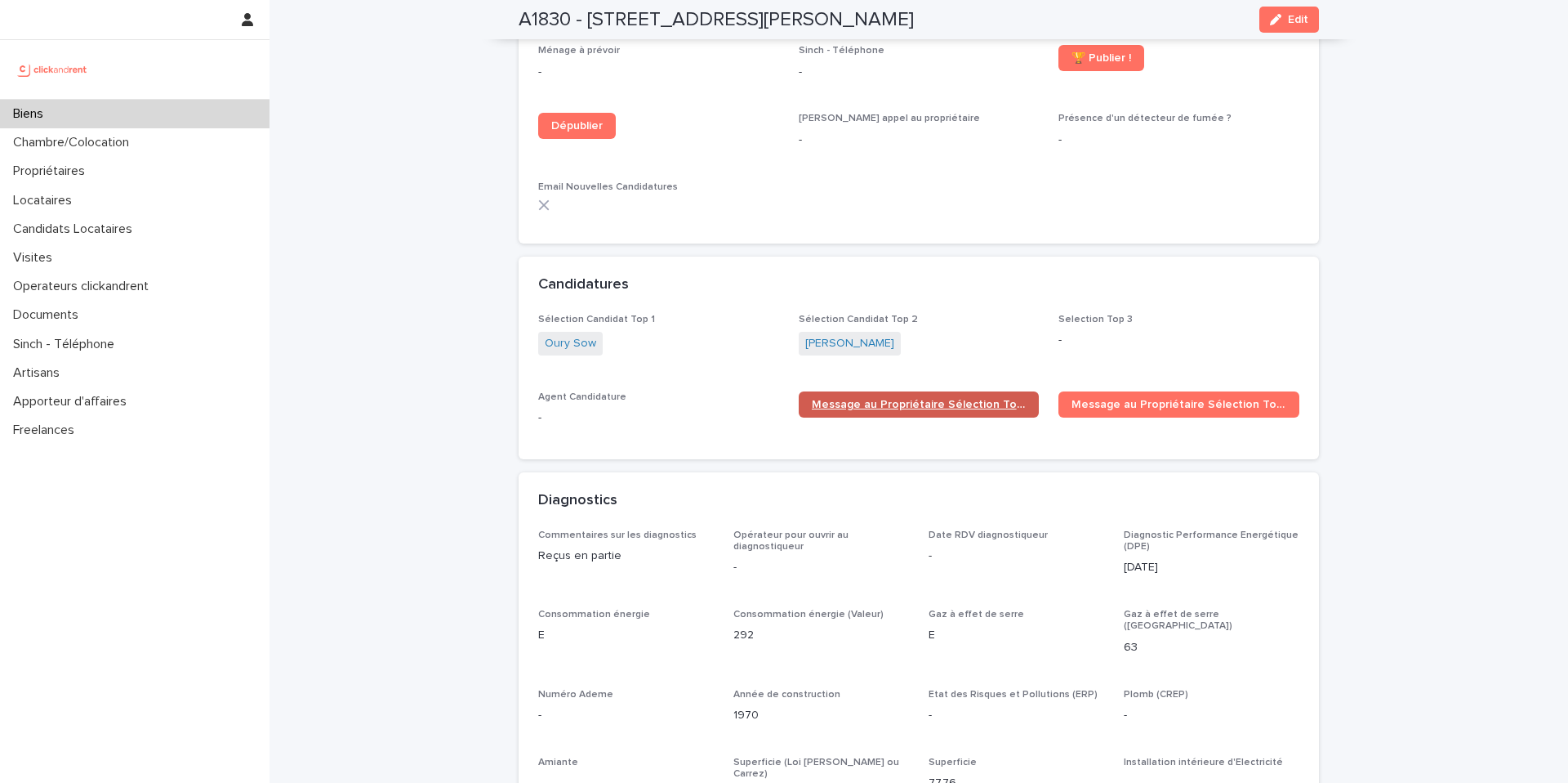
click at [957, 392] on link "Message au Propriétaire Sélection Top 1" at bounding box center [919, 404] width 241 height 26
click at [1277, 19] on icon "button" at bounding box center [1275, 19] width 12 height 12
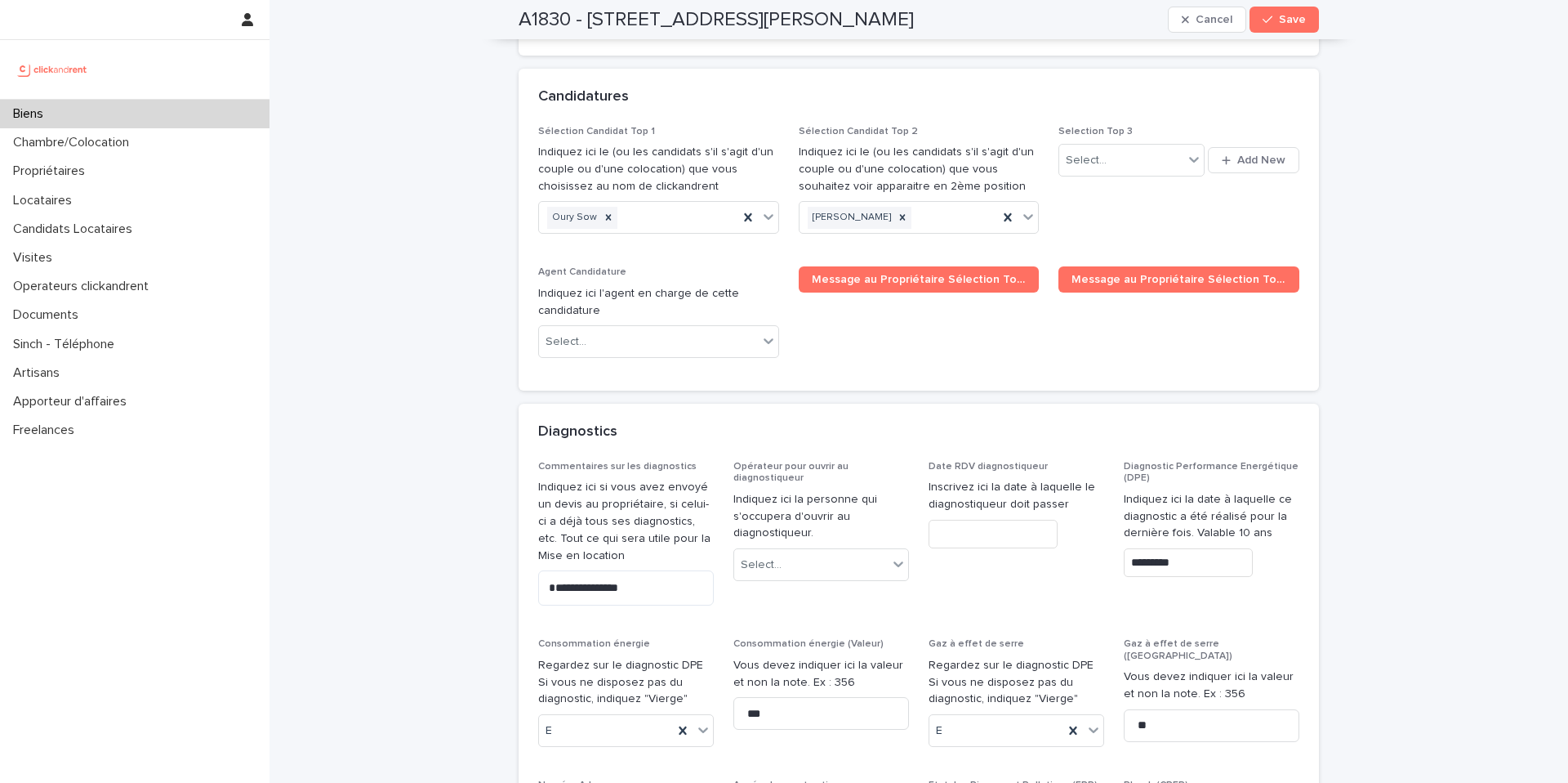
scroll to position [7827, 0]
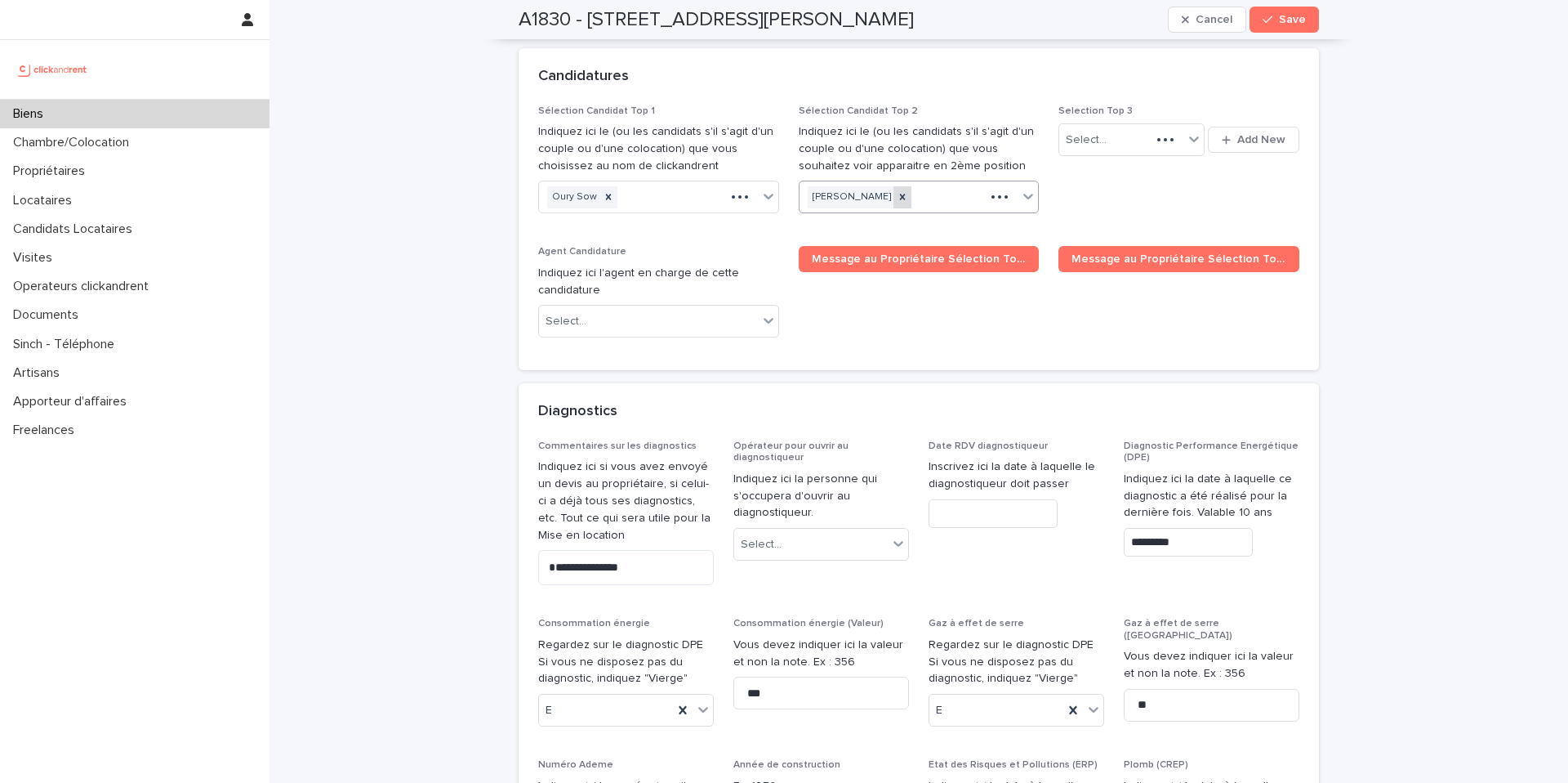
click at [899, 195] on icon at bounding box center [902, 198] width 5 height 5
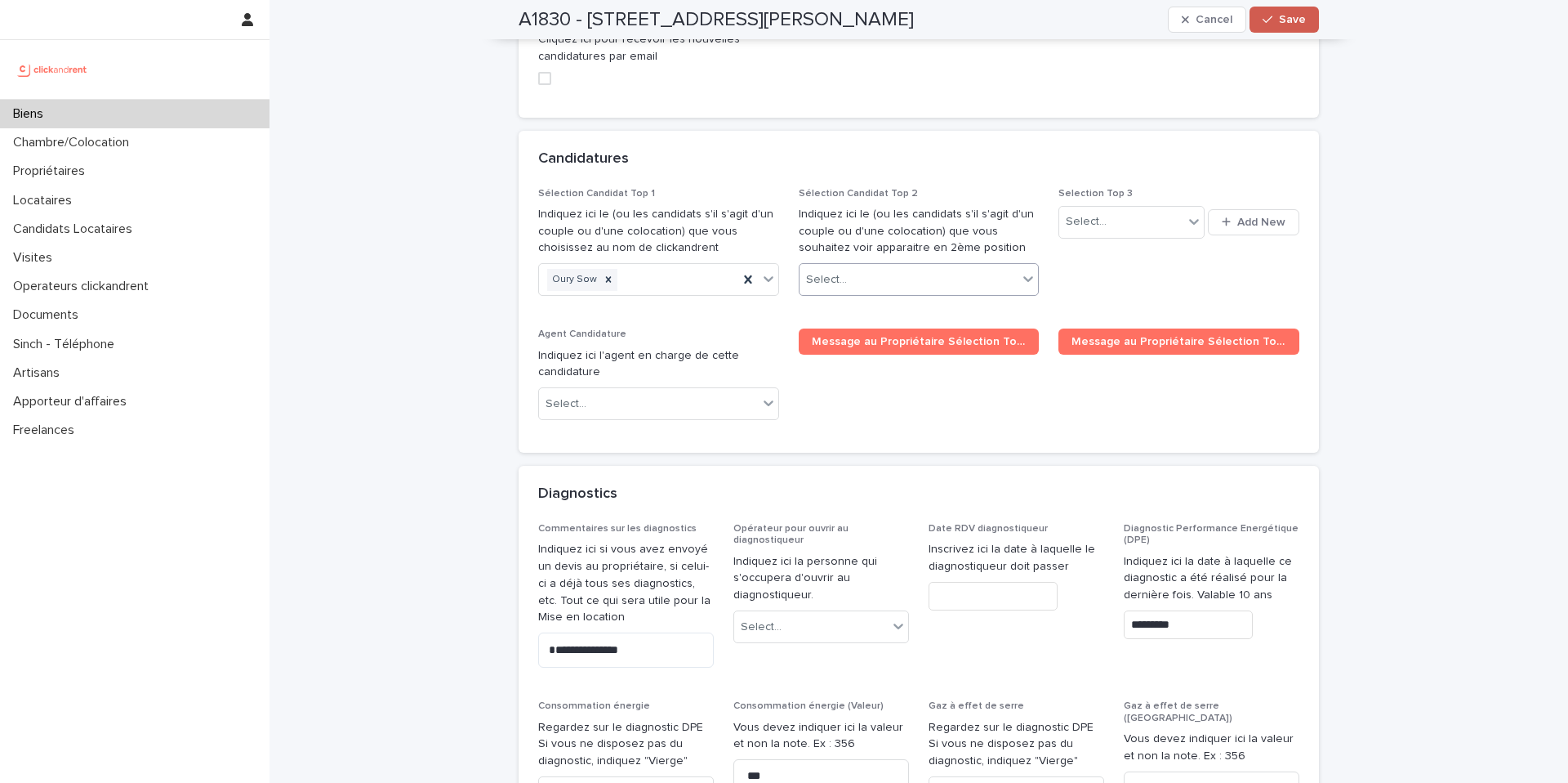
click at [1261, 29] on button "Save" at bounding box center [1284, 19] width 70 height 26
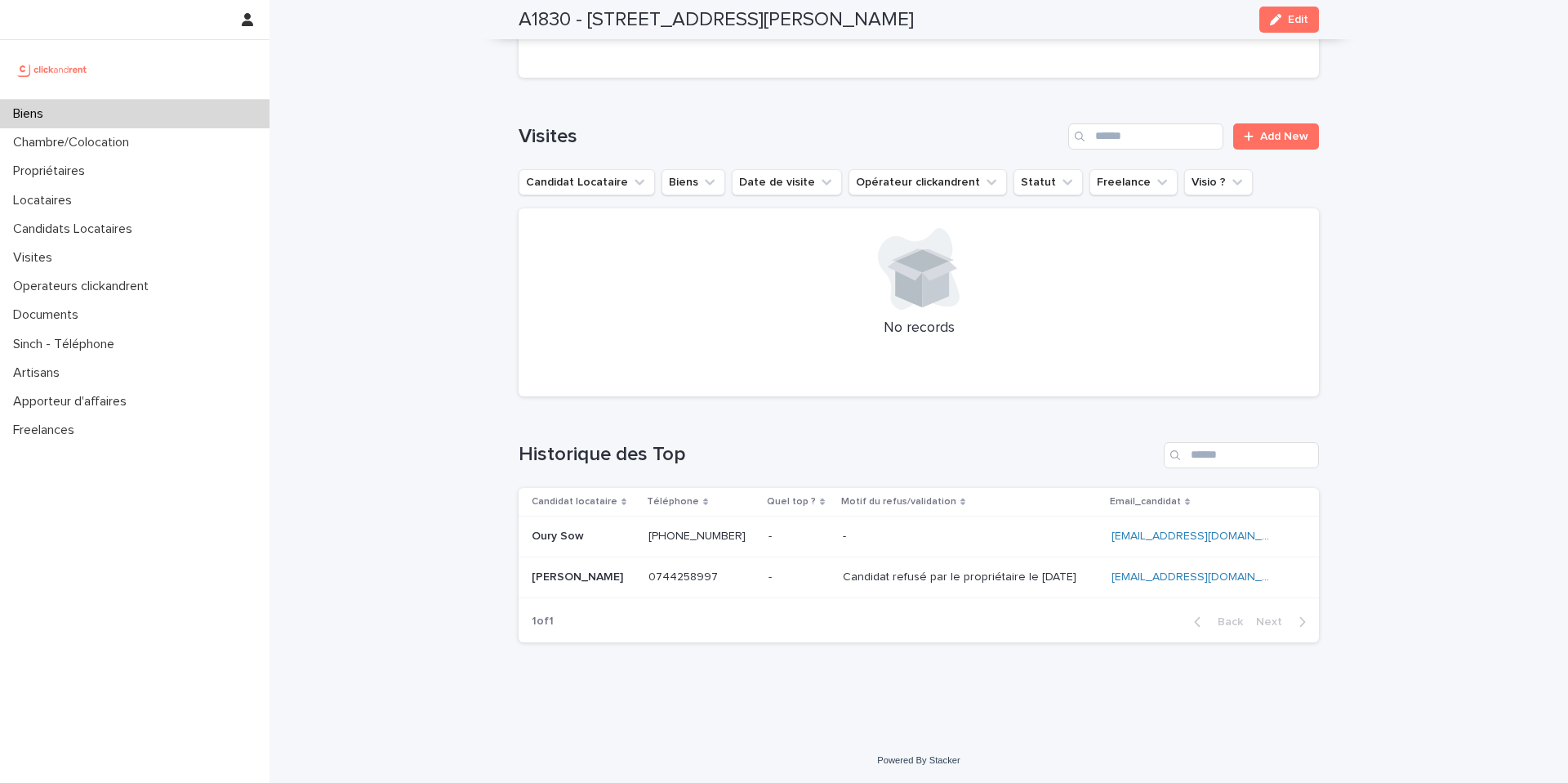
scroll to position [5942, 0]
